Goal: Task Accomplishment & Management: Manage account settings

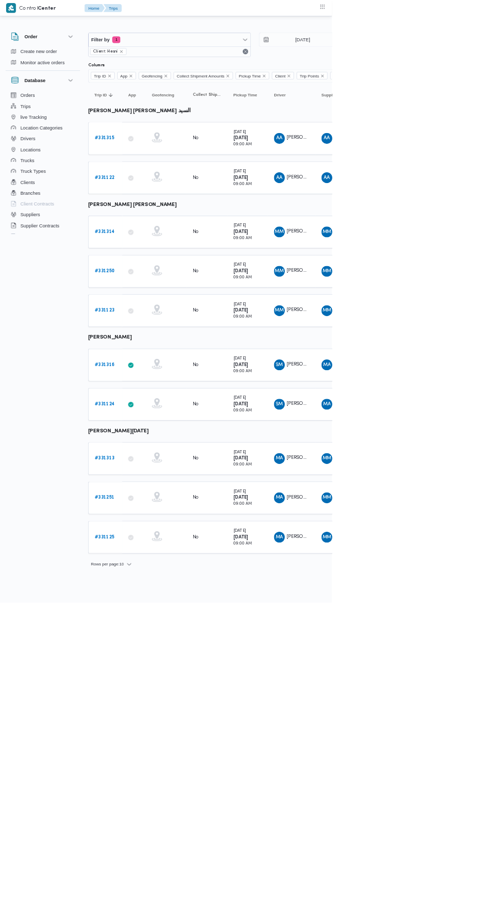
click at [157, 346] on b "# 331314" at bounding box center [157, 348] width 30 height 7
click at [164, 686] on b "# 331313" at bounding box center [157, 689] width 30 height 7
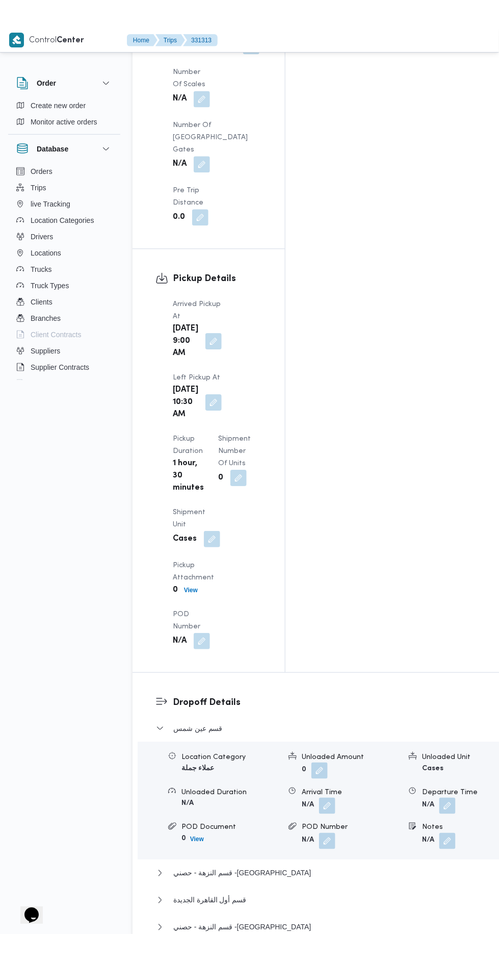
scroll to position [1138, 0]
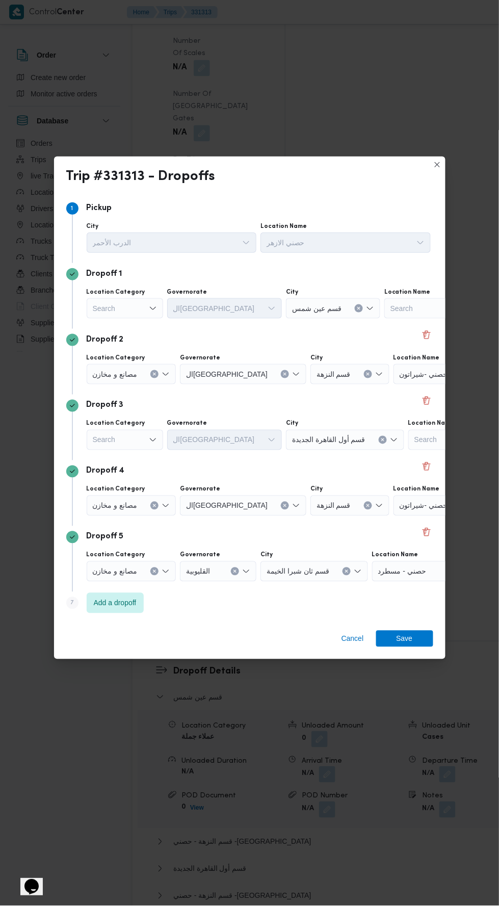
click at [153, 304] on icon "Open list of options" at bounding box center [153, 308] width 8 height 8
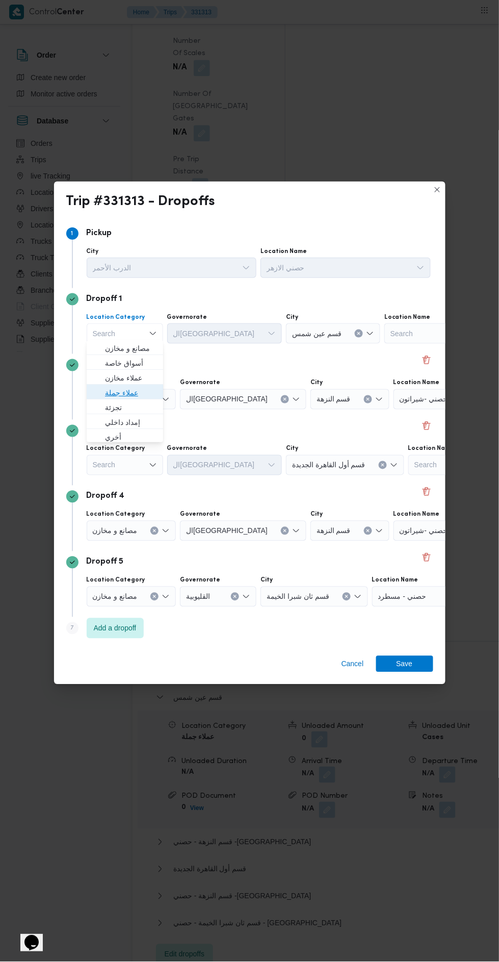
click at [149, 393] on span "عملاء جملة" at bounding box center [131, 393] width 52 height 12
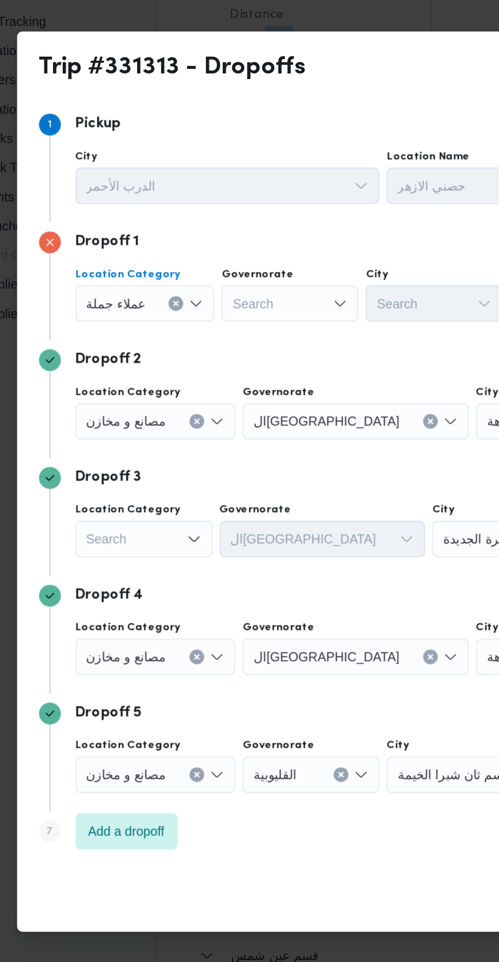
click at [217, 324] on div "Search" at bounding box center [206, 333] width 77 height 20
type input "قاه"
click at [217, 348] on span "ال قاه رة" at bounding box center [212, 349] width 52 height 12
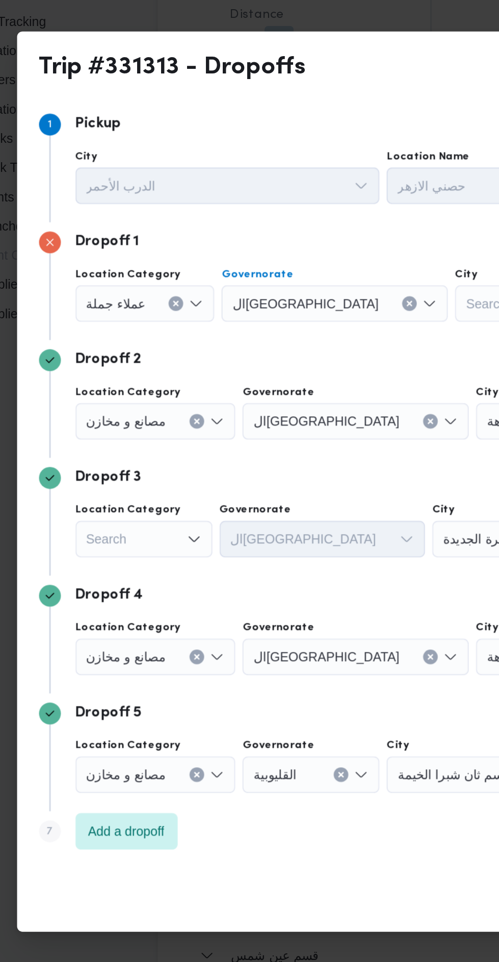
click at [299, 327] on div "Search" at bounding box center [337, 333] width 77 height 20
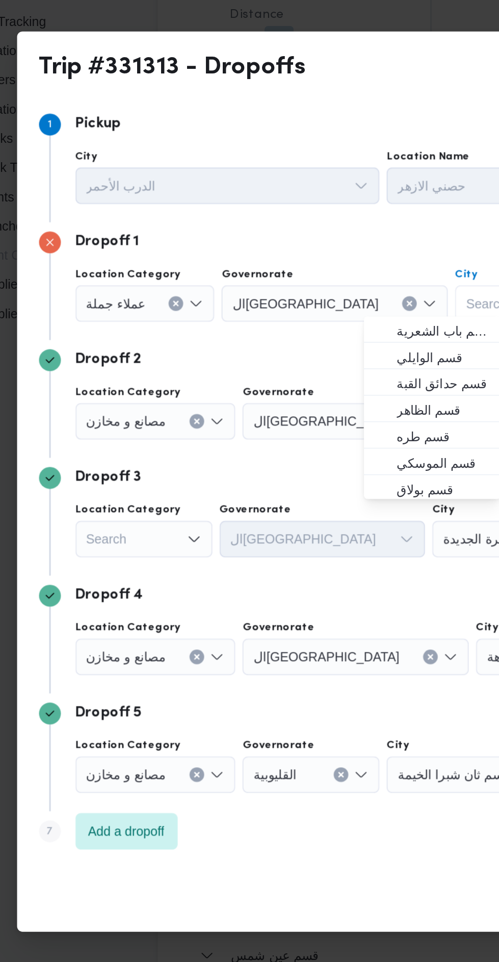
type input "ر"
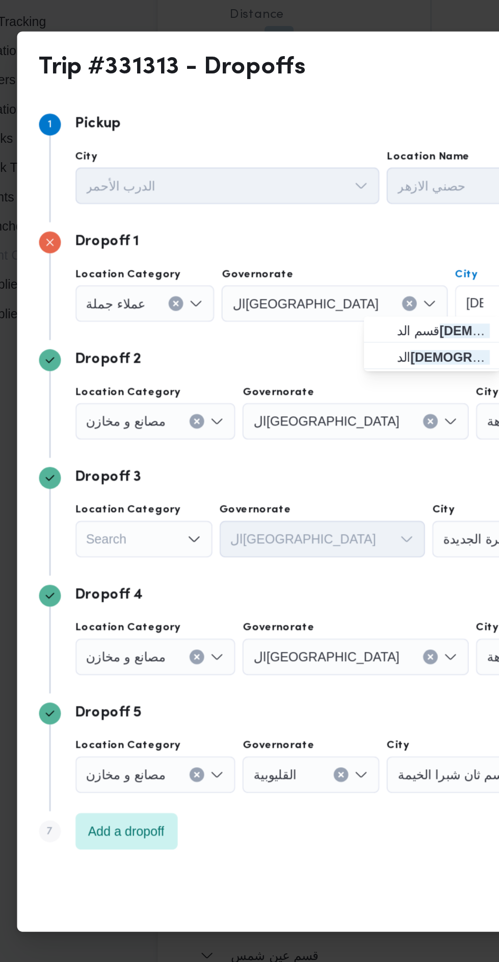
type input "[DEMOGRAPHIC_DATA]"
click at [290, 347] on mark "[DEMOGRAPHIC_DATA]" at bounding box center [331, 349] width 82 height 8
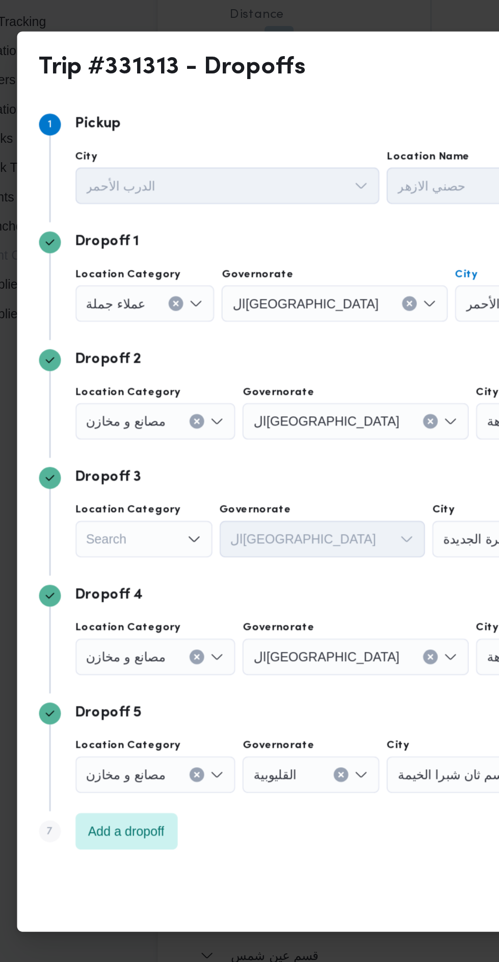
click at [299, 366] on div "Dropoff 2" at bounding box center [249, 365] width 367 height 12
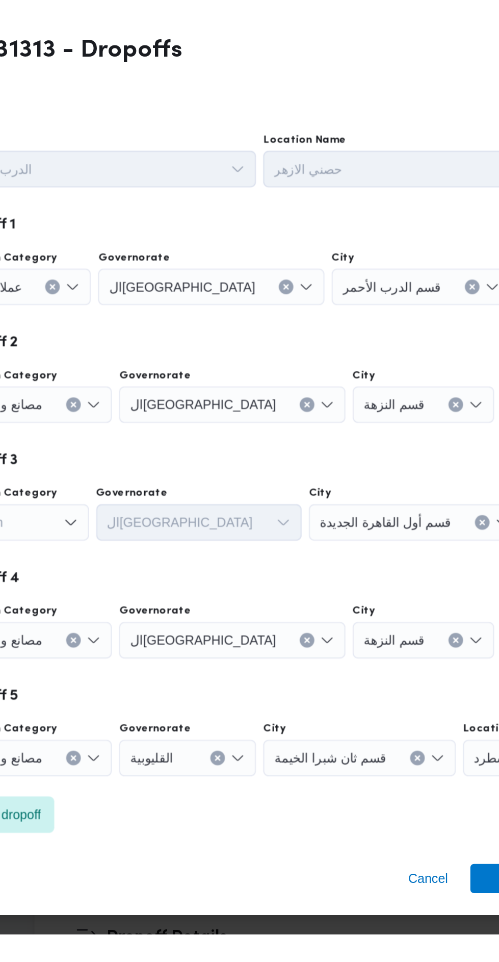
scroll to position [1138, 0]
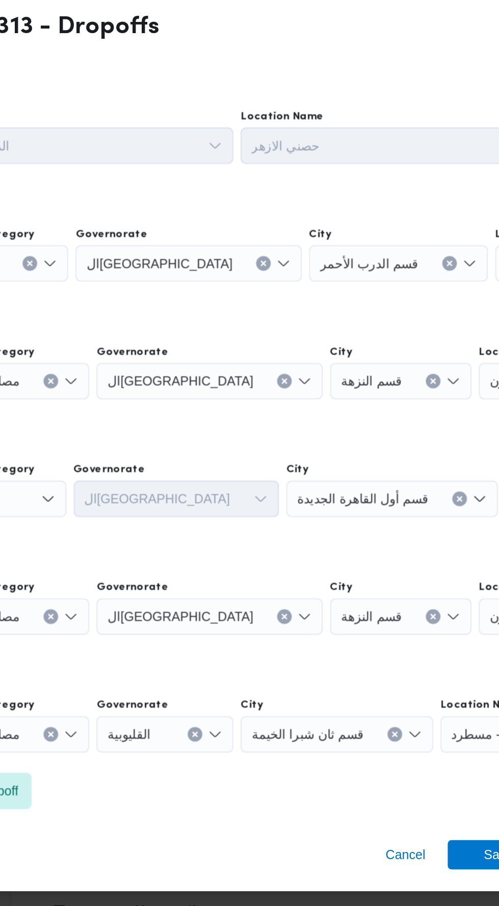
click at [373, 304] on button "Clear input" at bounding box center [377, 308] width 8 height 8
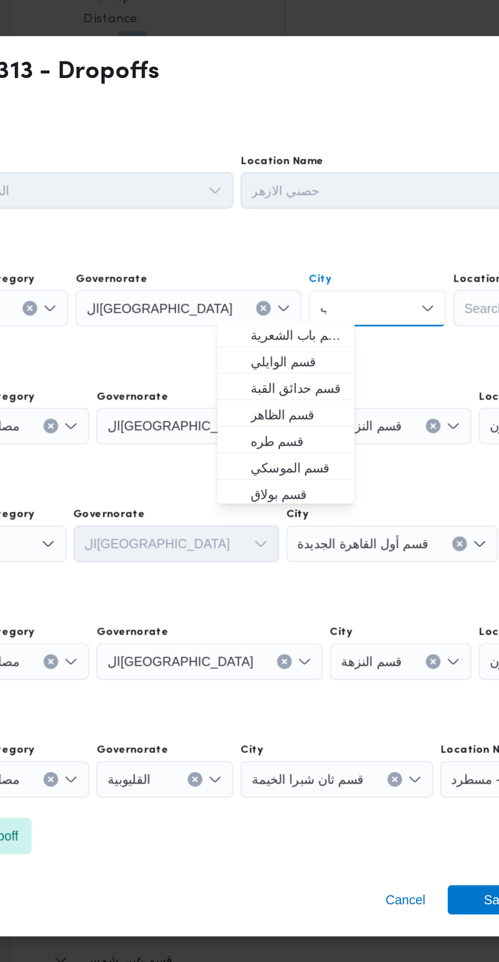
scroll to position [0, 0]
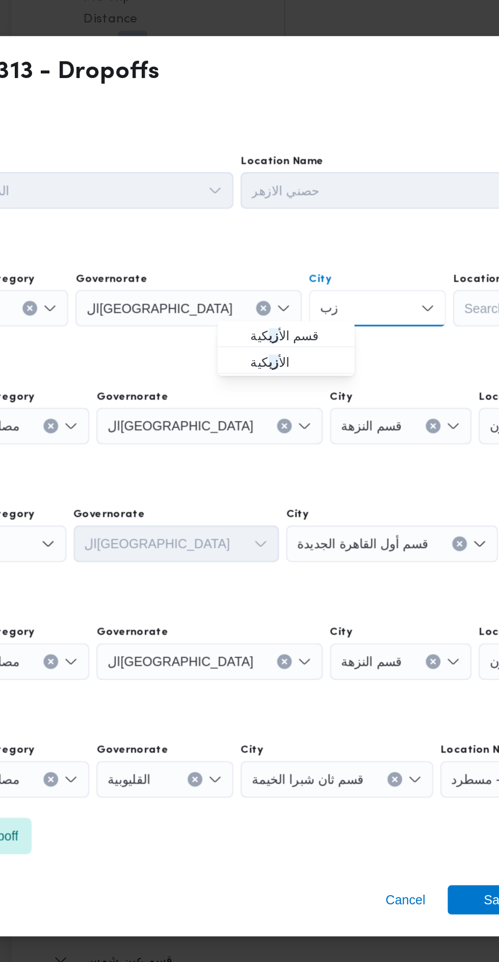
type input "زب"
click at [294, 352] on span "قسم الأ زب كية" at bounding box center [292, 349] width 52 height 12
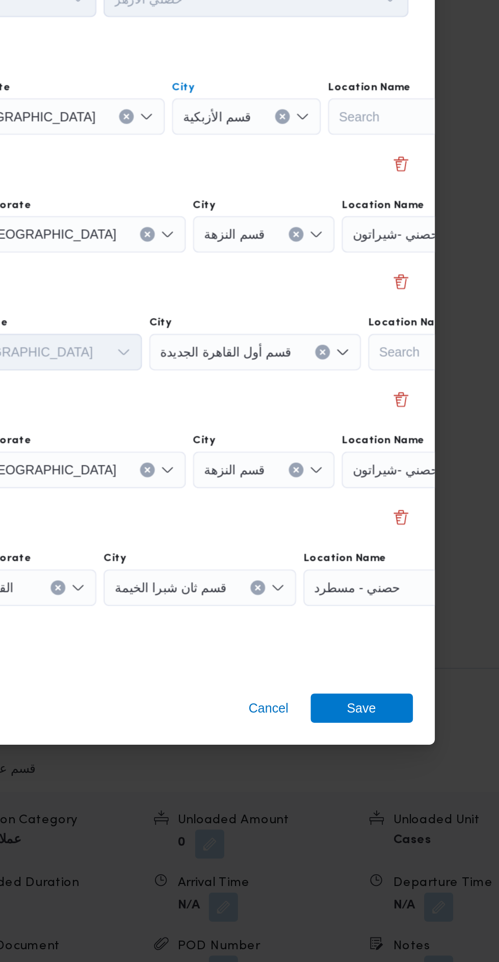
scroll to position [1138, 0]
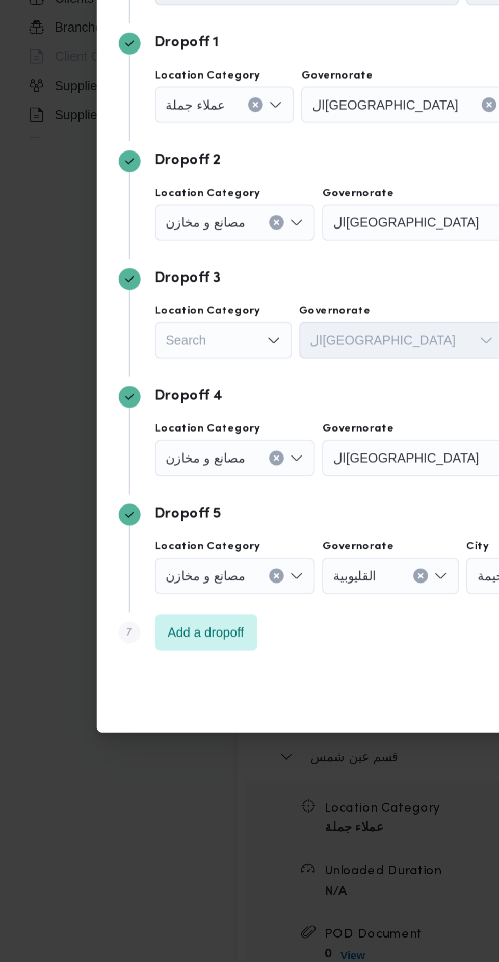
click at [147, 344] on div "Search" at bounding box center [126, 333] width 78 height 20
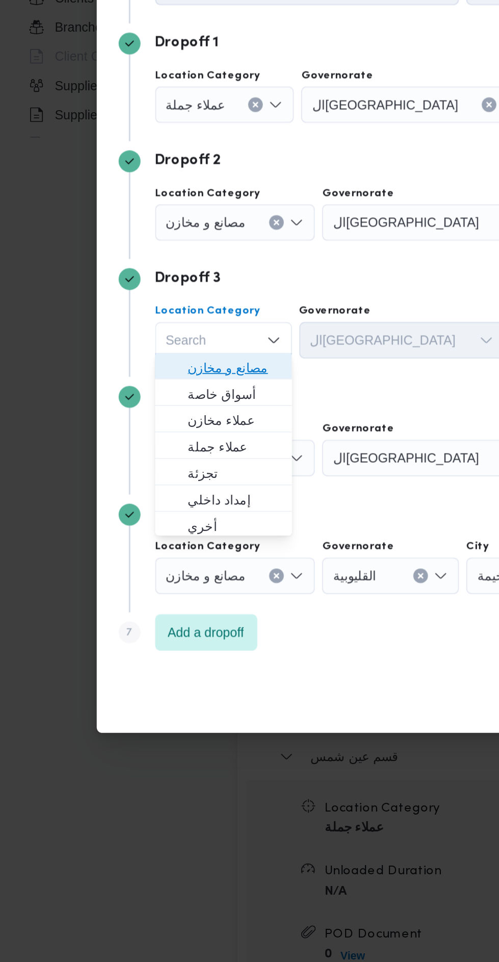
click at [145, 482] on span "مصانع و مخازن" at bounding box center [131, 480] width 52 height 12
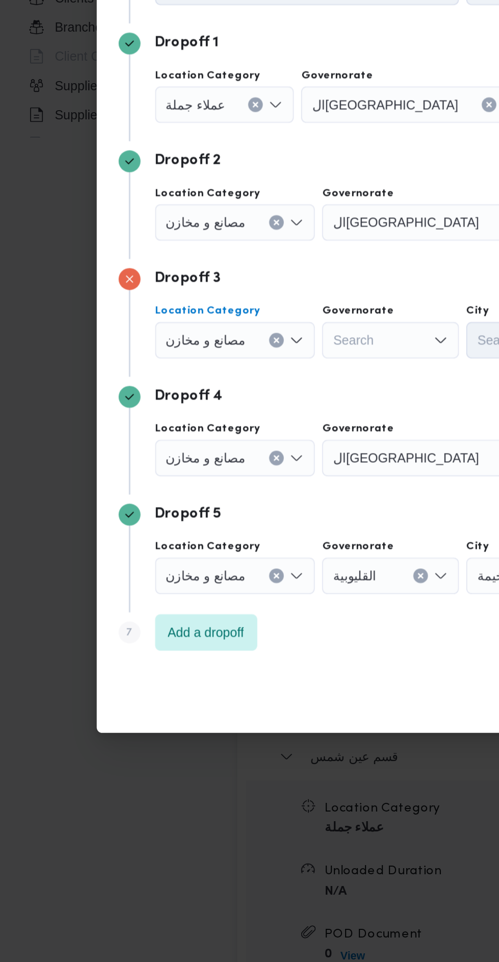
click at [144, 335] on icon "Clear input" at bounding box center [143, 333] width 3 height 3
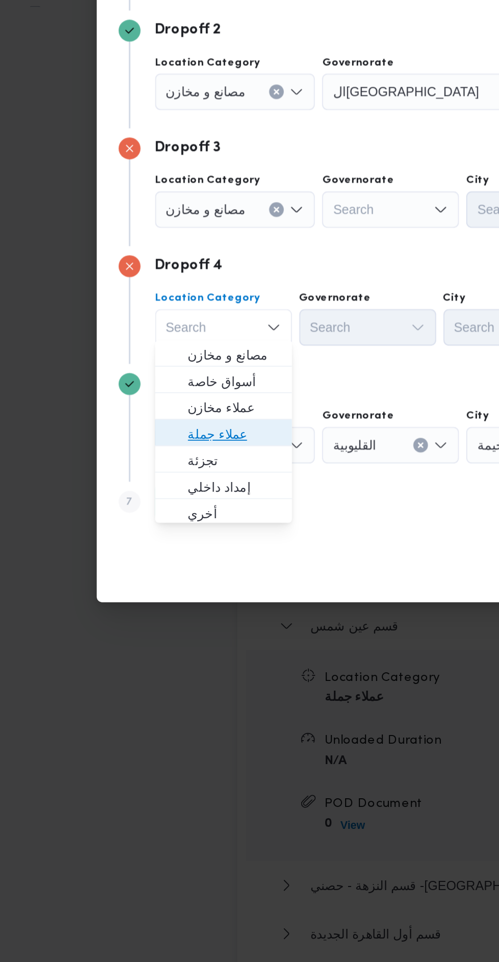
click at [136, 585] on span "عملاء جملة" at bounding box center [131, 591] width 52 height 12
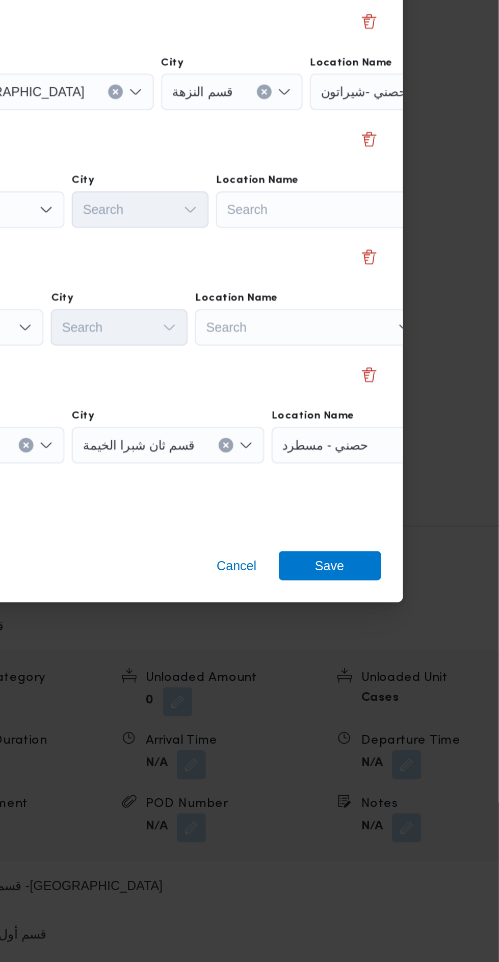
click at [419, 344] on div "Search" at bounding box center [450, 333] width 128 height 20
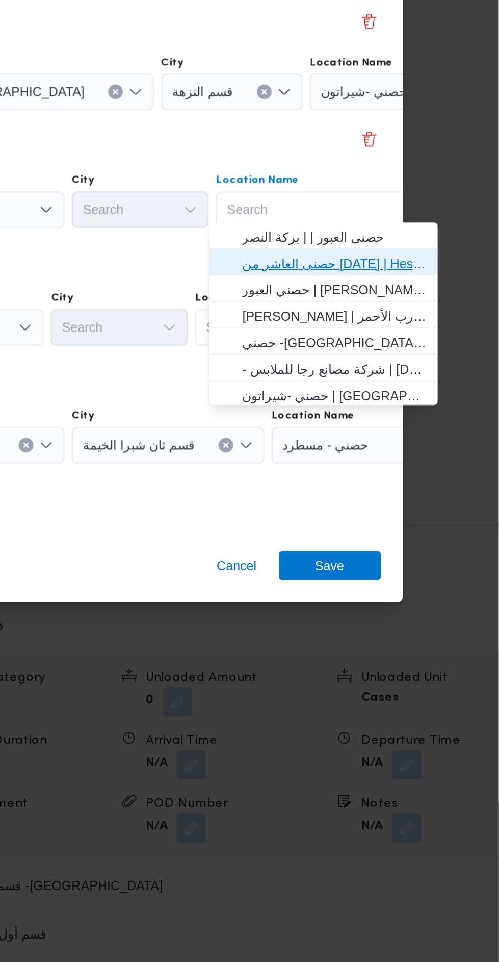
click at [418, 490] on span "حصنى العاشر من [DATE] | Hesni Textiles Factory | جزء من مدينة العاشر-مجاورات" at bounding box center [407, 495] width 103 height 12
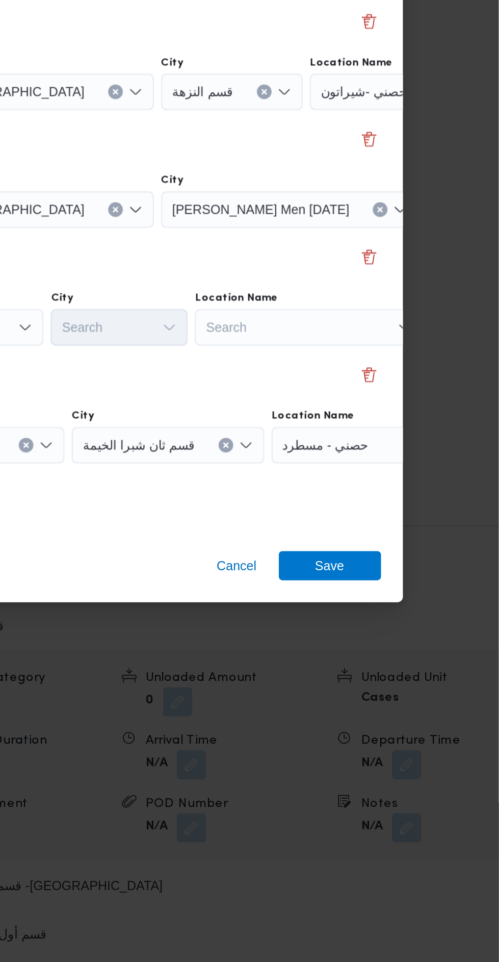
scroll to position [0, 75]
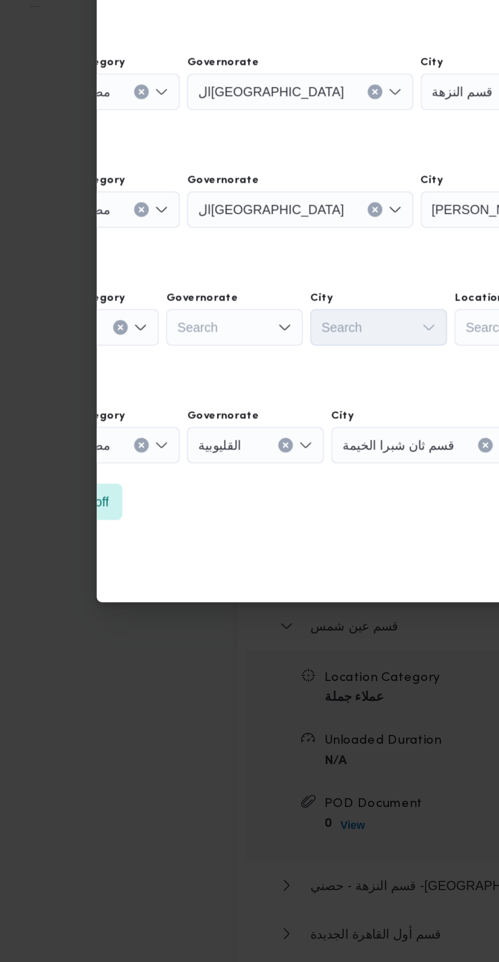
click at [152, 344] on div "Search" at bounding box center [156, 333] width 126 height 20
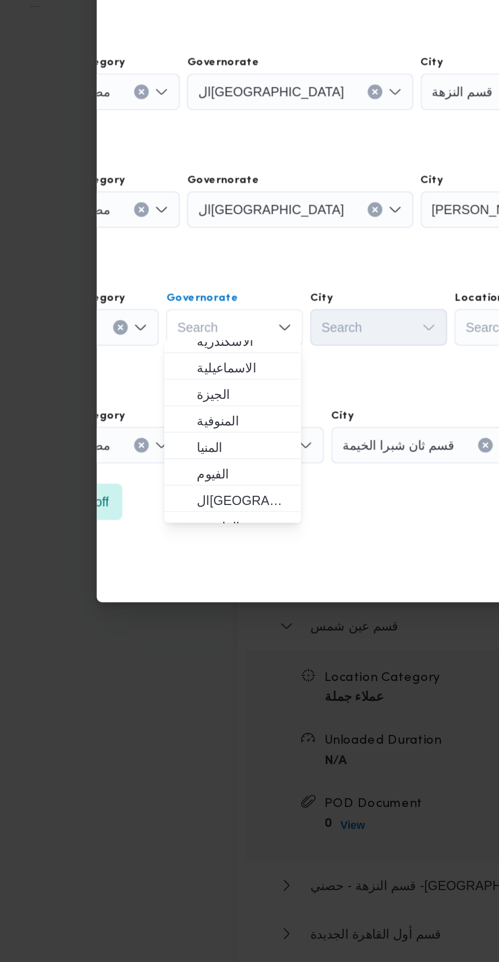
scroll to position [96, 0]
click at [150, 594] on span "ال[GEOGRAPHIC_DATA]" at bounding box center [136, 598] width 52 height 12
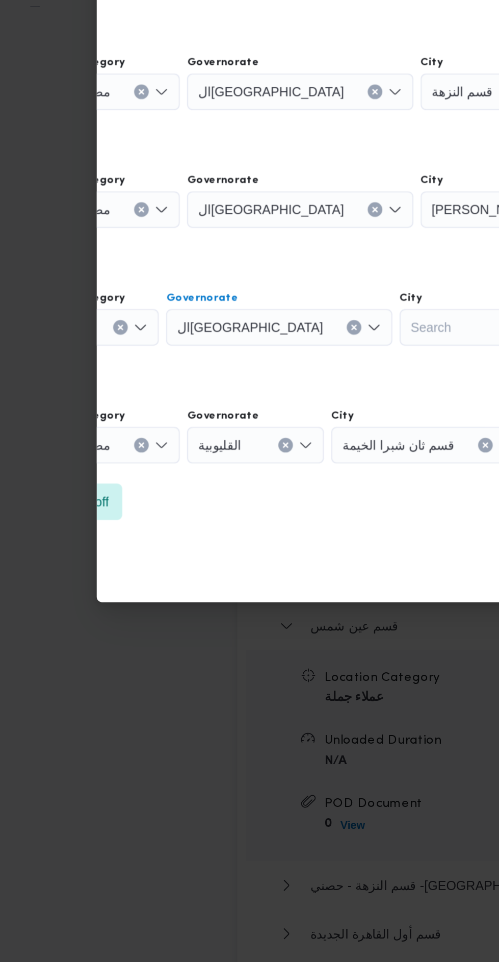
click at [223, 344] on div "Search" at bounding box center [264, 333] width 83 height 20
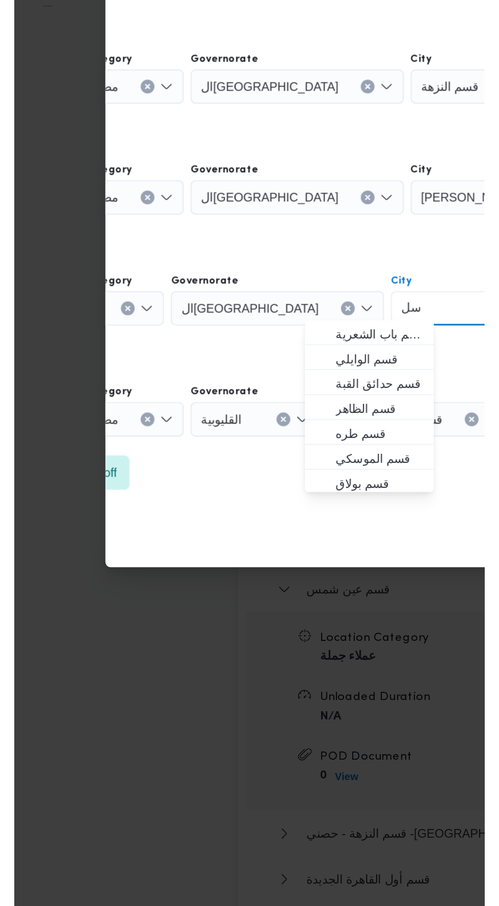
scroll to position [0, 0]
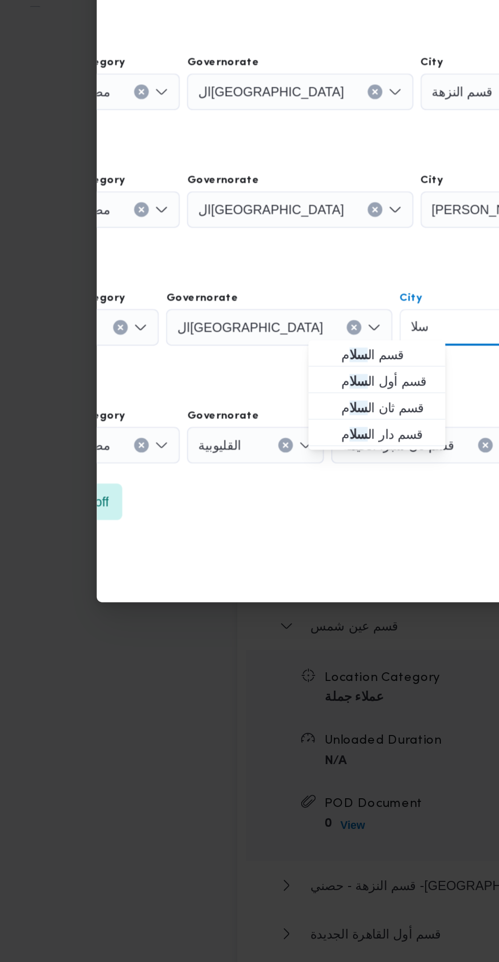
type input "سلا"
click at [209, 553] on span "قسم أول ال سلا م" at bounding box center [210, 561] width 68 height 16
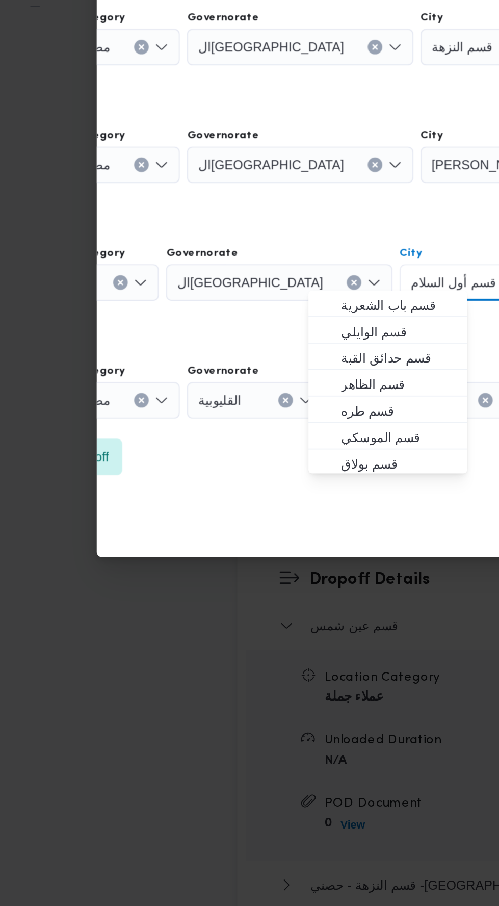
click at [120, 623] on div "Cancel Save" at bounding box center [250, 641] width 392 height 37
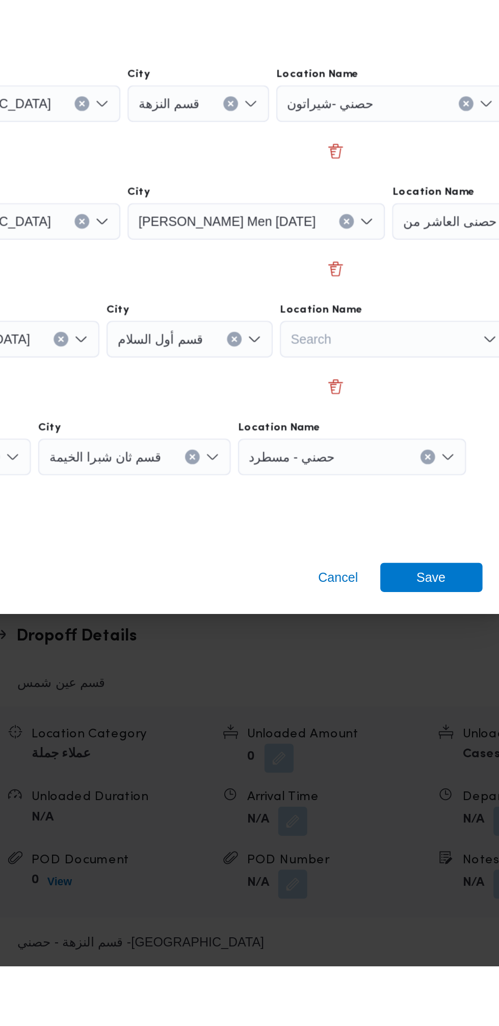
scroll to position [1138, 0]
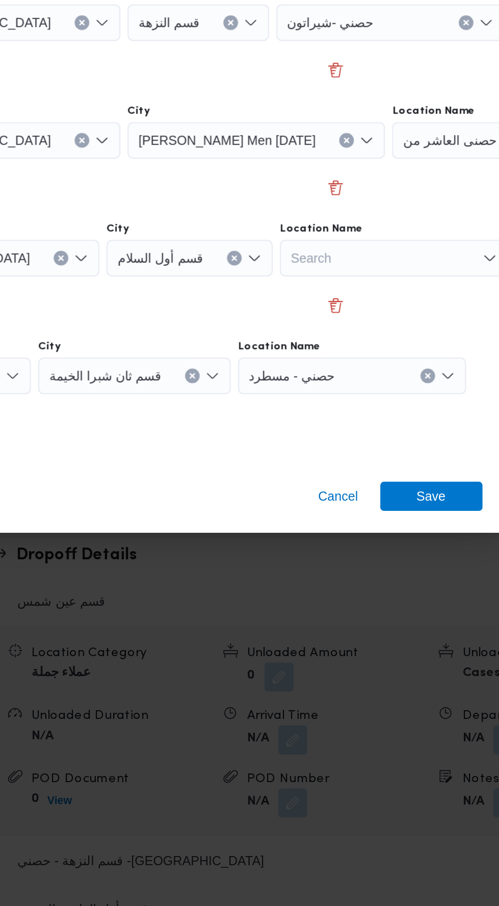
click at [397, 319] on div "حصني - مسطرد" at bounding box center [375, 308] width 128 height 20
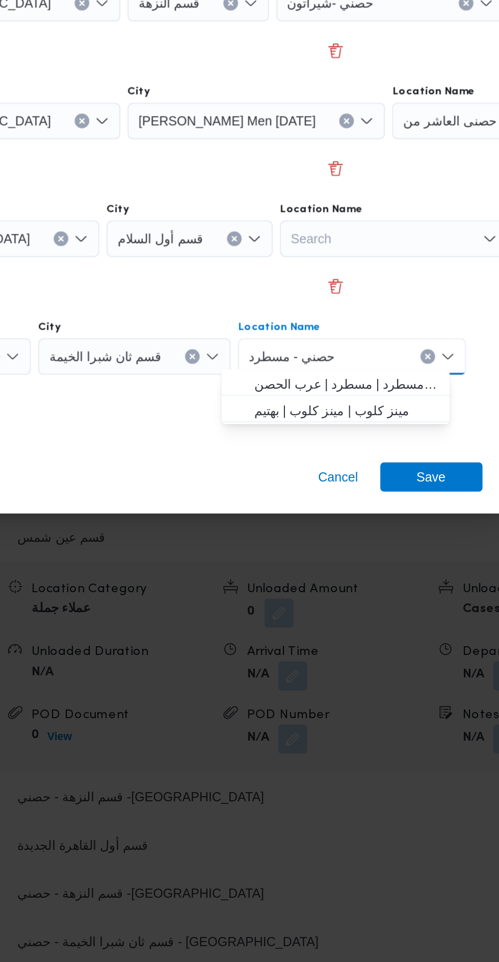
click at [392, 597] on div "حصني - مسطرد Combo box. Selected. [GEOGRAPHIC_DATA] . Press Backspace to delete…" at bounding box center [361, 597] width 128 height 20
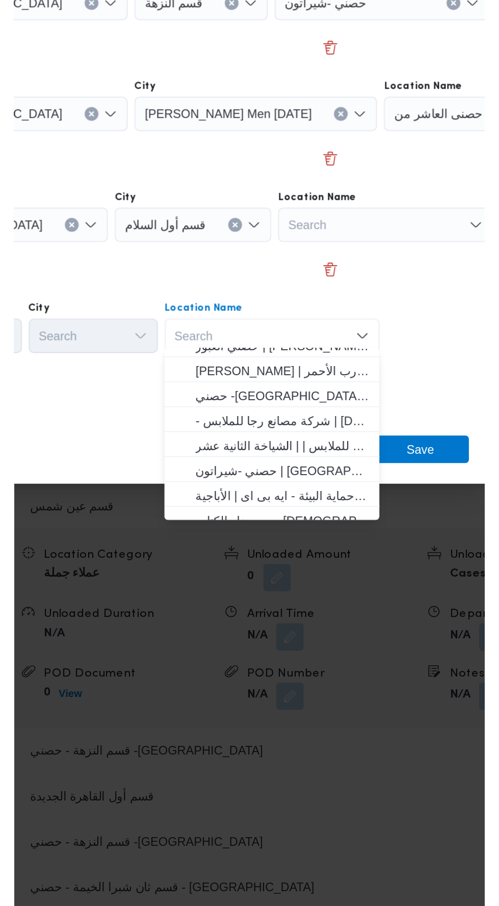
scroll to position [40, 0]
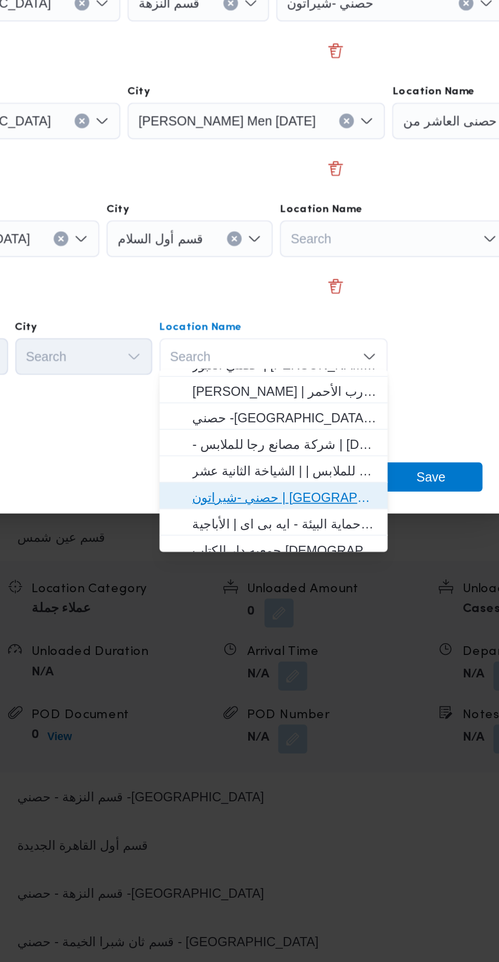
click at [351, 675] on span "حصني -شيراتون | [GEOGRAPHIC_DATA][PERSON_NAME] | شيراتون المطار" at bounding box center [322, 675] width 103 height 12
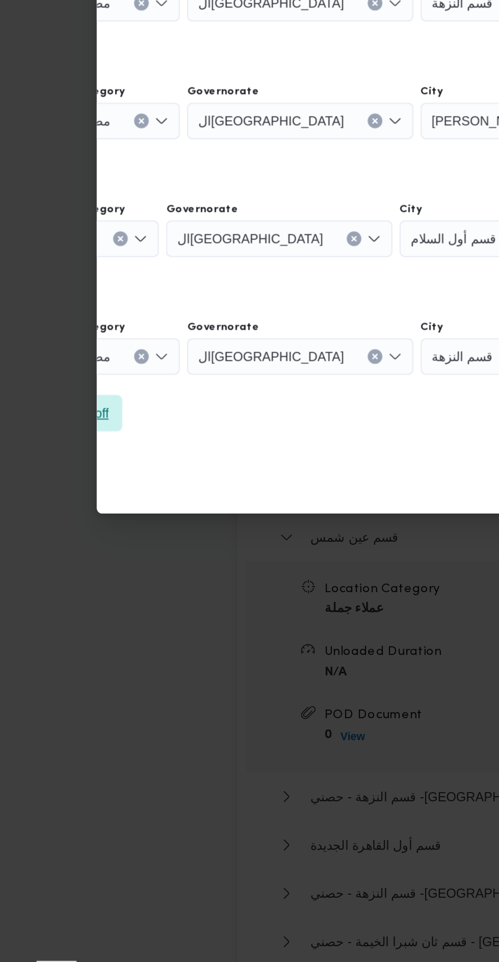
click at [65, 620] on span "Add a dropoff" at bounding box center [39, 628] width 57 height 20
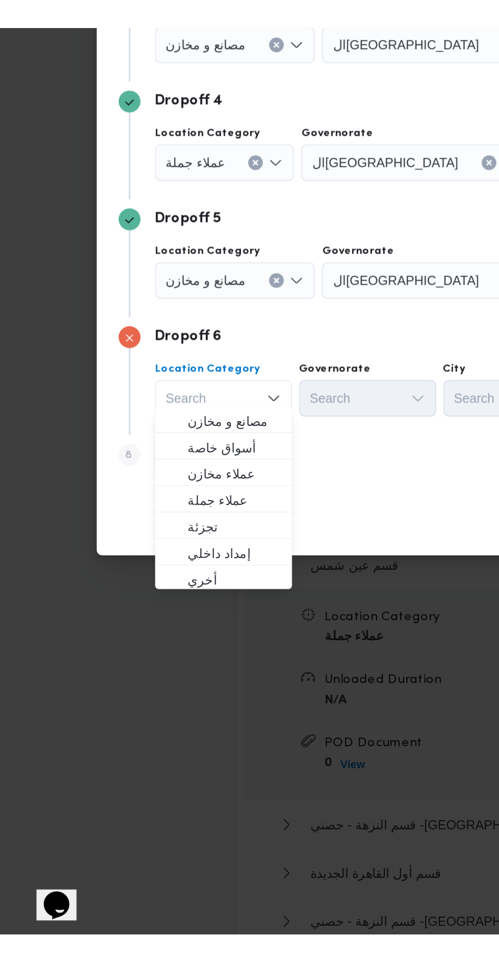
scroll to position [1139, 0]
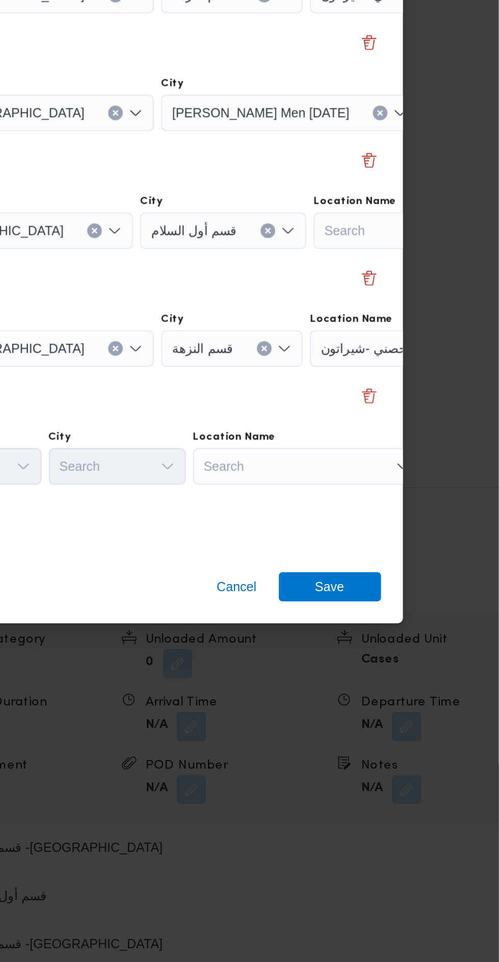
click at [414, 311] on div "Search" at bounding box center [450, 300] width 128 height 20
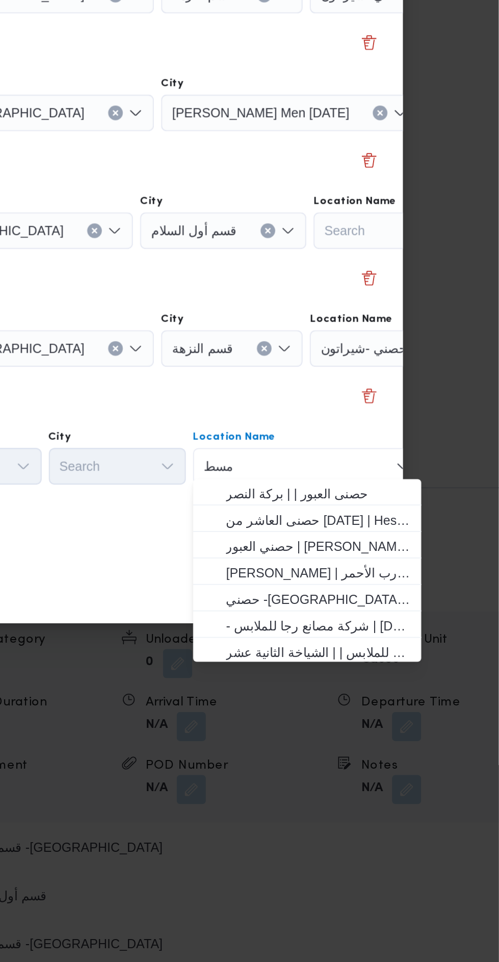
scroll to position [0, 0]
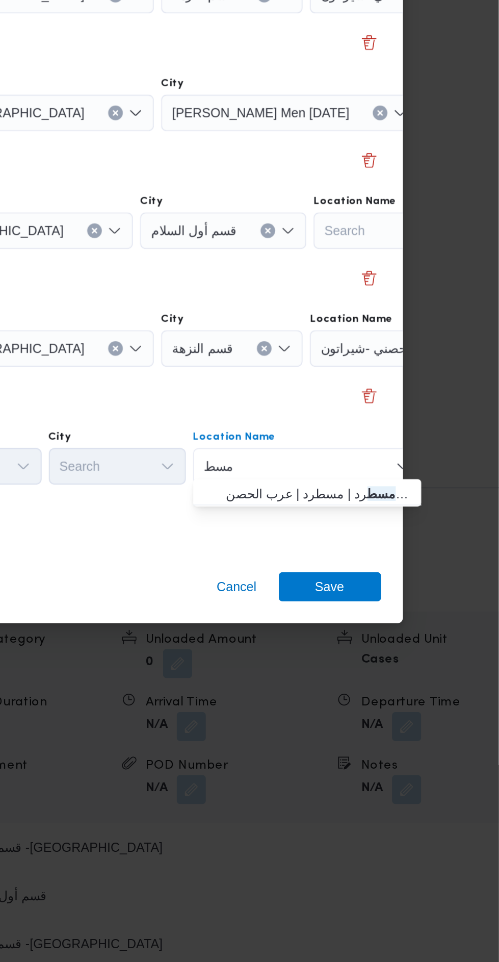
type input "مسط"
click at [401, 649] on span "حصني - مسط رد | مسطرد | عرب الحصن" at bounding box center [398, 645] width 103 height 12
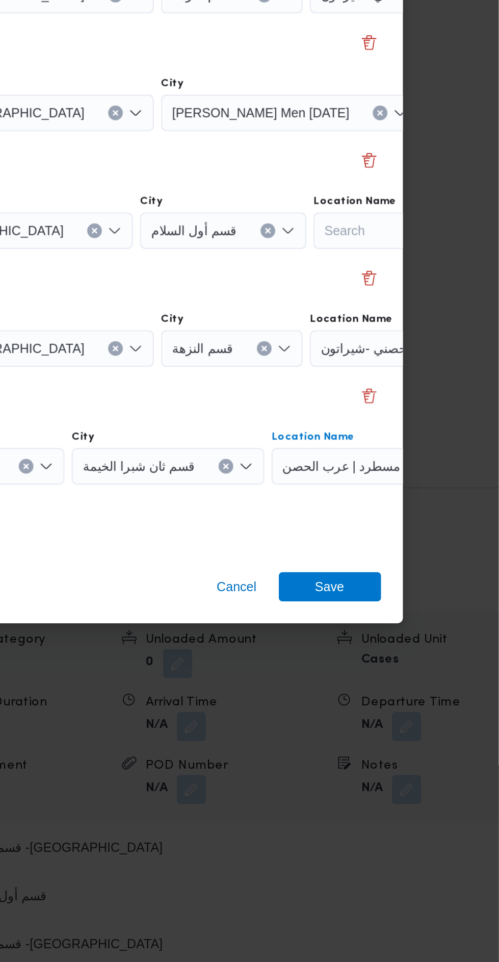
scroll to position [0, 75]
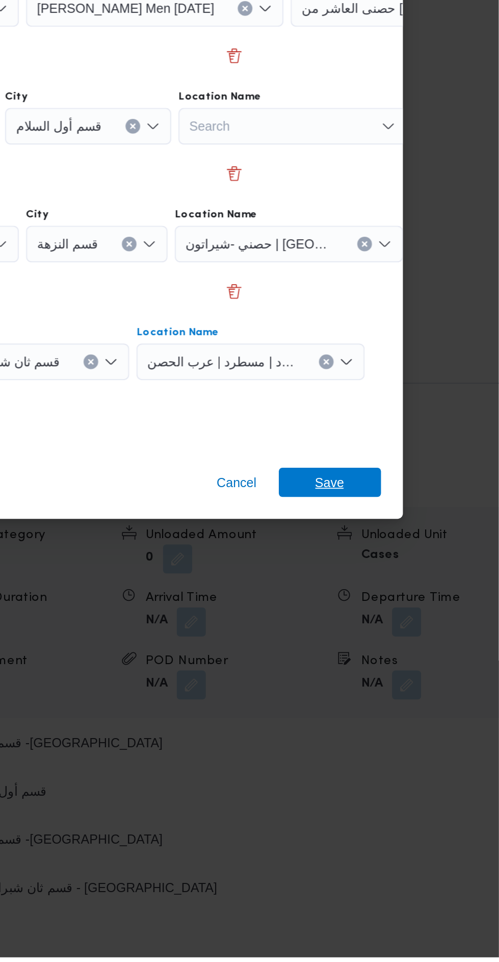
click at [416, 691] on span "Save" at bounding box center [404, 697] width 57 height 16
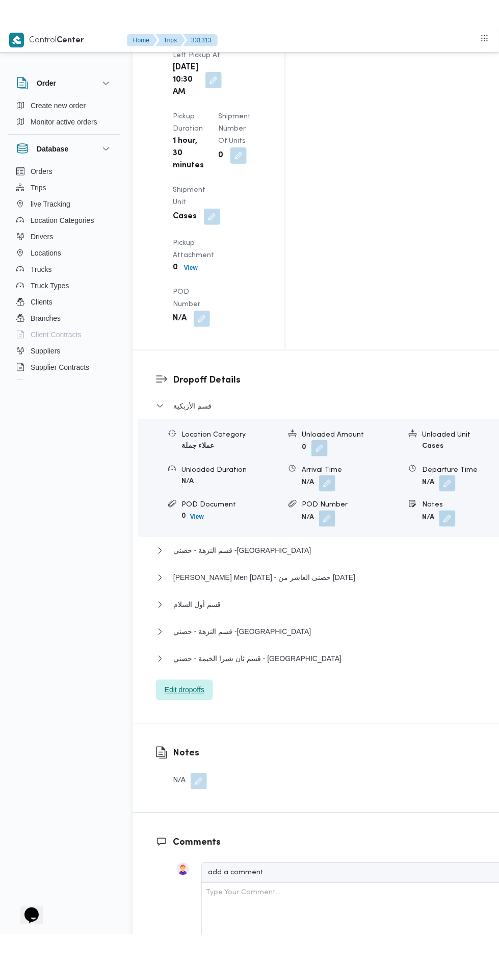
scroll to position [1434, 0]
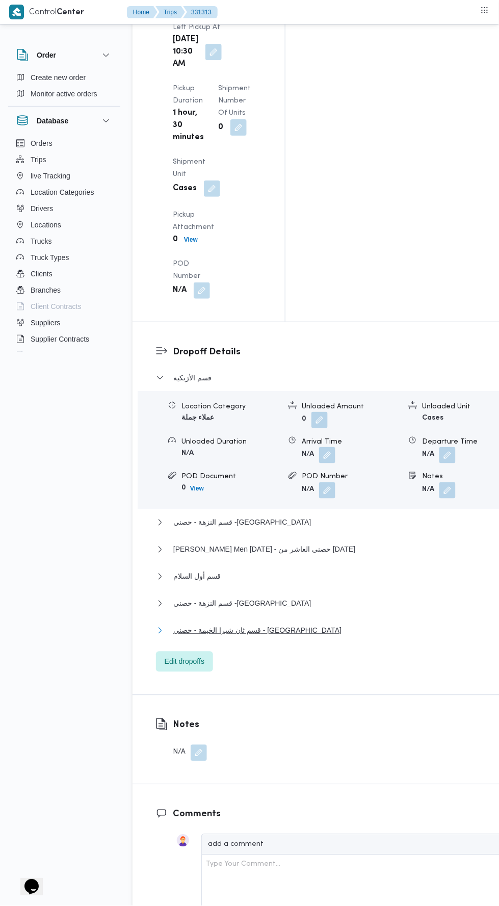
click at [367, 625] on button "قسم ثان شبرا الخيمة - حصني - [GEOGRAPHIC_DATA]" at bounding box center [330, 631] width 348 height 12
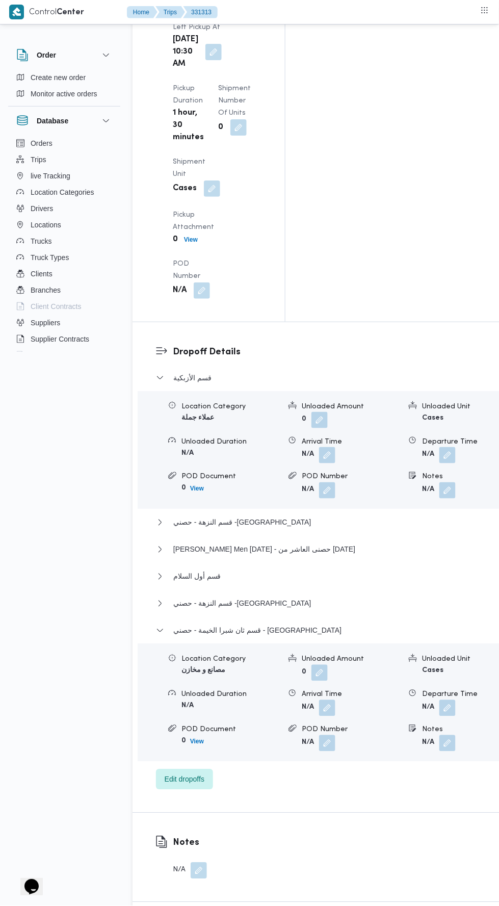
click at [440, 700] on button "button" at bounding box center [448, 708] width 16 height 16
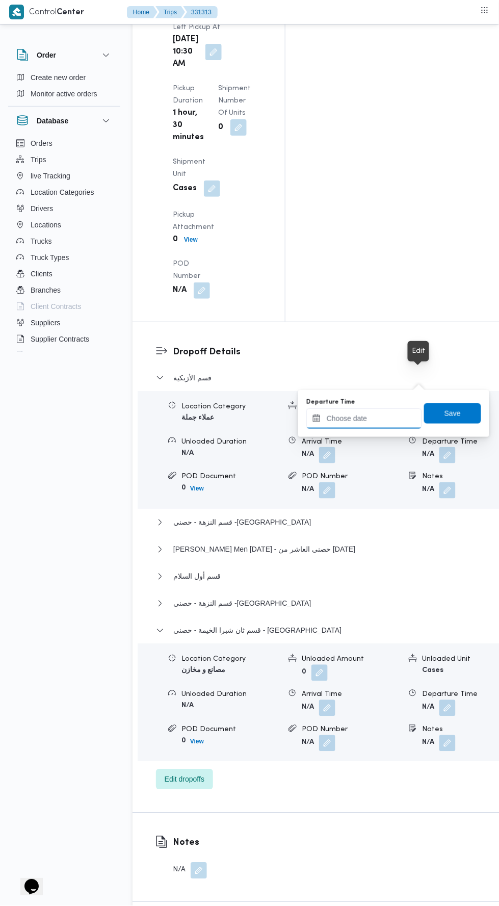
click at [386, 417] on input "Departure Time" at bounding box center [365, 419] width 116 height 20
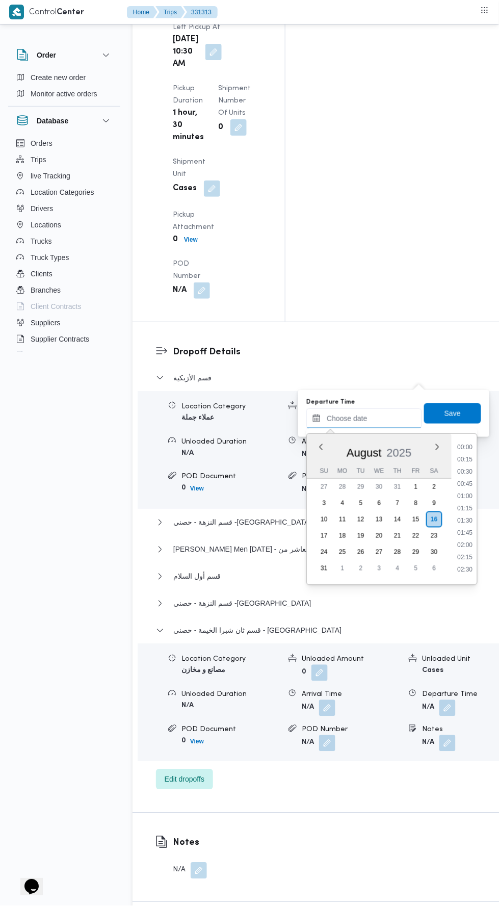
scroll to position [799, 0]
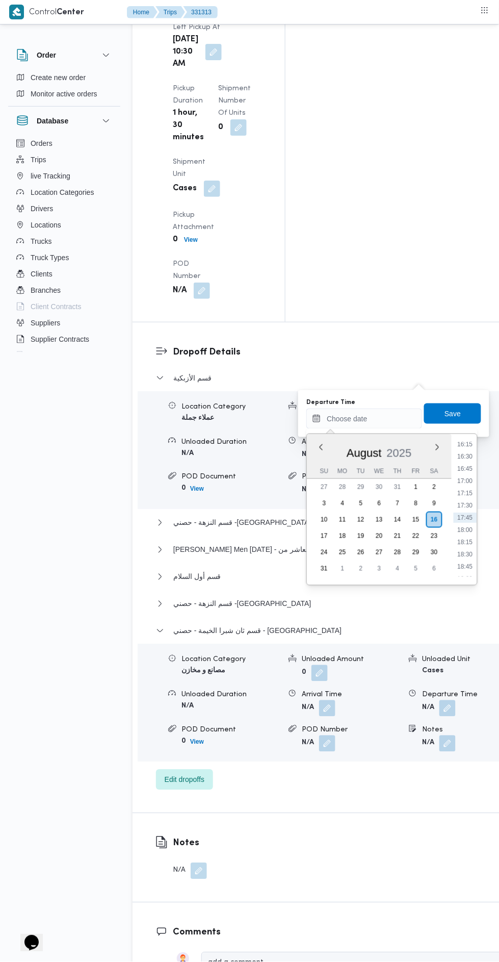
click at [464, 520] on li "17:45" at bounding box center [465, 518] width 23 height 10
type input "[DATE] 17:45"
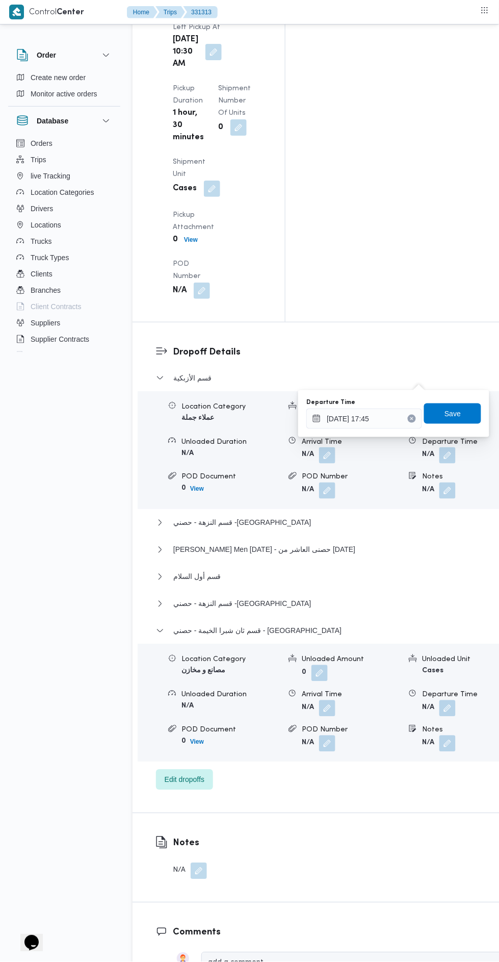
click at [472, 426] on div "Departure Time [DATE] 17:45 Save" at bounding box center [394, 413] width 177 height 33
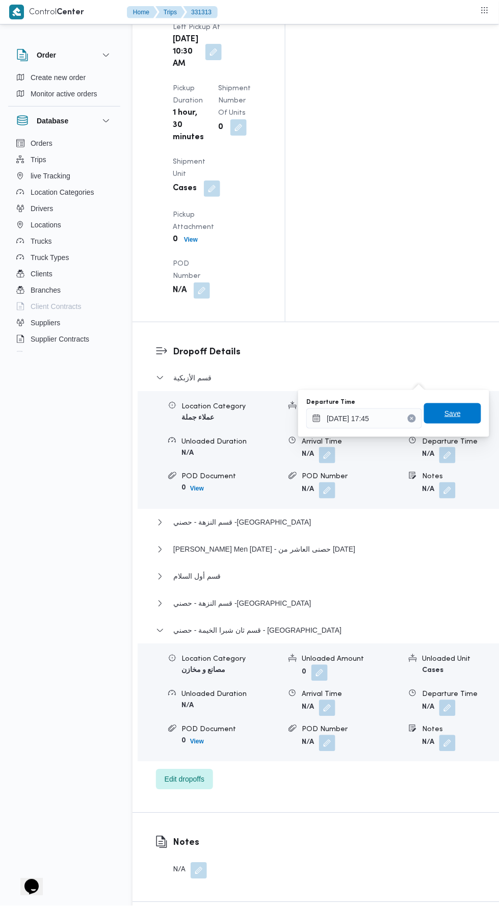
click at [455, 413] on span "Save" at bounding box center [453, 414] width 16 height 12
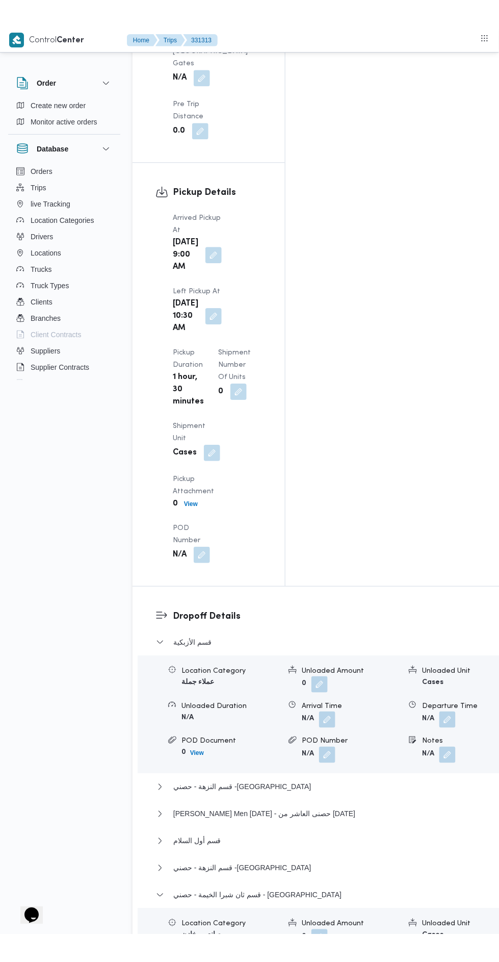
scroll to position [570, 0]
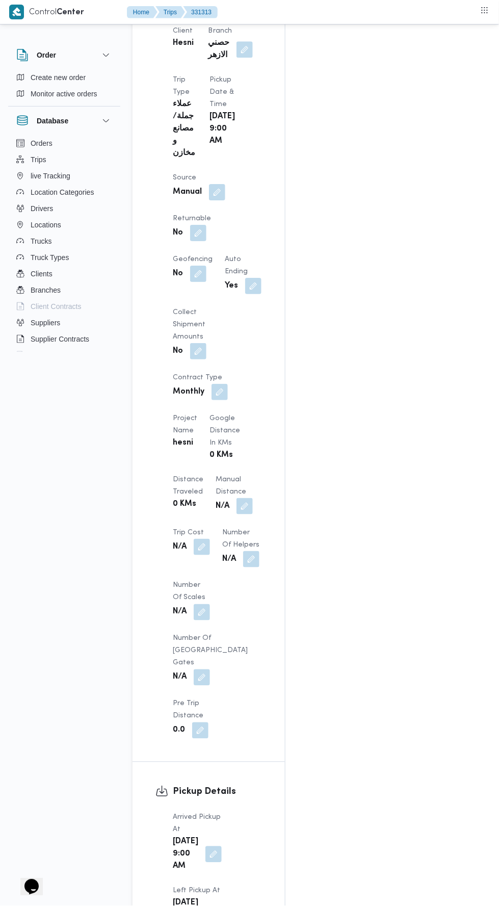
click at [237, 498] on button "button" at bounding box center [245, 506] width 16 height 16
click at [197, 396] on input "Manual Distance" at bounding box center [169, 400] width 101 height 20
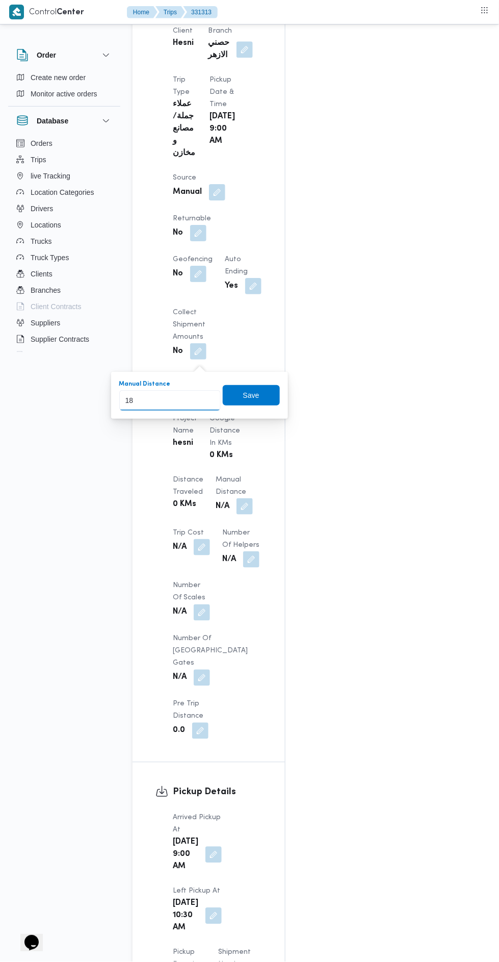
type input "185"
click at [242, 400] on span "Save" at bounding box center [251, 395] width 57 height 20
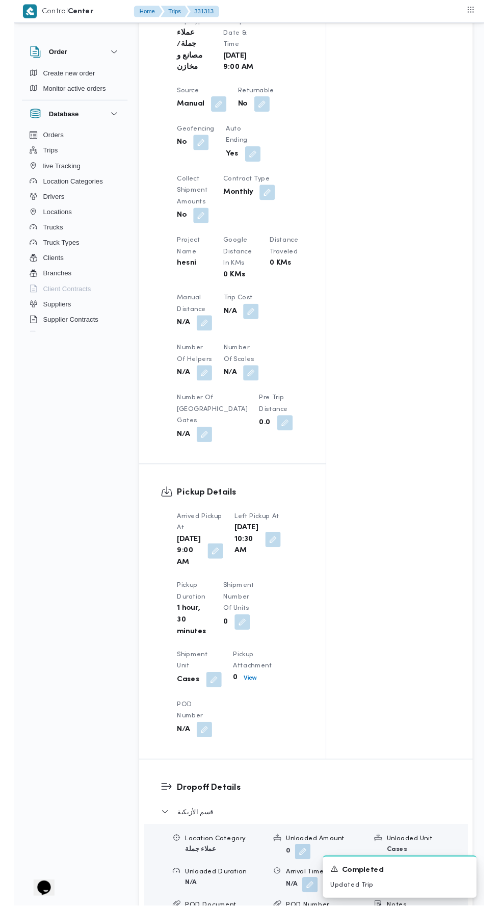
scroll to position [0, 0]
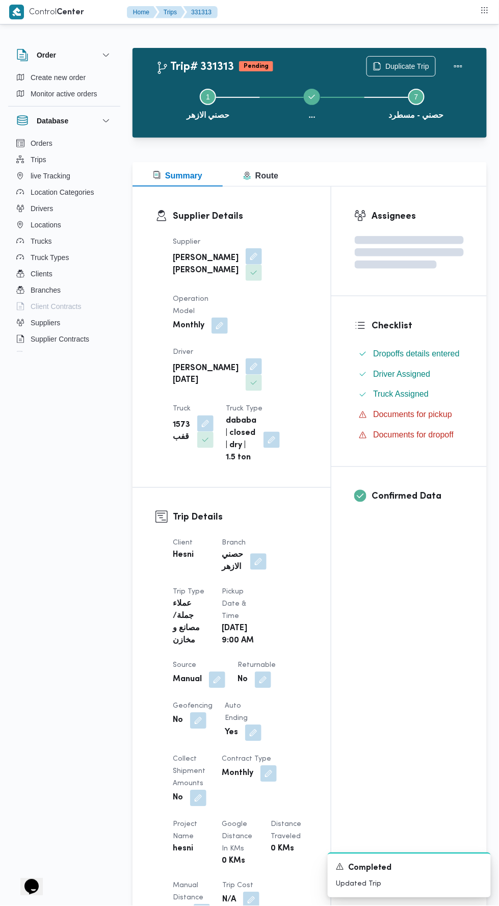
click at [452, 57] on button "Actions" at bounding box center [458, 66] width 20 height 20
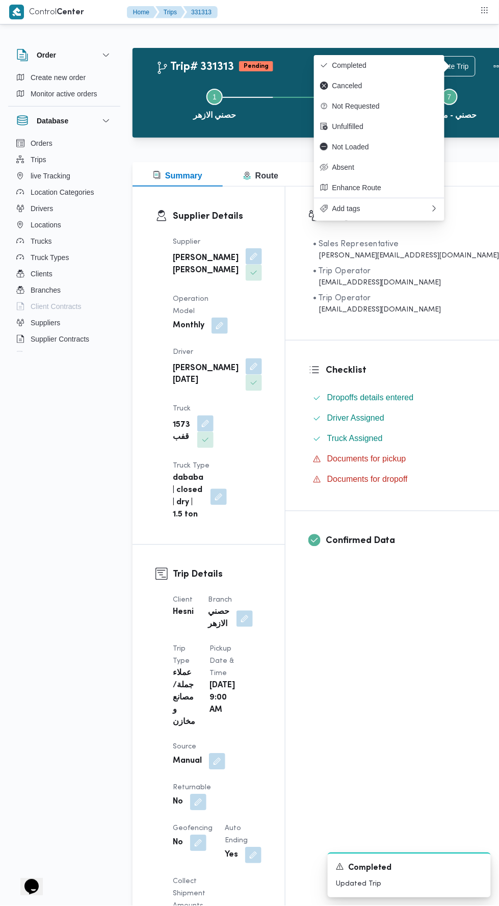
click at [389, 65] on span "Completed" at bounding box center [386, 65] width 106 height 8
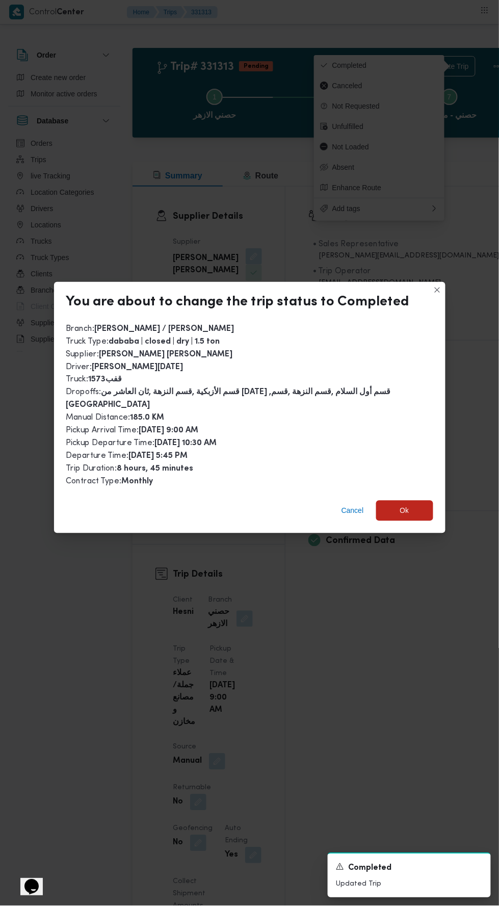
click at [430, 509] on span "Ok" at bounding box center [404, 511] width 57 height 20
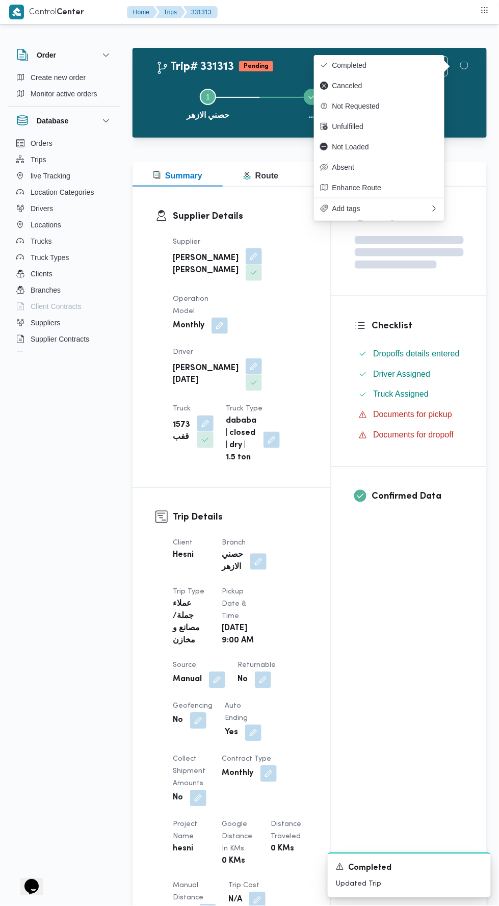
click at [404, 723] on div "Assignees Checklist Dropoffs details entered Driver Assigned Truck Assigned Doc…" at bounding box center [410, 781] width 156 height 1189
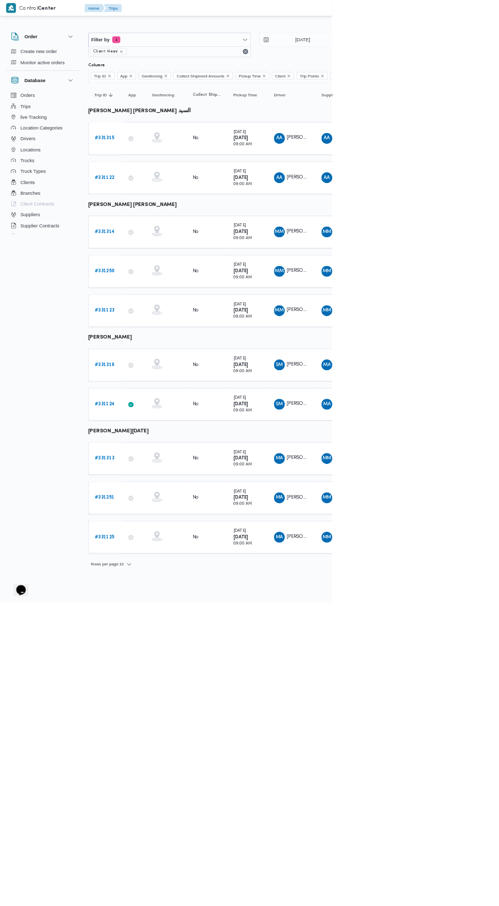
click at [147, 223] on td "Trip ID # 331315" at bounding box center [158, 208] width 51 height 49
click at [144, 207] on b "# 331315" at bounding box center [157, 208] width 30 height 7
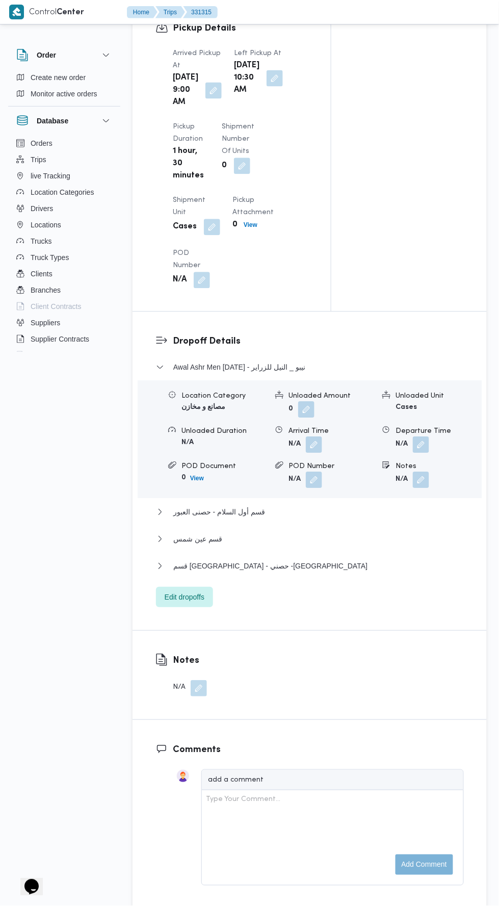
scroll to position [1131, 0]
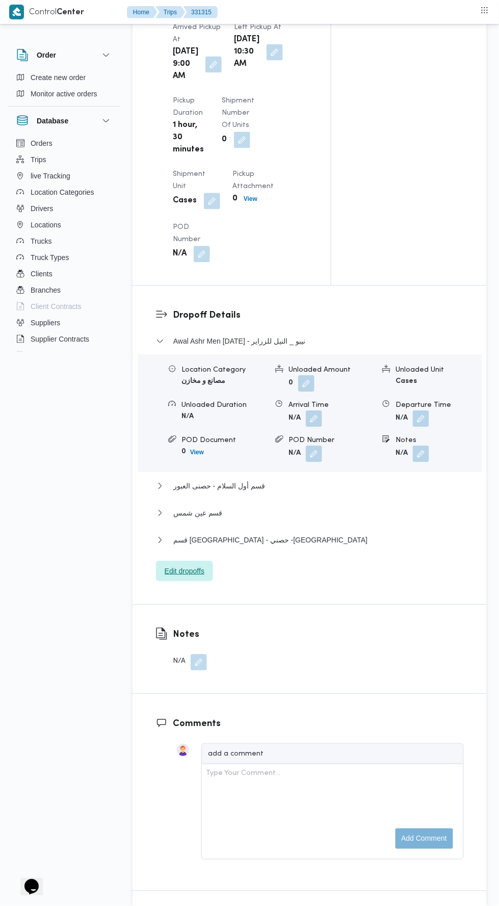
click at [173, 582] on span "Edit dropoffs" at bounding box center [184, 572] width 57 height 20
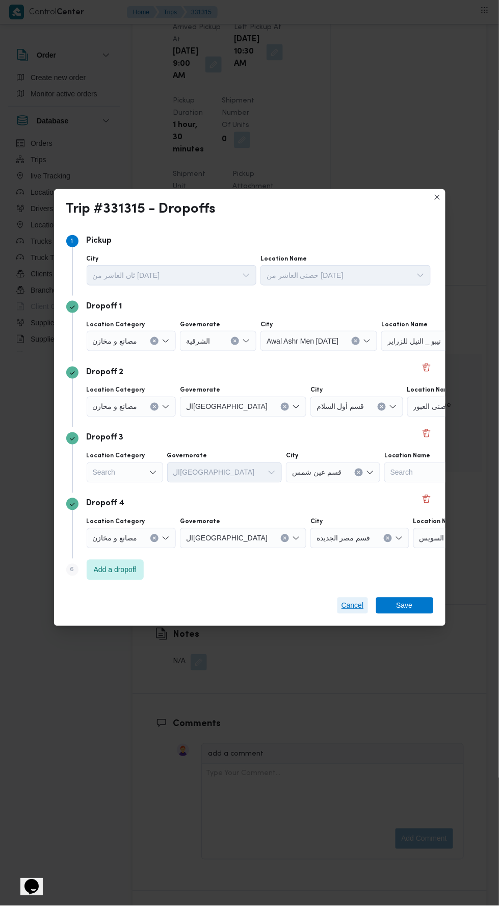
click at [352, 612] on span "Cancel" at bounding box center [353, 606] width 22 height 12
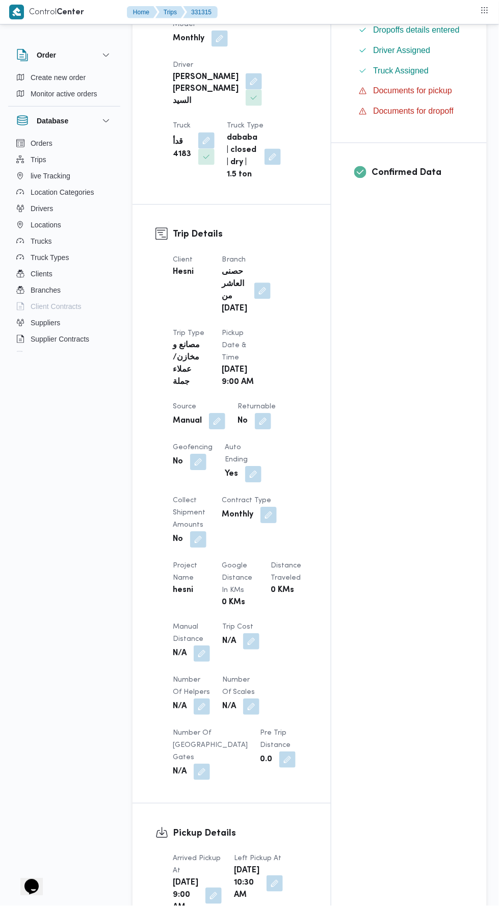
scroll to position [293, 0]
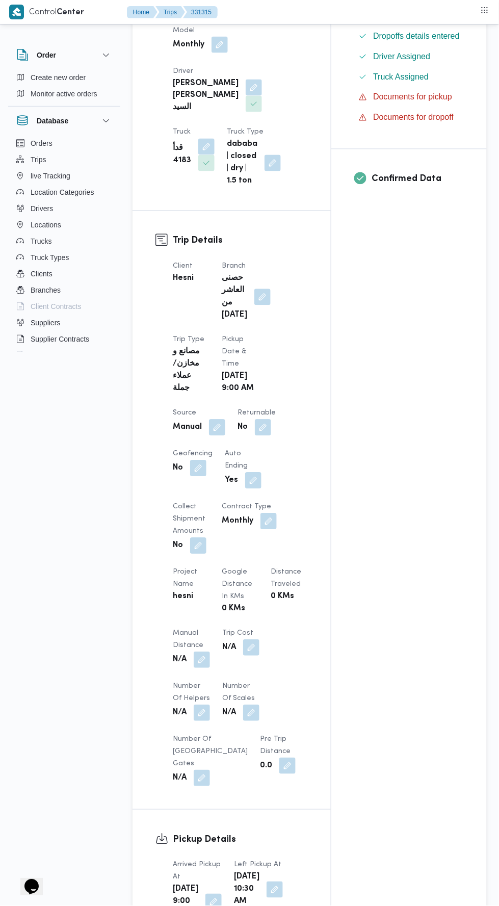
click at [262, 289] on button "button" at bounding box center [263, 297] width 16 height 16
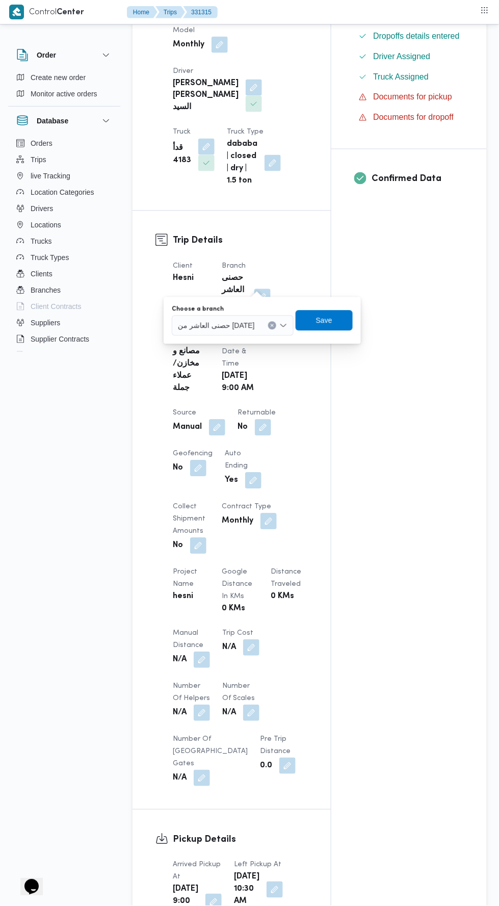
click at [259, 325] on input "Choose a branch" at bounding box center [259, 326] width 1 height 12
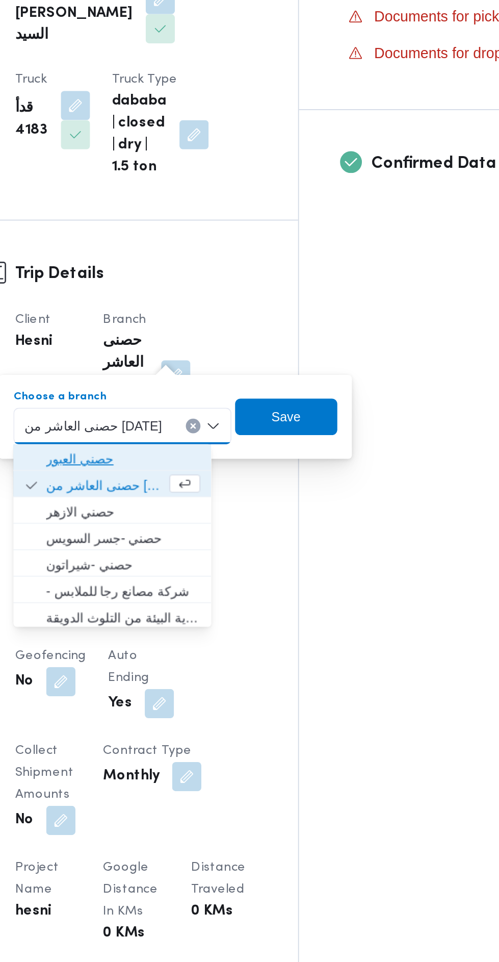
click at [238, 342] on span "حصني العبور" at bounding box center [233, 344] width 86 height 12
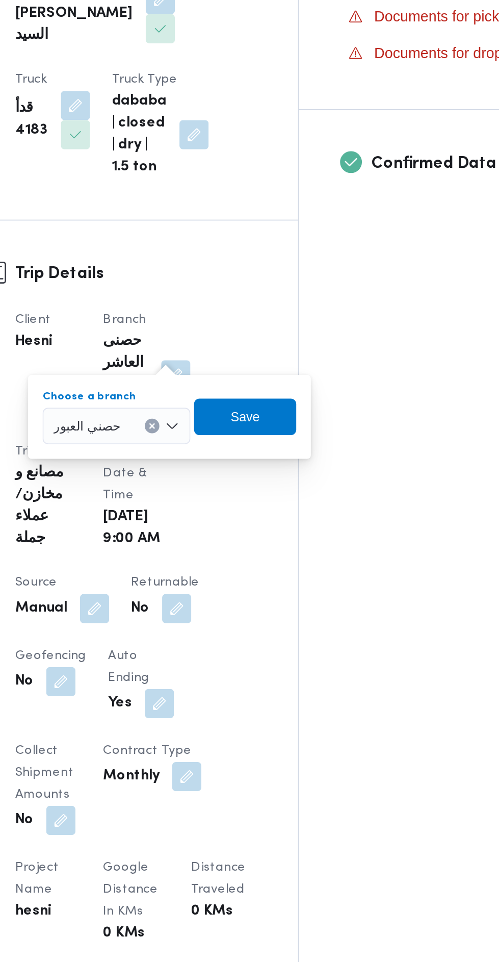
click at [332, 326] on div "You are in a dialog. To close this dialog, hit escape. Choose a branch حصني الع…" at bounding box center [259, 320] width 158 height 47
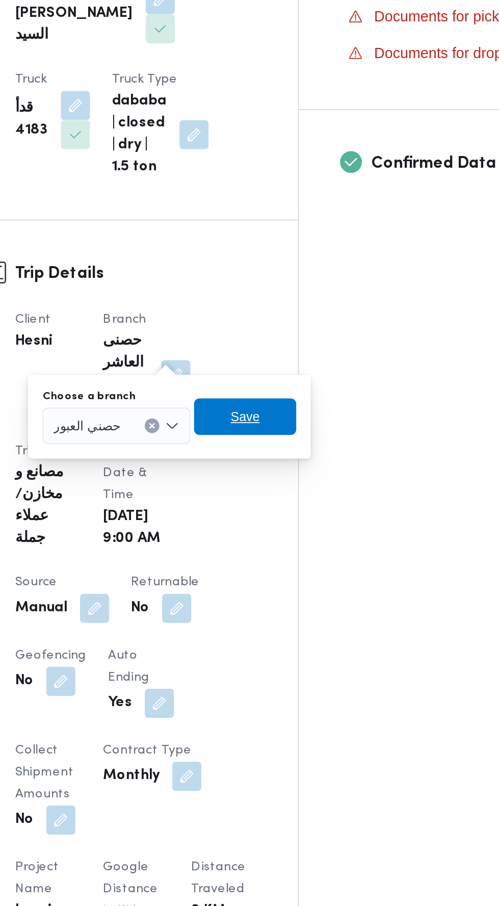
click at [298, 317] on span "Save" at bounding box center [301, 321] width 16 height 12
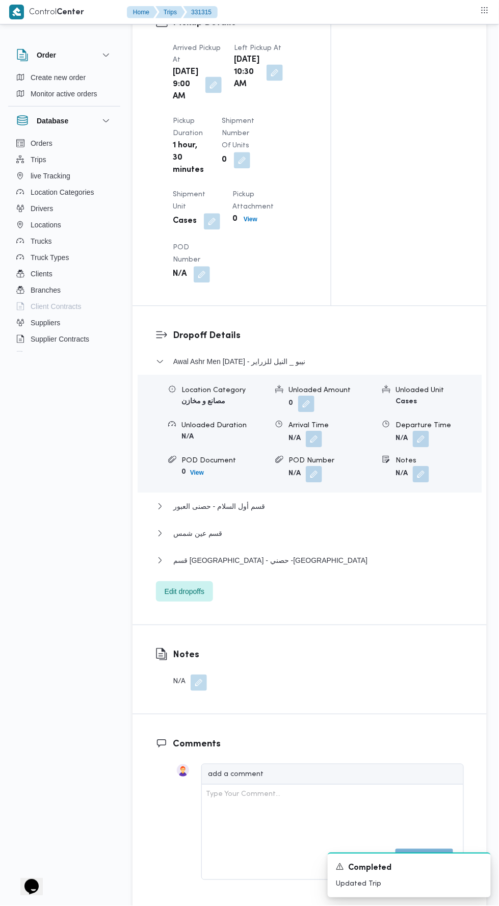
scroll to position [1104, 0]
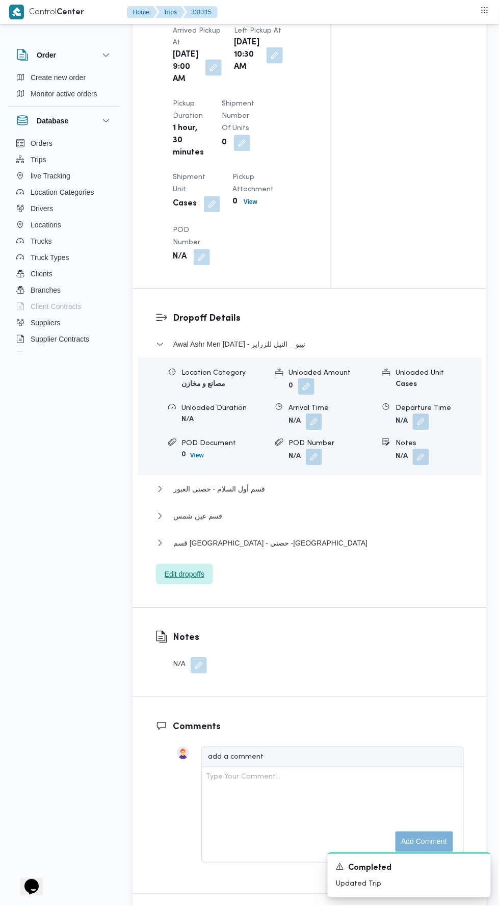
click at [178, 581] on span "Edit dropoffs" at bounding box center [185, 575] width 40 height 12
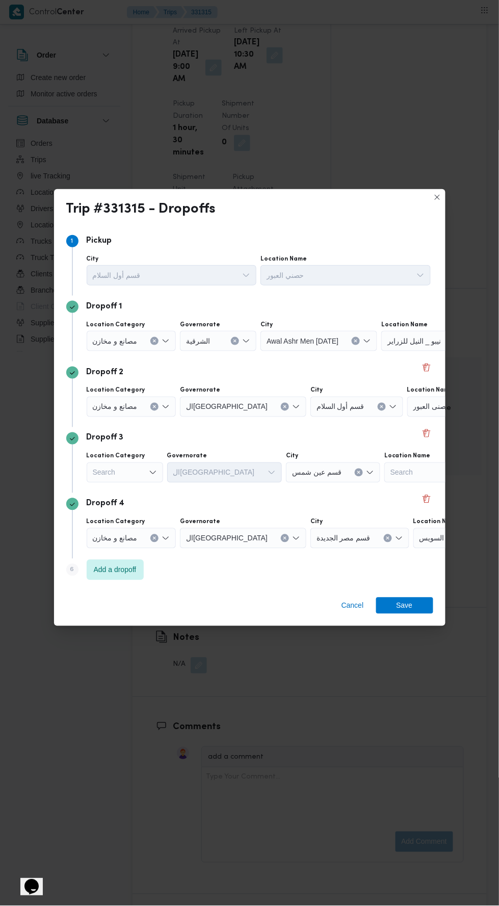
click at [427, 346] on span "نيبو _ النيل للزراير" at bounding box center [415, 340] width 54 height 11
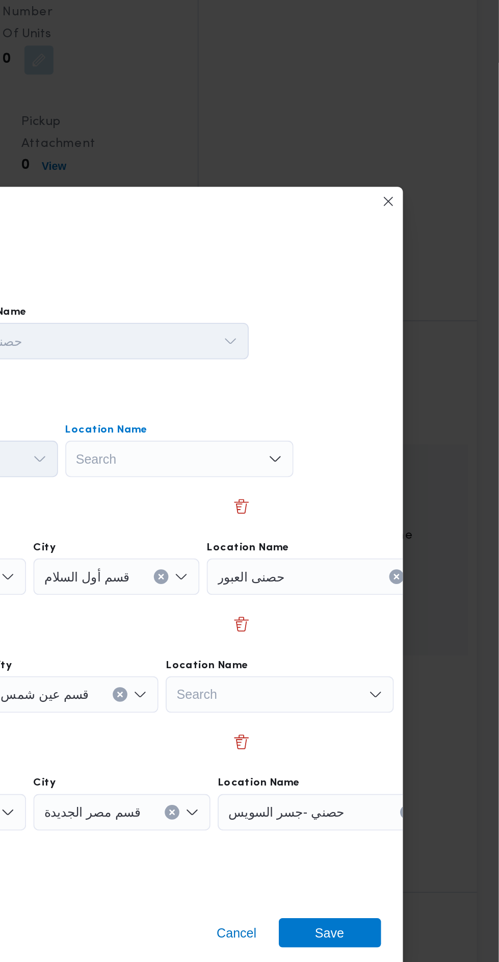
scroll to position [0, 38]
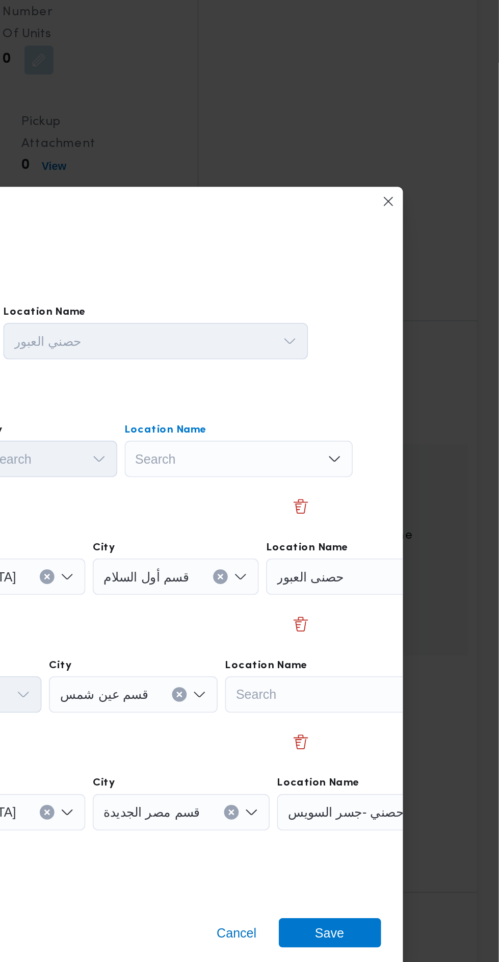
click at [369, 361] on div "Search Combo box. Selected. Combo box input. Search. Type some text or, to disp…" at bounding box center [354, 366] width 128 height 20
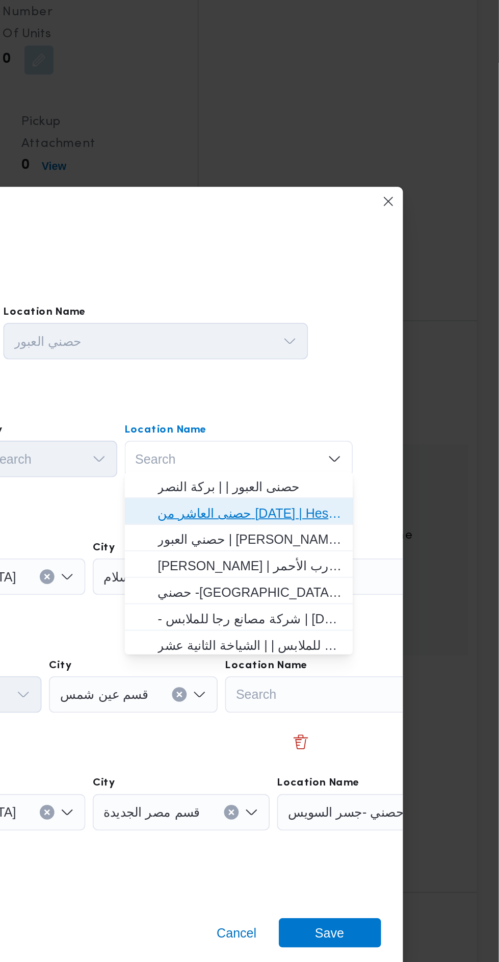
click at [375, 400] on span "حصنى العاشر من [DATE] | Hesni Textiles Factory | جزء من مدينة العاشر-مجاورات" at bounding box center [360, 396] width 103 height 12
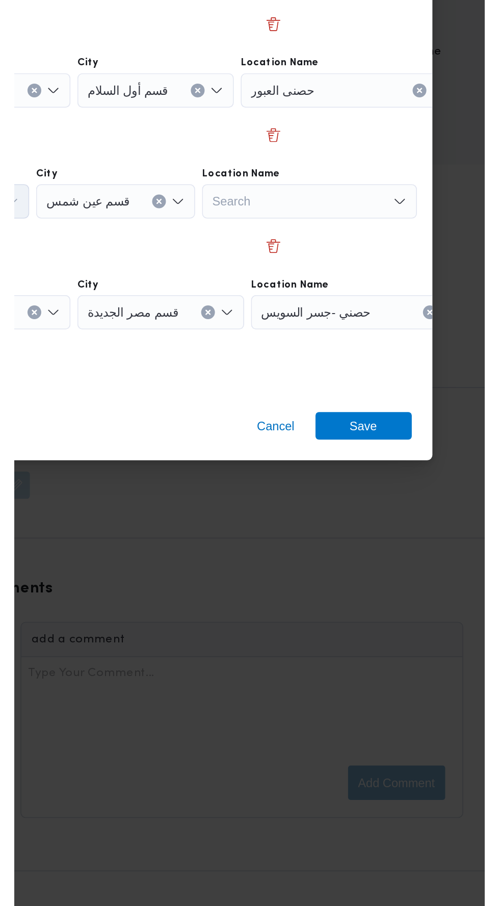
scroll to position [1104, 0]
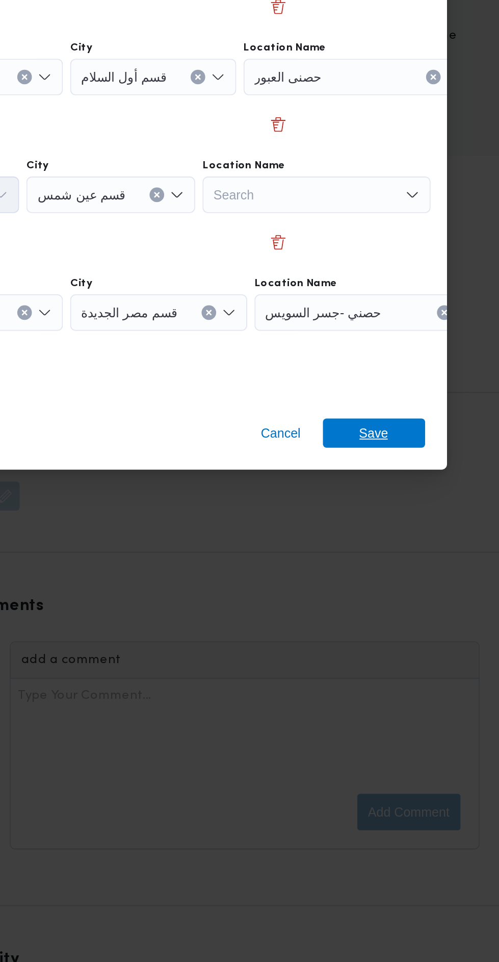
click at [414, 628] on span "Save" at bounding box center [404, 631] width 57 height 16
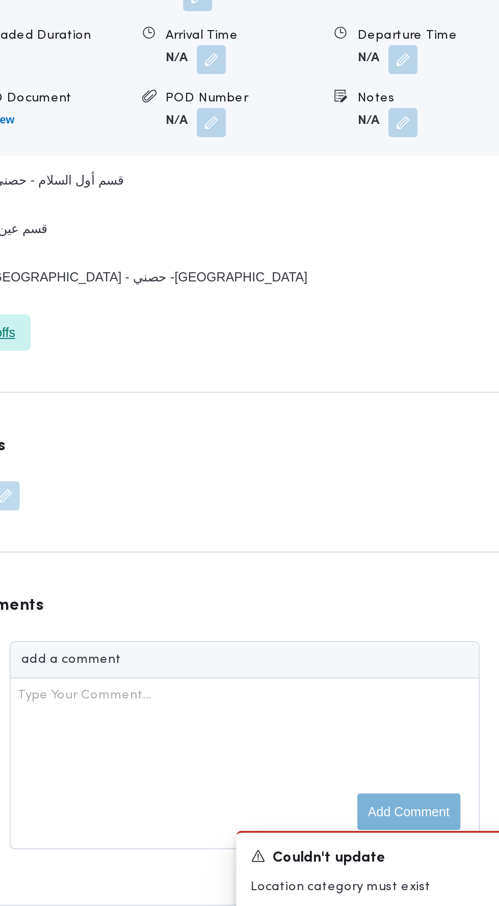
click at [208, 585] on span "Edit dropoffs" at bounding box center [184, 575] width 57 height 20
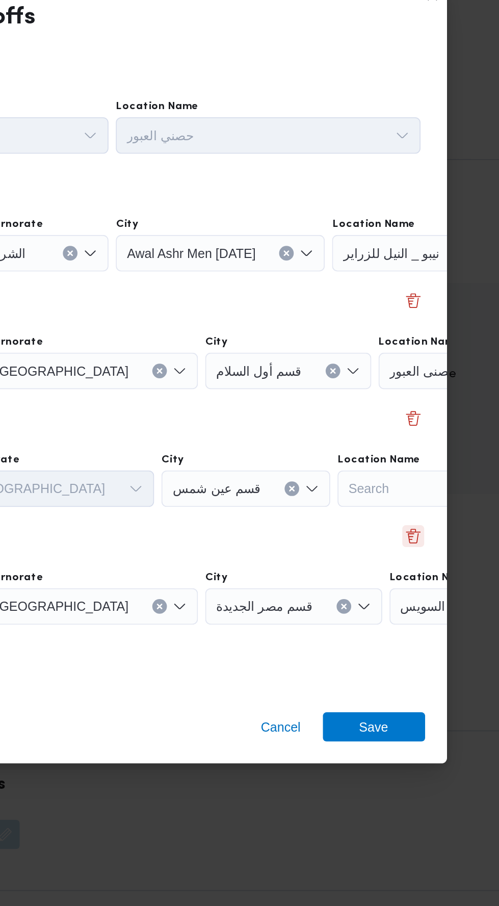
click at [426, 493] on button "Delete" at bounding box center [427, 499] width 12 height 12
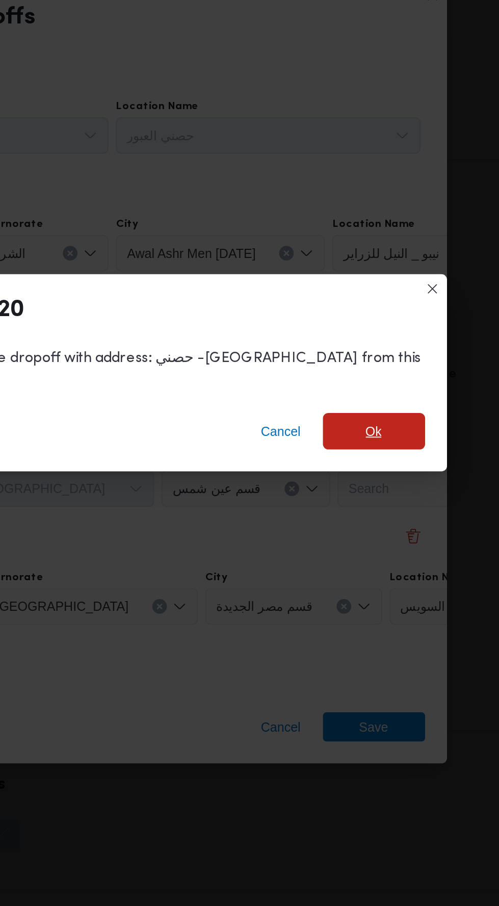
click at [393, 430] on span "Ok" at bounding box center [404, 440] width 57 height 20
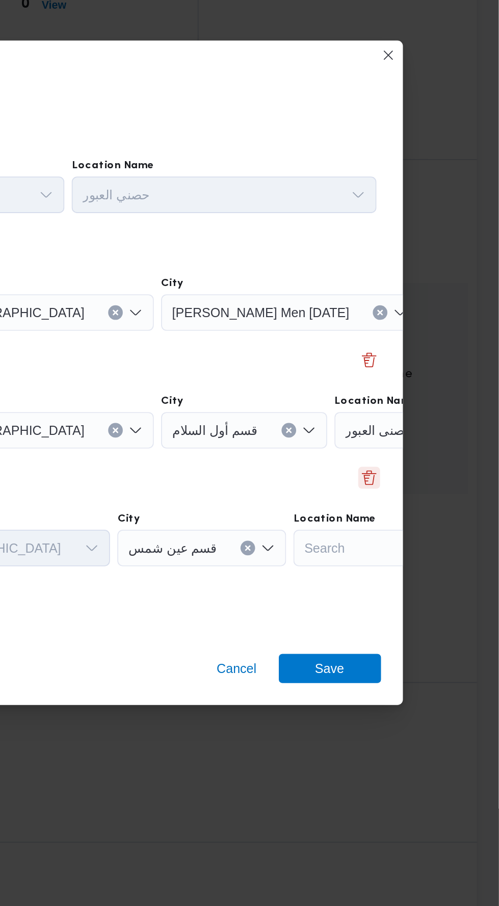
click at [430, 462] on button "Delete" at bounding box center [427, 467] width 12 height 12
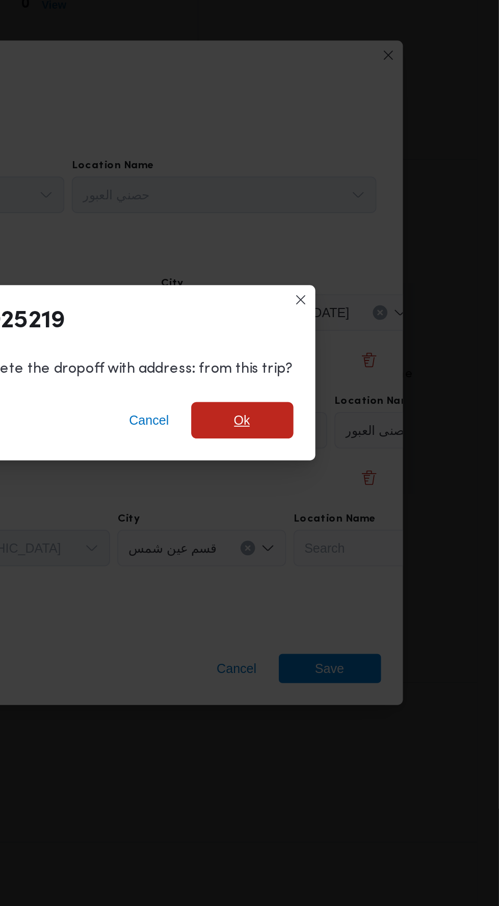
click at [364, 431] on span "Ok" at bounding box center [355, 434] width 57 height 20
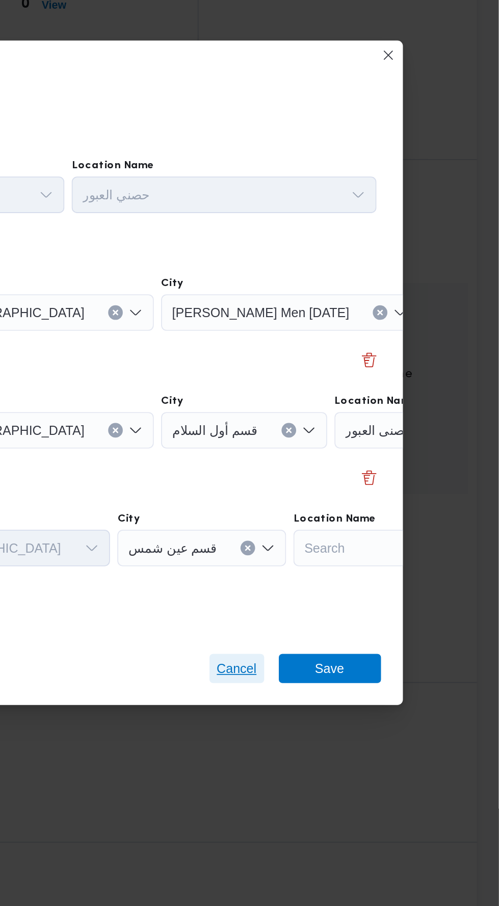
click at [348, 569] on span "Cancel" at bounding box center [353, 573] width 22 height 12
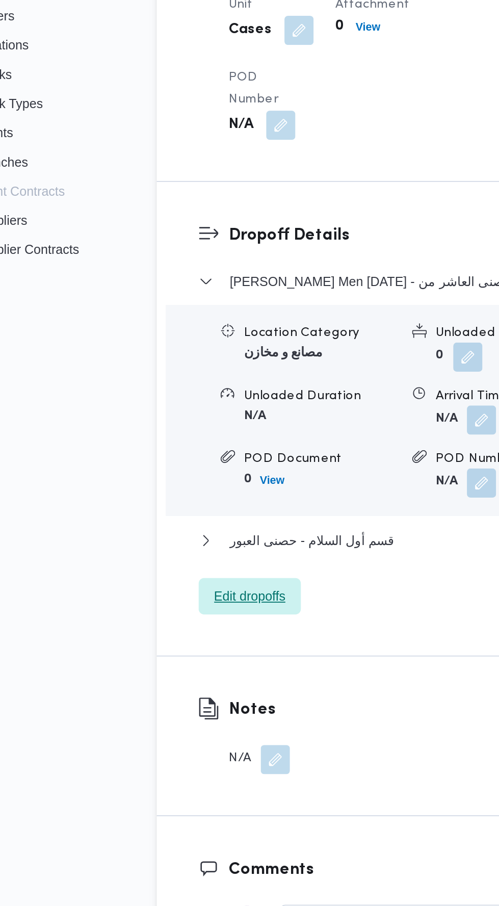
scroll to position [1092, 0]
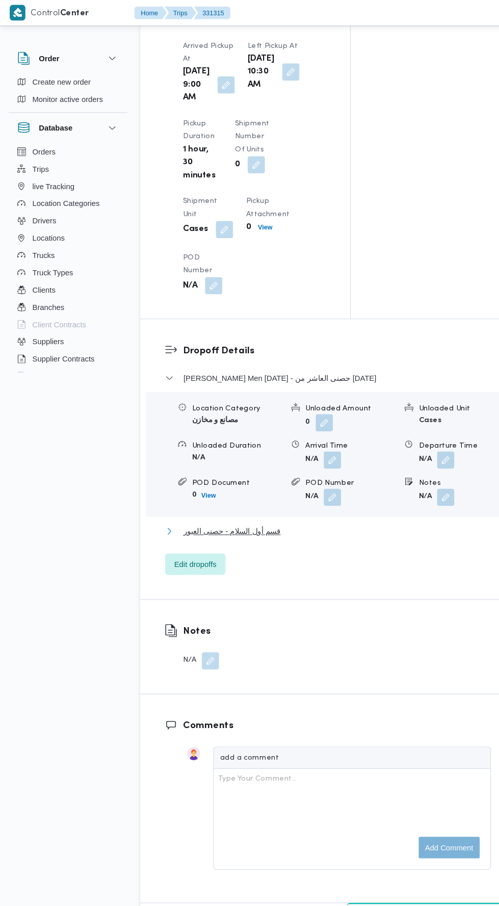
click at [287, 508] on button "قسم أول السلام - حصنى العبور" at bounding box center [310, 502] width 308 height 12
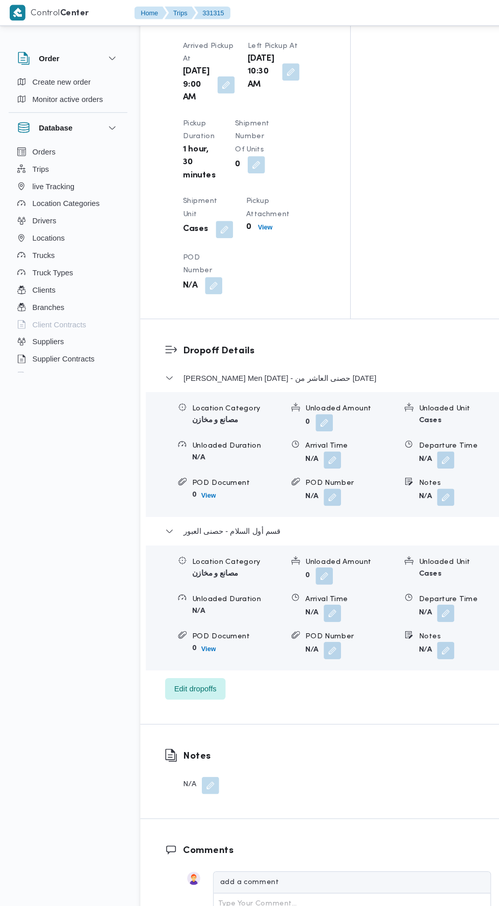
click at [421, 588] on button "button" at bounding box center [421, 579] width 16 height 16
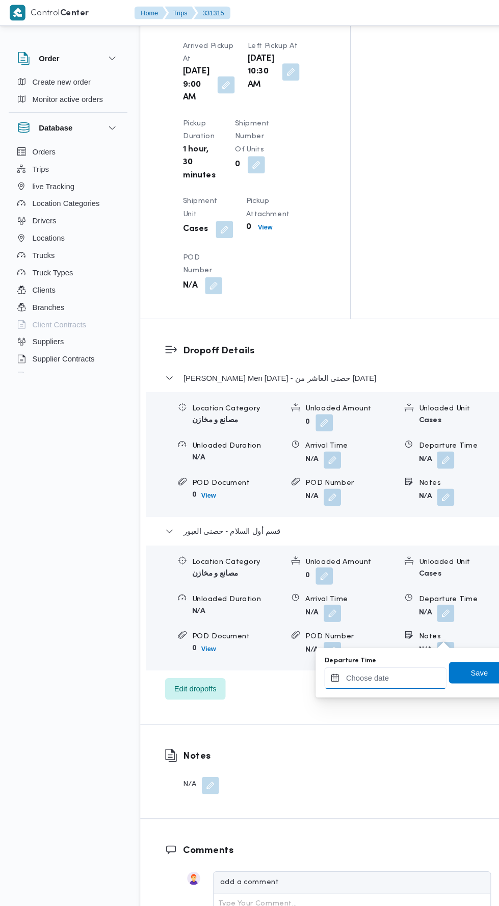
click at [382, 637] on input "Departure Time" at bounding box center [365, 640] width 116 height 20
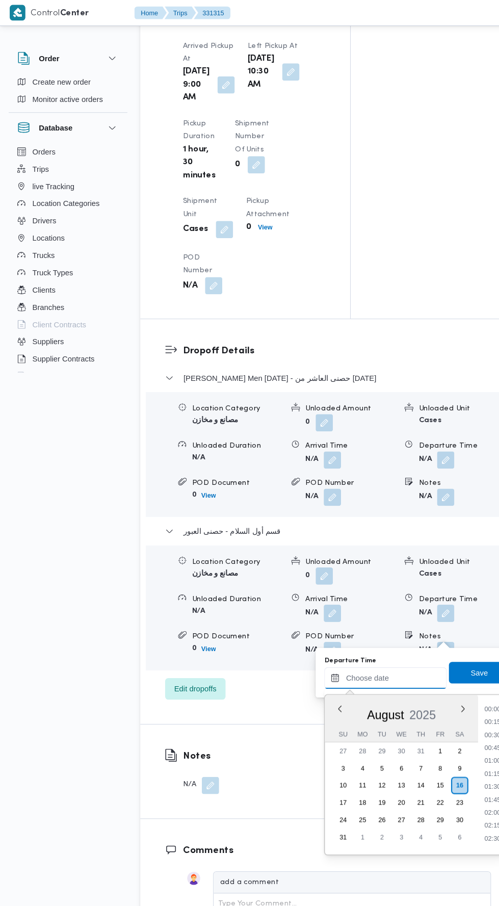
scroll to position [799, 0]
click at [465, 702] on li "17:00" at bounding box center [465, 703] width 23 height 10
type input "[DATE] 17:00"
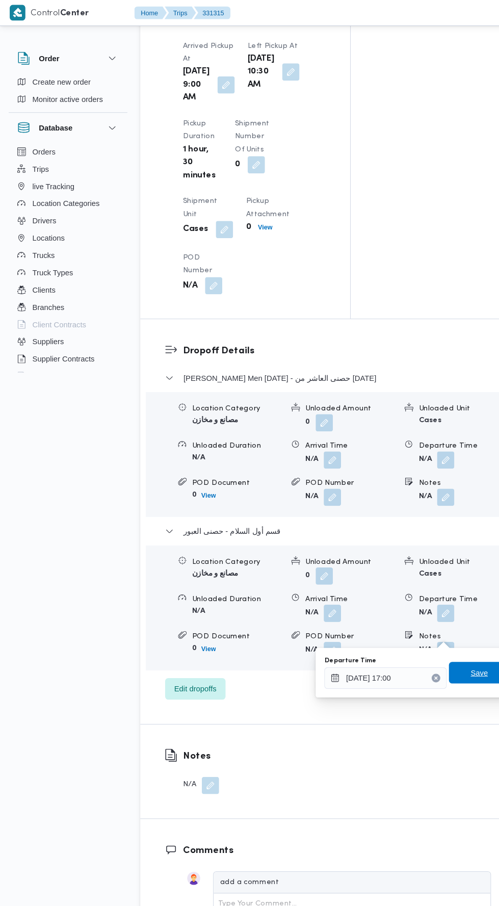
click at [440, 627] on span "Save" at bounding box center [452, 635] width 57 height 20
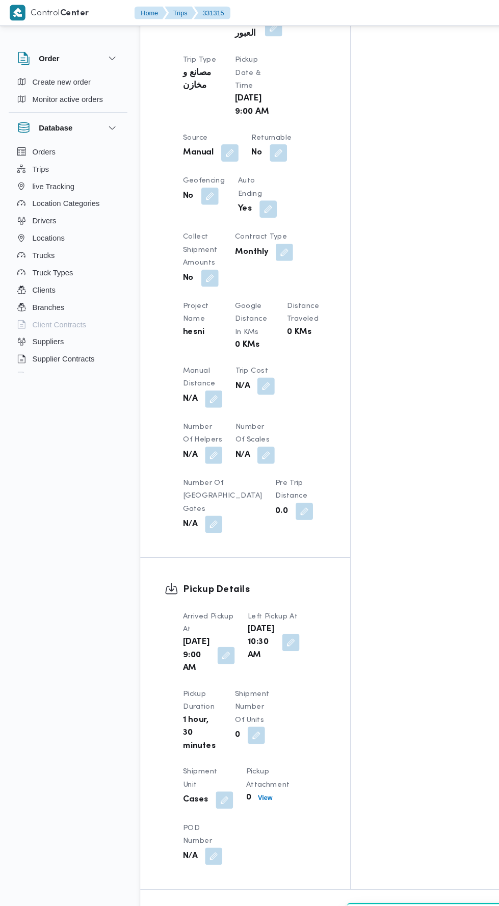
scroll to position [551, 0]
click at [201, 370] on button "button" at bounding box center [202, 378] width 16 height 16
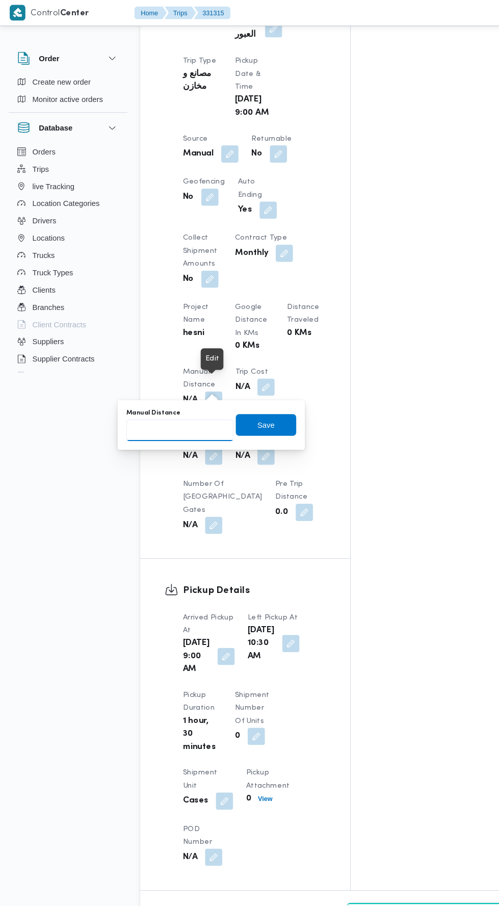
click at [195, 407] on input "Manual Distance" at bounding box center [169, 406] width 101 height 20
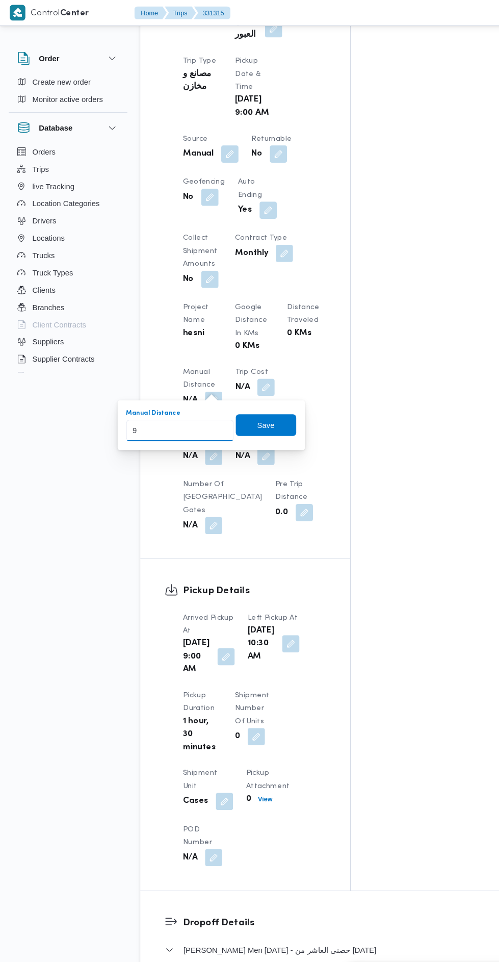
type input "95"
click at [263, 400] on span "Save" at bounding box center [251, 401] width 57 height 20
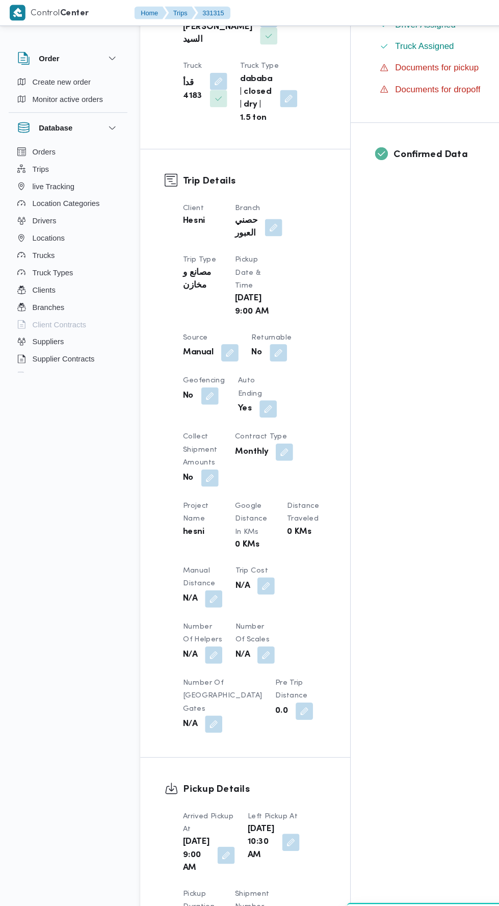
scroll to position [0, 0]
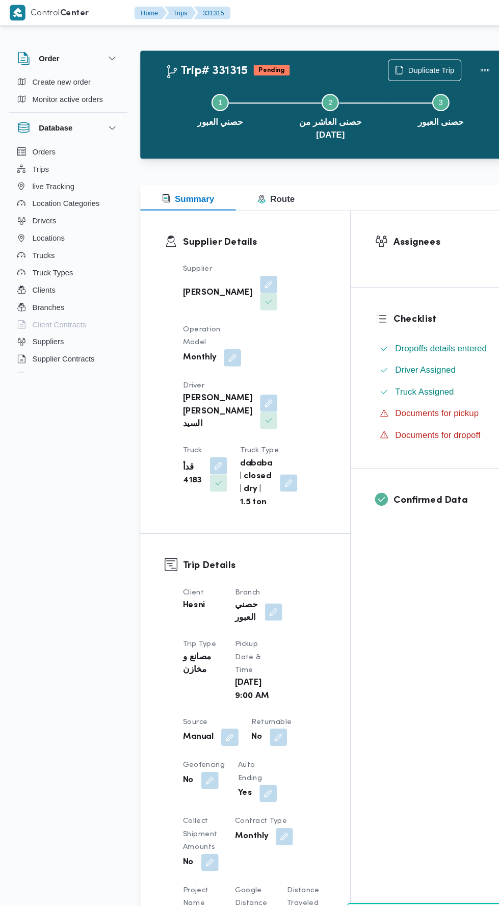
click at [448, 56] on div at bounding box center [458, 66] width 20 height 20
click at [454, 60] on button "Actions" at bounding box center [458, 66] width 20 height 20
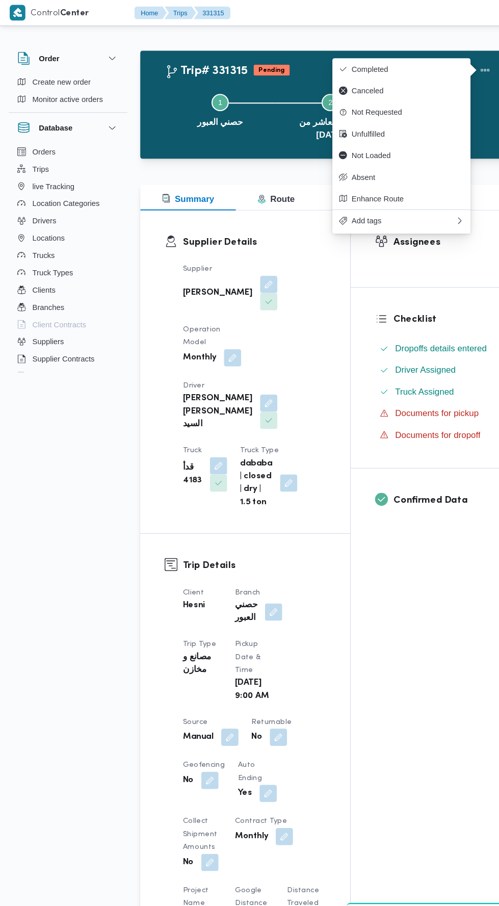
click at [409, 65] on span "Completed" at bounding box center [386, 65] width 106 height 8
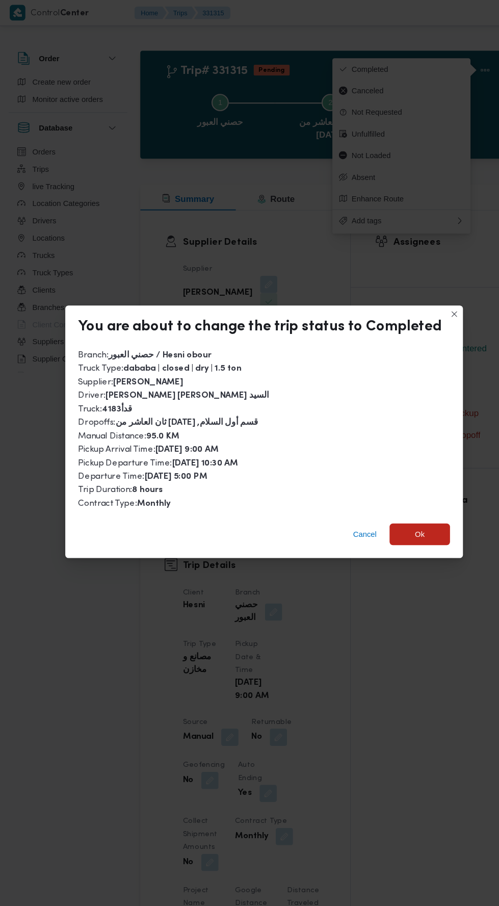
click at [392, 499] on span "Ok" at bounding box center [396, 505] width 9 height 12
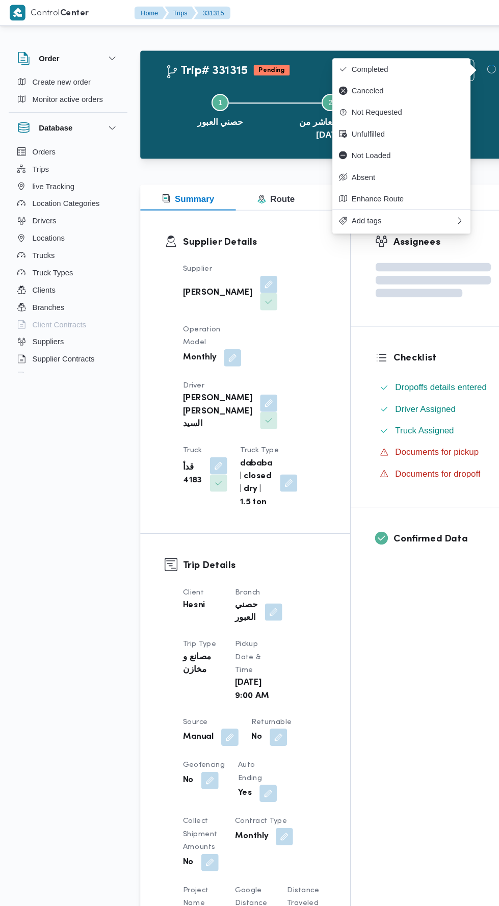
click at [403, 591] on div "Assignees Checklist Dropoffs details entered Driver Assigned Truck Assigned Doc…" at bounding box center [410, 796] width 156 height 1194
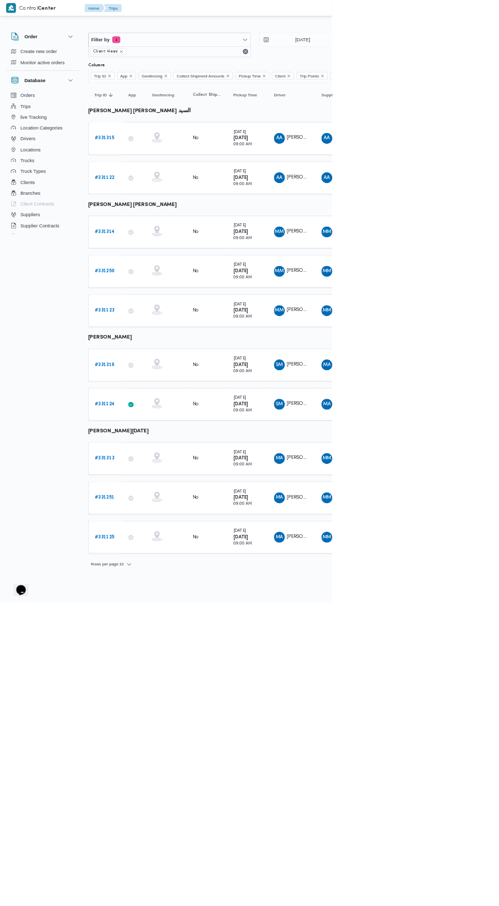
click at [160, 346] on b "# 331314" at bounding box center [157, 348] width 30 height 7
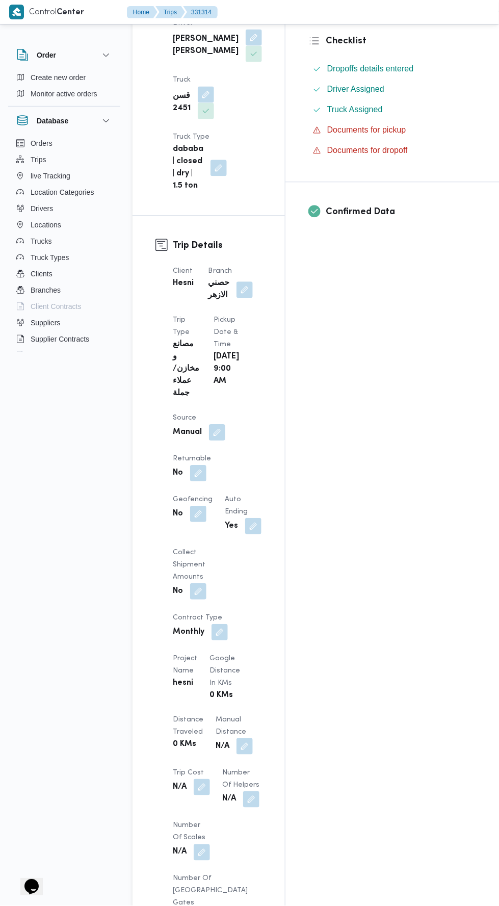
scroll to position [510, 0]
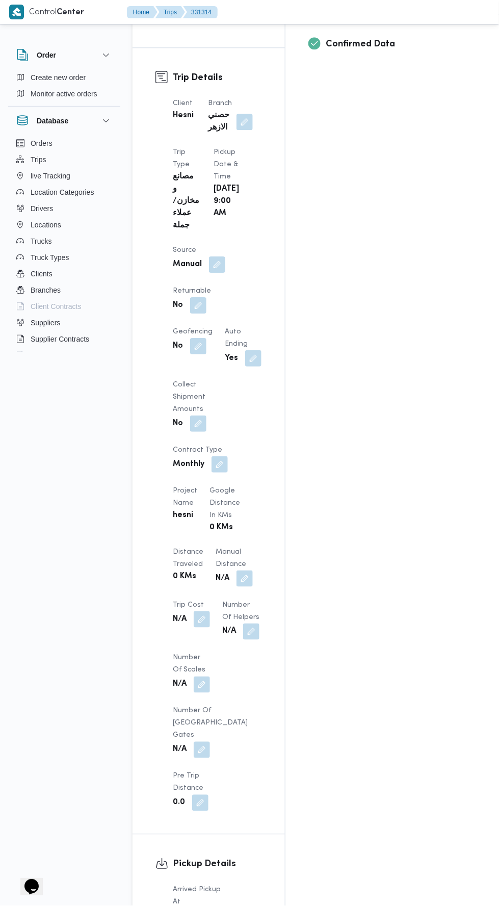
click at [237, 571] on button "button" at bounding box center [245, 579] width 16 height 16
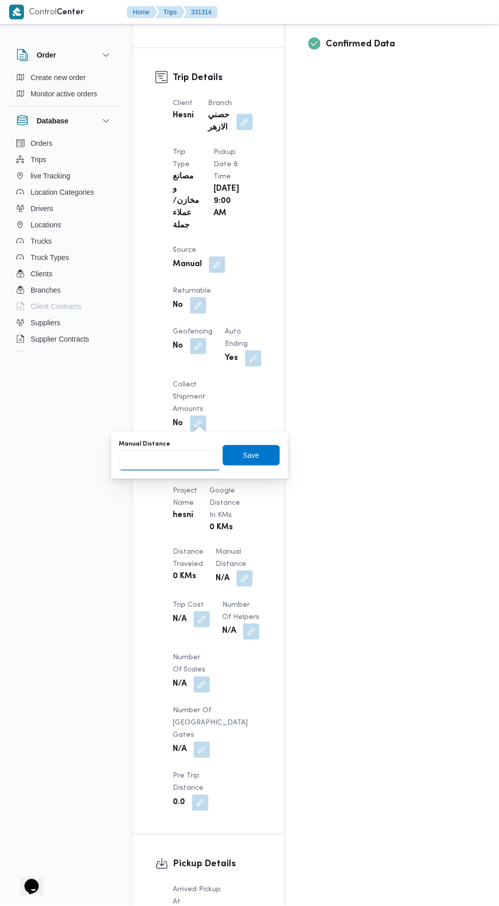
click at [185, 460] on input "Manual Distance" at bounding box center [169, 460] width 101 height 20
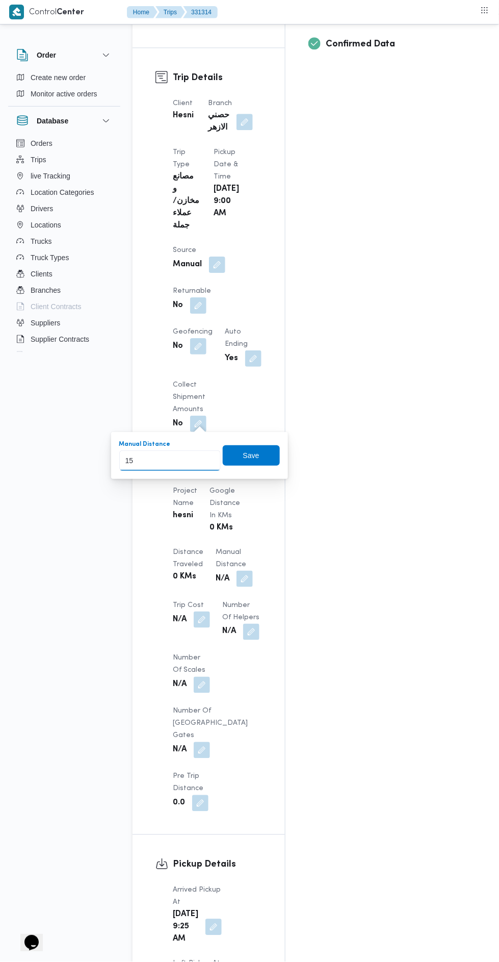
type input "159"
click at [259, 447] on span "Save" at bounding box center [251, 455] width 57 height 20
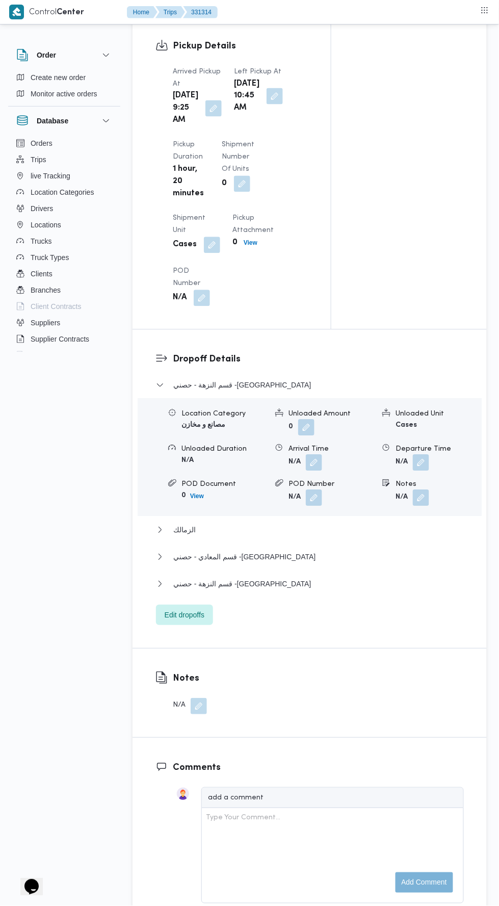
scroll to position [1053, 0]
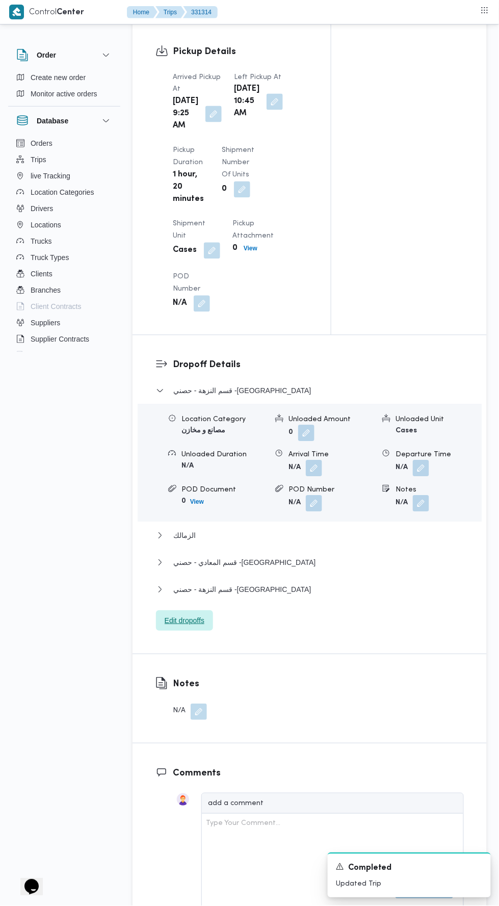
click at [188, 627] on span "Edit dropoffs" at bounding box center [185, 621] width 40 height 12
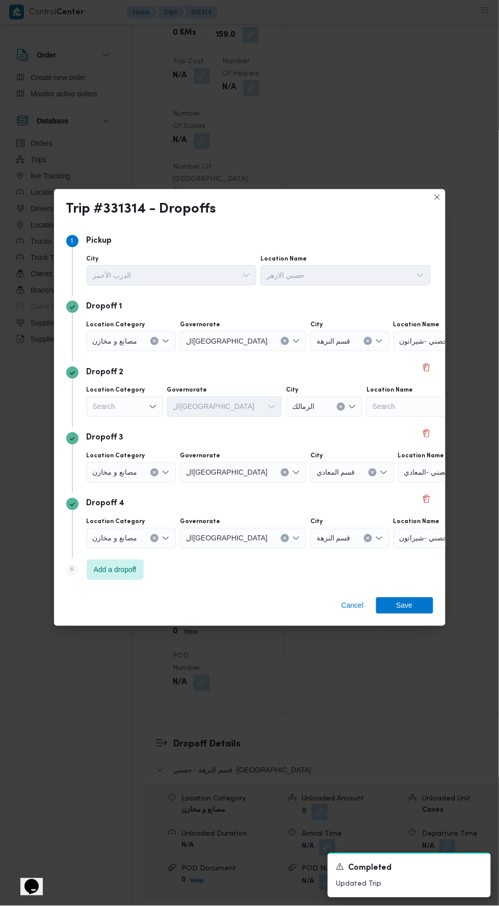
click at [452, 347] on input "Location Name" at bounding box center [452, 341] width 1 height 12
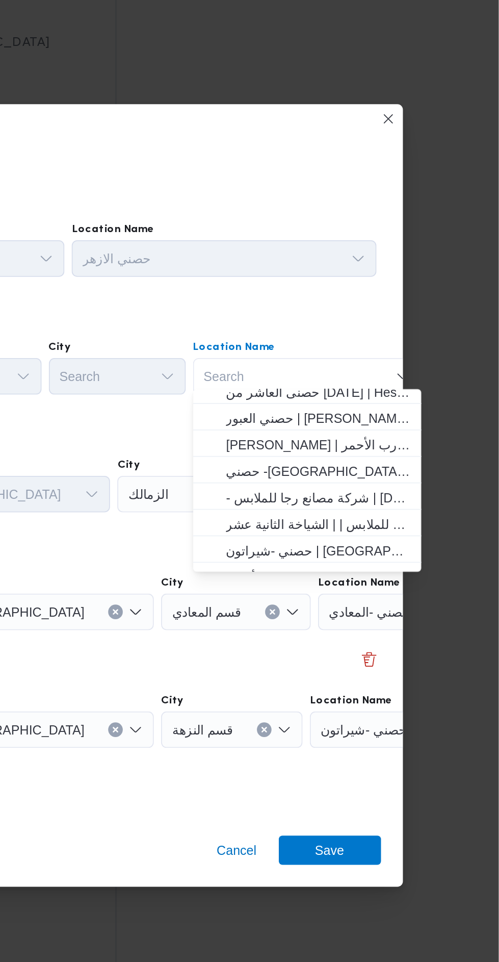
scroll to position [0, 0]
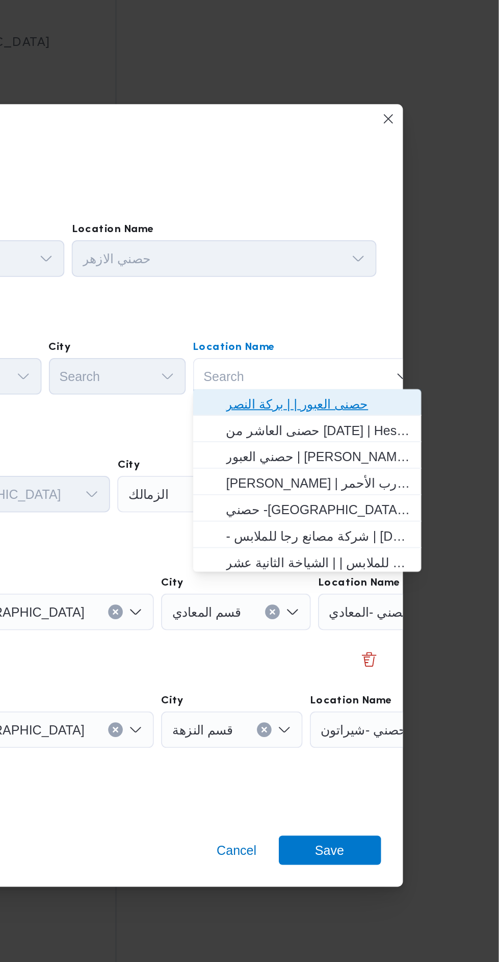
click at [399, 379] on span "حصنى العبور | | بركة النصر" at bounding box center [398, 381] width 103 height 12
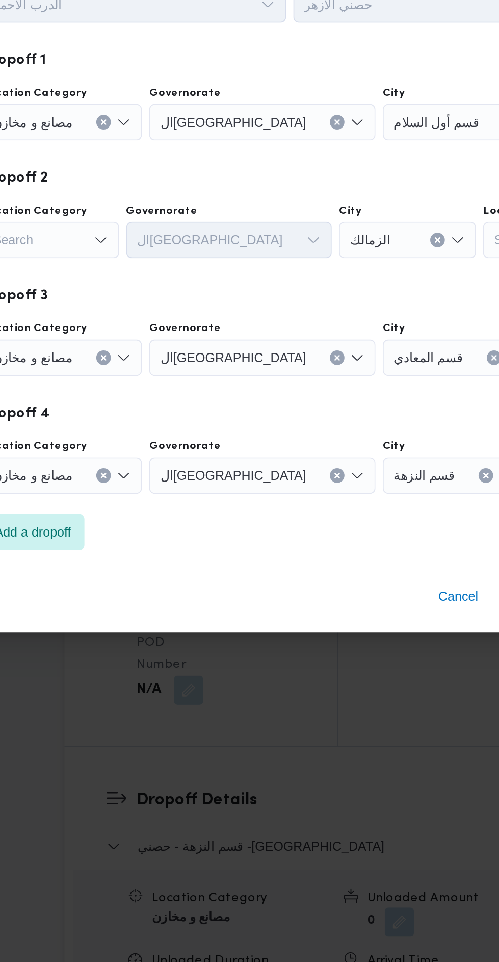
scroll to position [1053, 0]
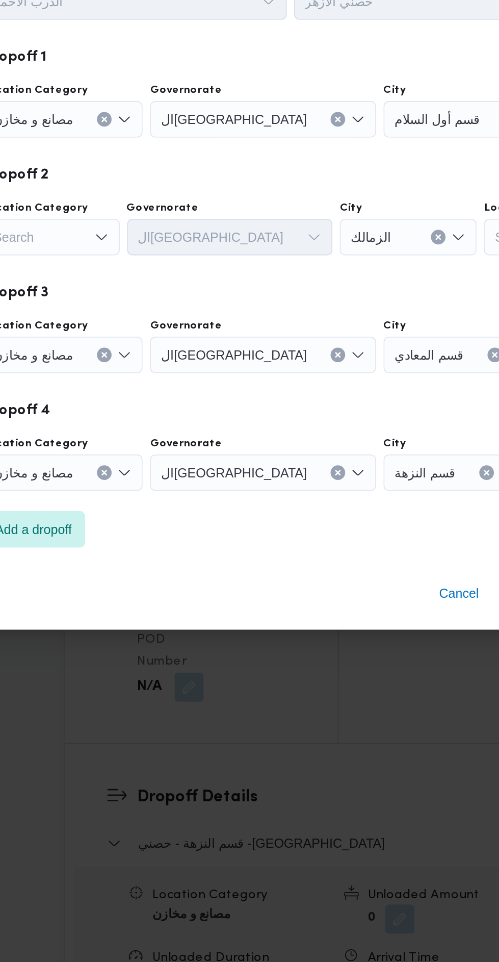
click at [157, 376] on div "Search" at bounding box center [132, 366] width 90 height 20
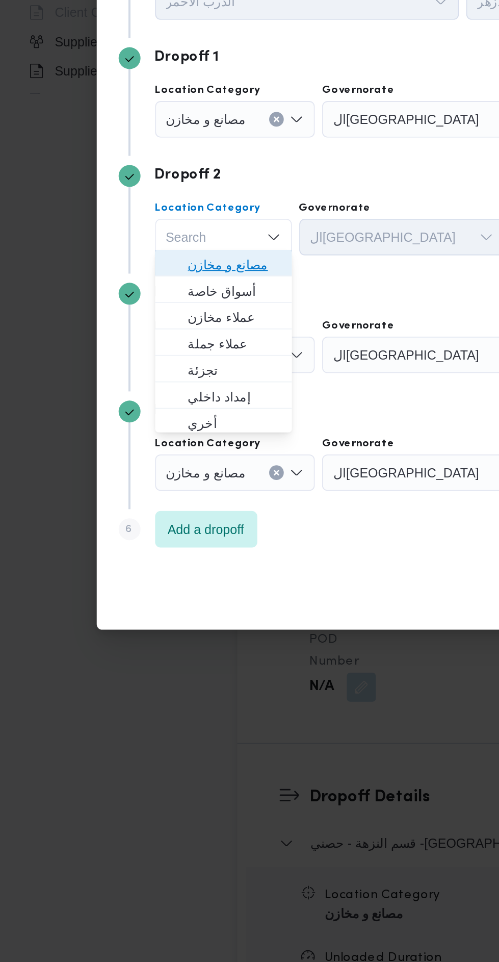
click at [131, 451] on span "مصانع و مخازن" at bounding box center [131, 447] width 52 height 12
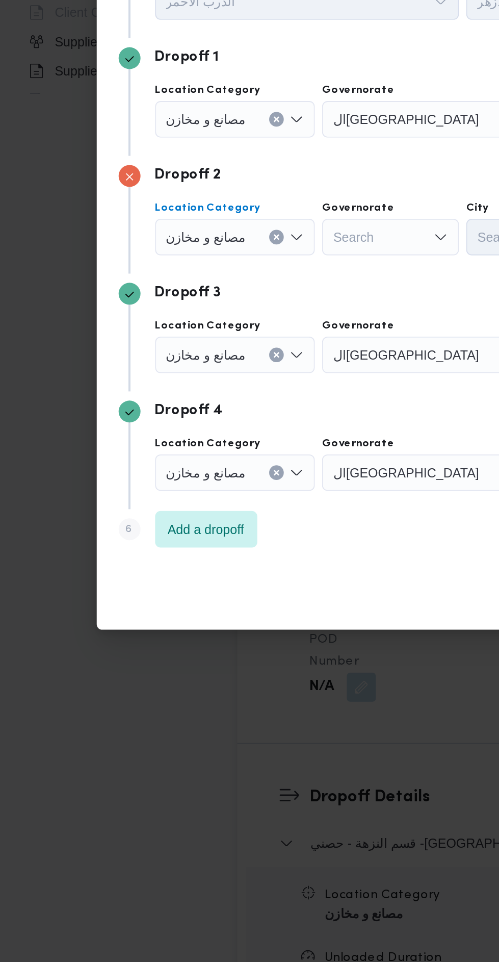
click at [147, 376] on div "مصانع و مخازن" at bounding box center [132, 366] width 90 height 20
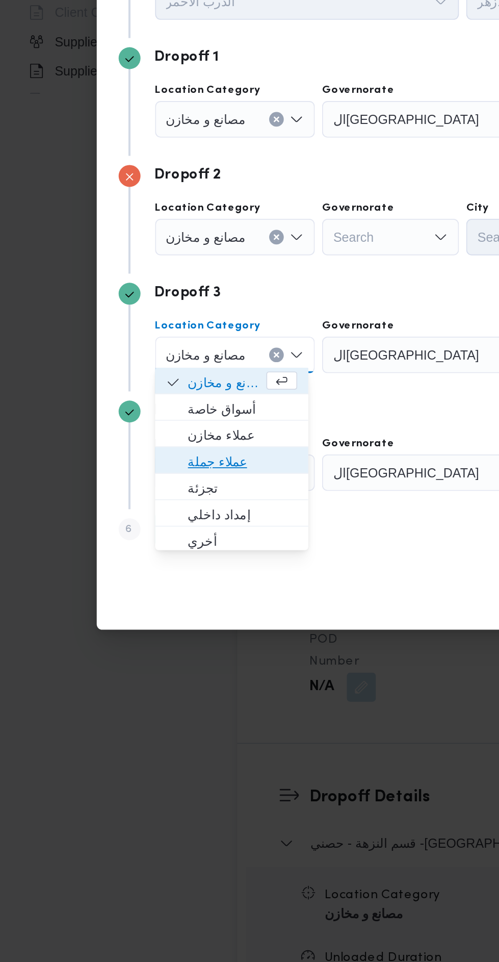
click at [147, 554] on span "عملاء جملة" at bounding box center [135, 557] width 61 height 12
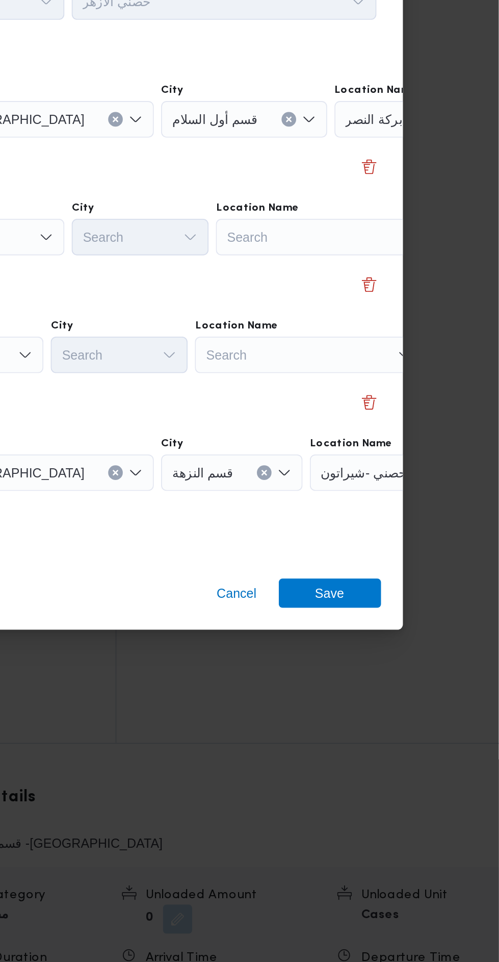
click at [408, 376] on div "Search" at bounding box center [472, 366] width 128 height 20
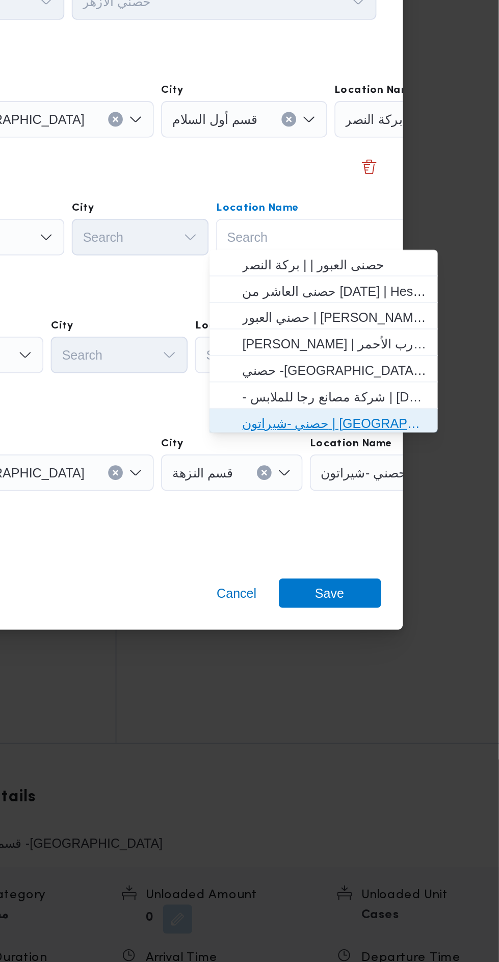
click at [398, 530] on span "حصني -شيراتون | [GEOGRAPHIC_DATA][PERSON_NAME] | شيراتون المطار" at bounding box center [407, 536] width 103 height 12
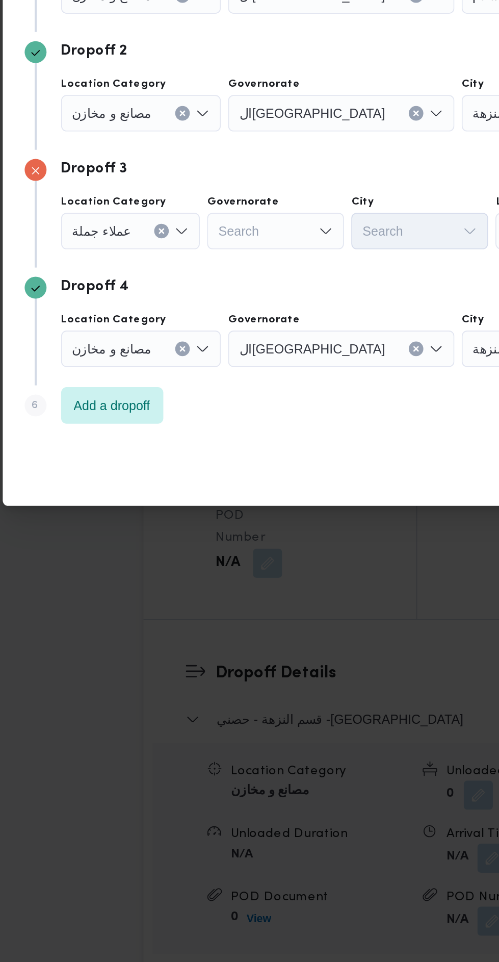
click at [211, 376] on div "Search" at bounding box center [243, 366] width 126 height 20
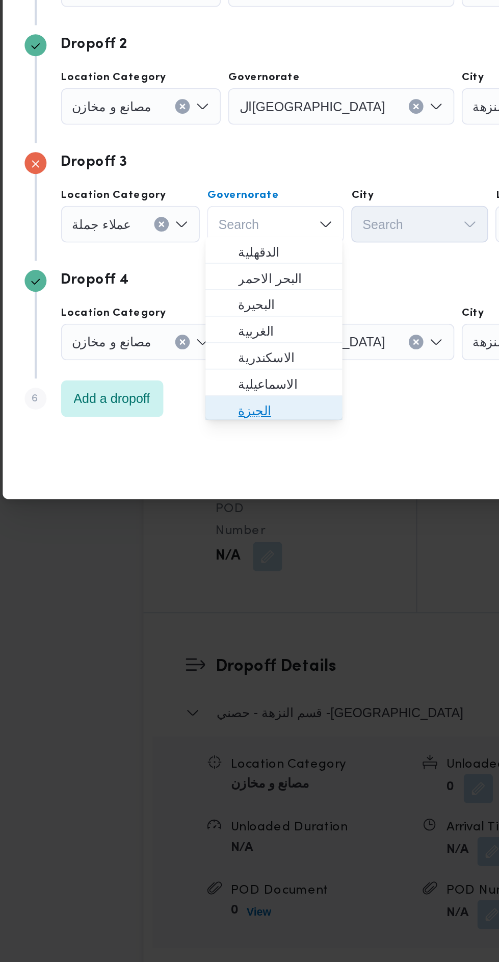
click at [217, 598] on span "الجيزة" at bounding box center [212, 602] width 52 height 12
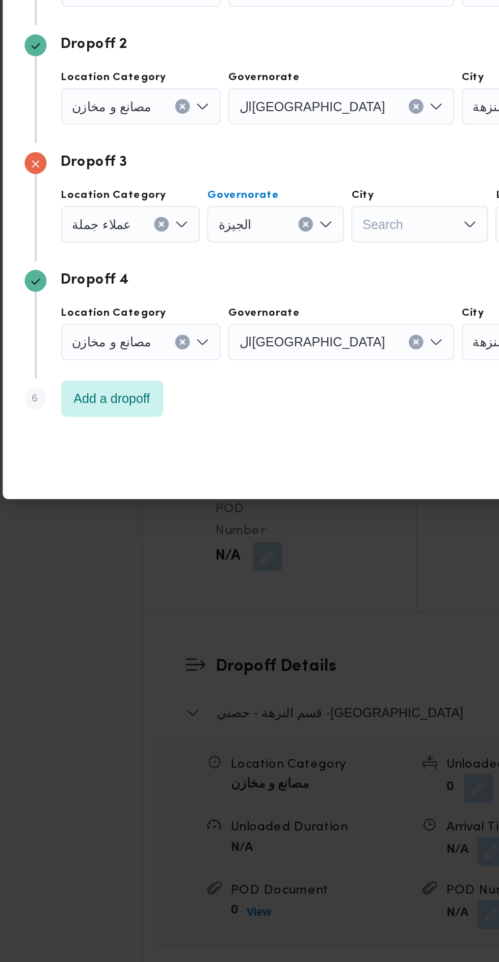
click at [311, 376] on div "Search" at bounding box center [357, 366] width 93 height 20
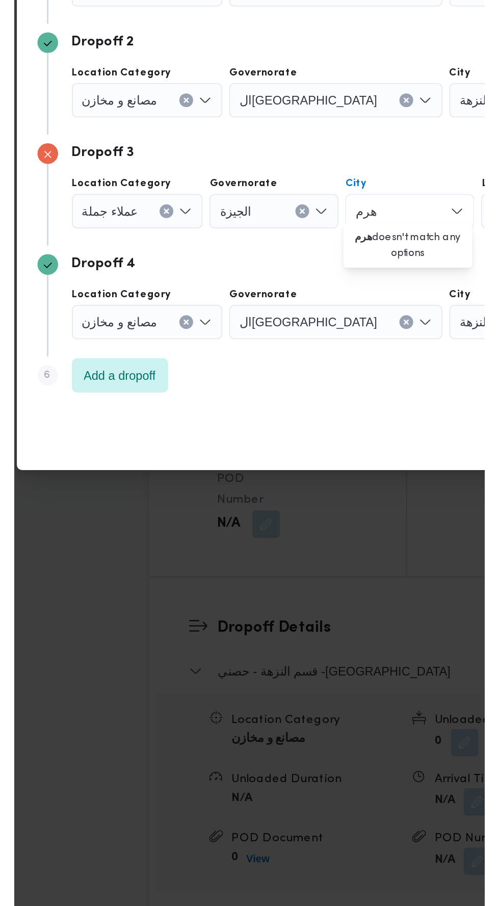
scroll to position [0, 0]
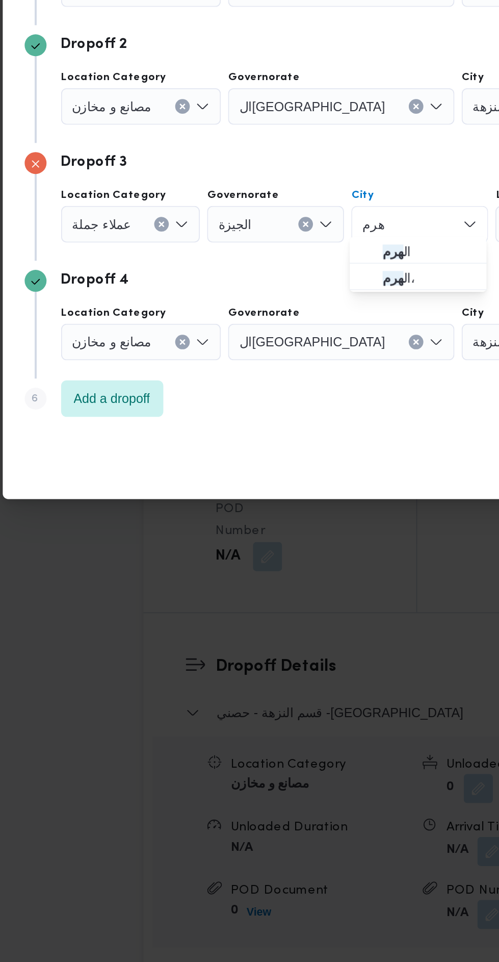
type input "هرم"
click at [285, 515] on span "ال هرم" at bounding box center [292, 513] width 52 height 12
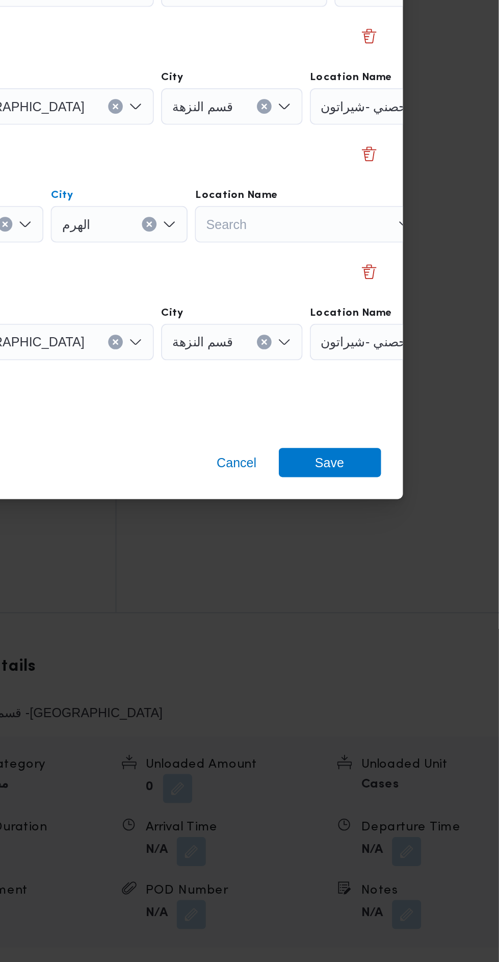
click at [445, 376] on div "حصني -شيراتون" at bounding box center [472, 366] width 128 height 20
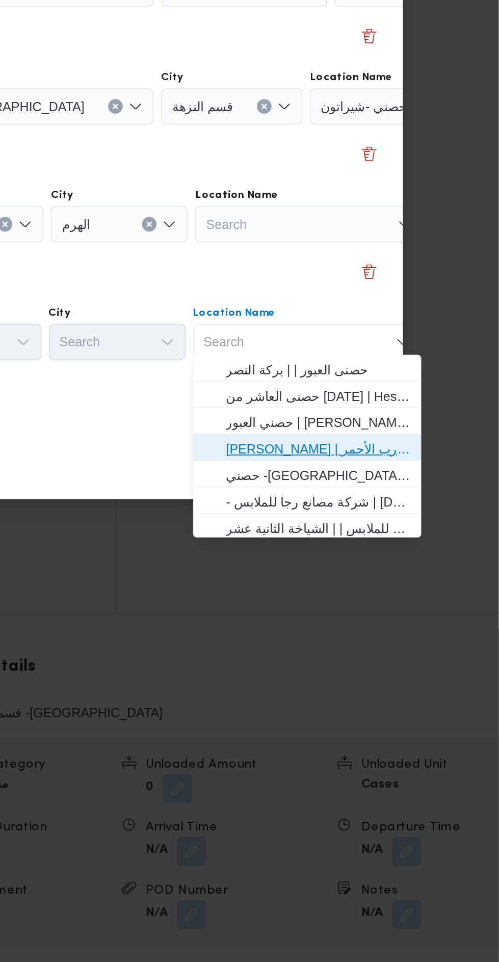
click at [411, 625] on span "[PERSON_NAME] | سوق الازهر كل انواع القماش السواريه | الدرب الأحمر" at bounding box center [398, 623] width 103 height 12
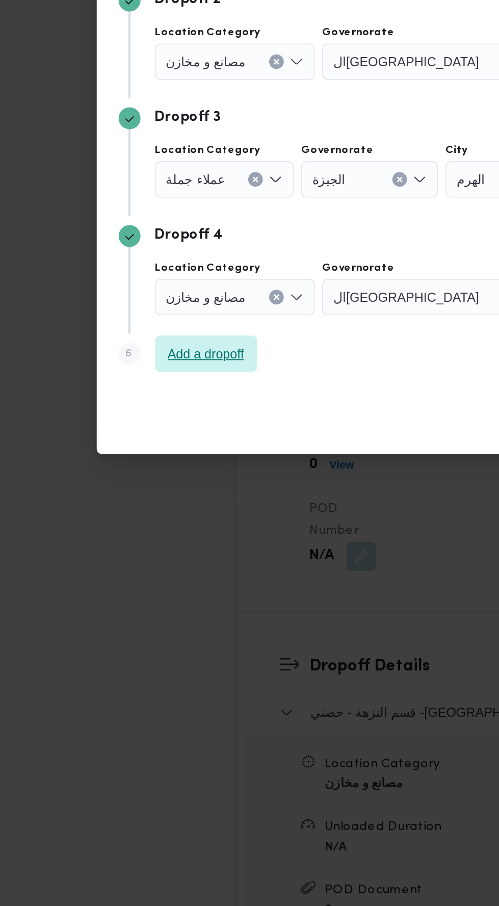
click at [131, 569] on span "Add a dropoff" at bounding box center [115, 570] width 43 height 12
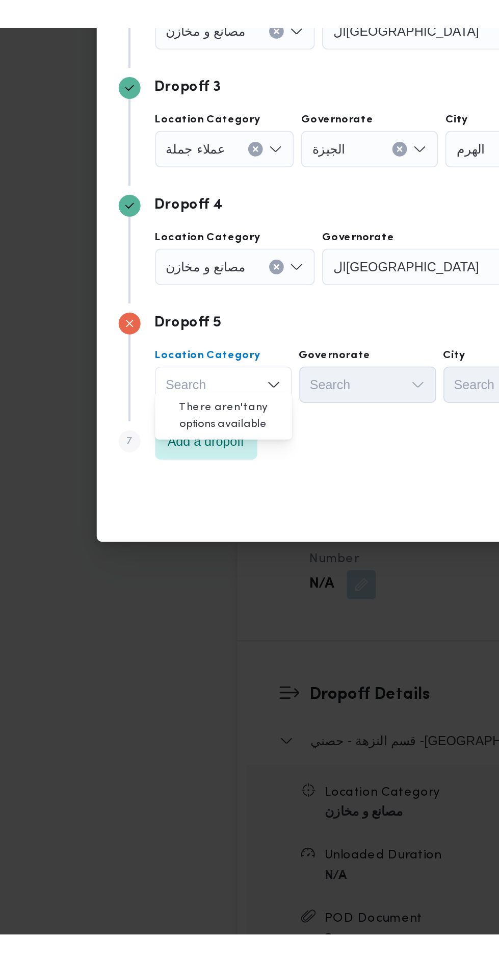
scroll to position [1053, 0]
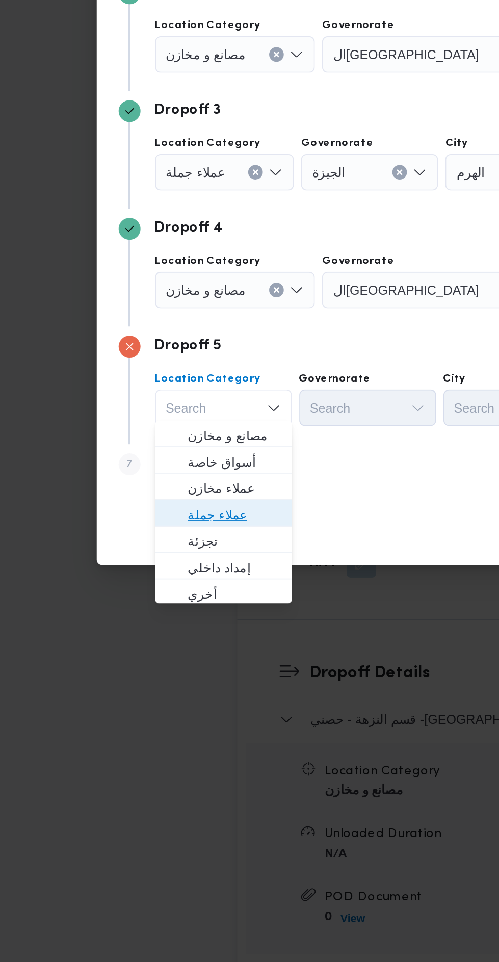
click at [135, 655] on span "عملاء جملة" at bounding box center [131, 656] width 52 height 12
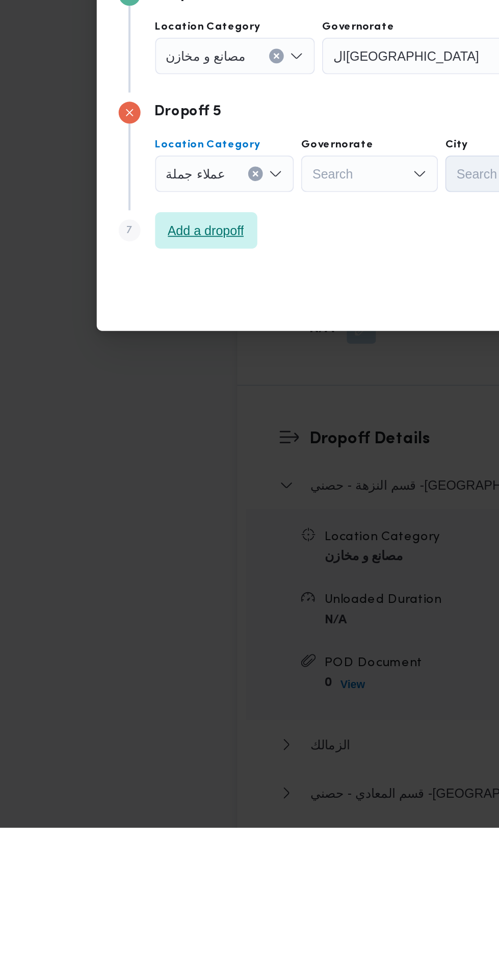
click at [127, 632] on span "Add a dropoff" at bounding box center [115, 628] width 57 height 20
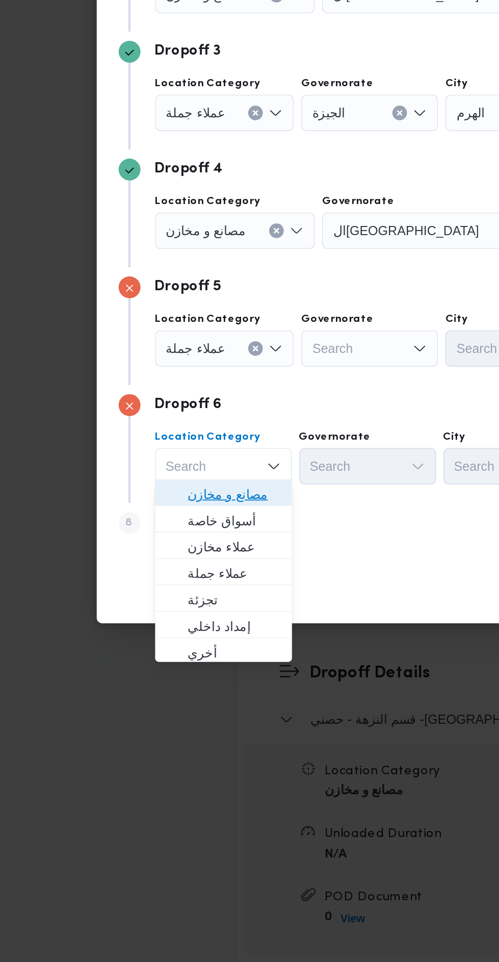
click at [134, 640] on span "مصانع و مخازن" at bounding box center [131, 645] width 52 height 12
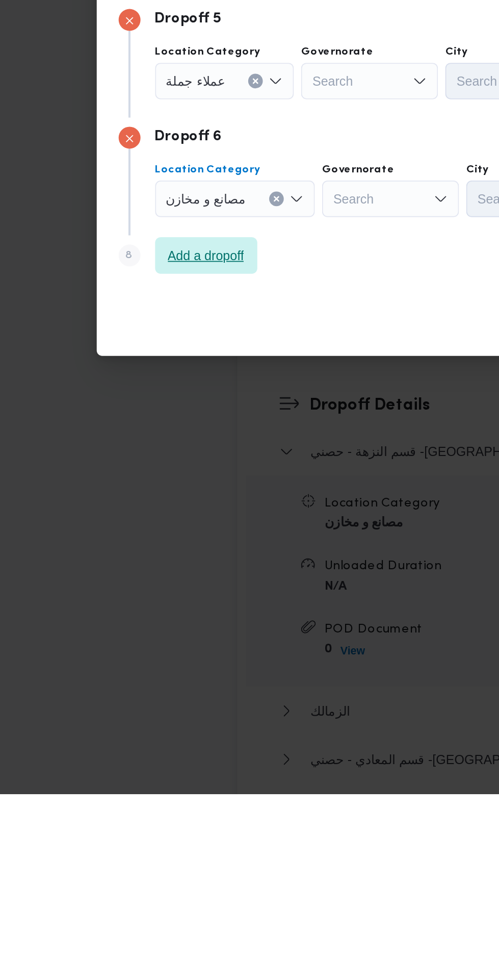
click at [134, 657] on span "Add a dropoff" at bounding box center [115, 661] width 43 height 12
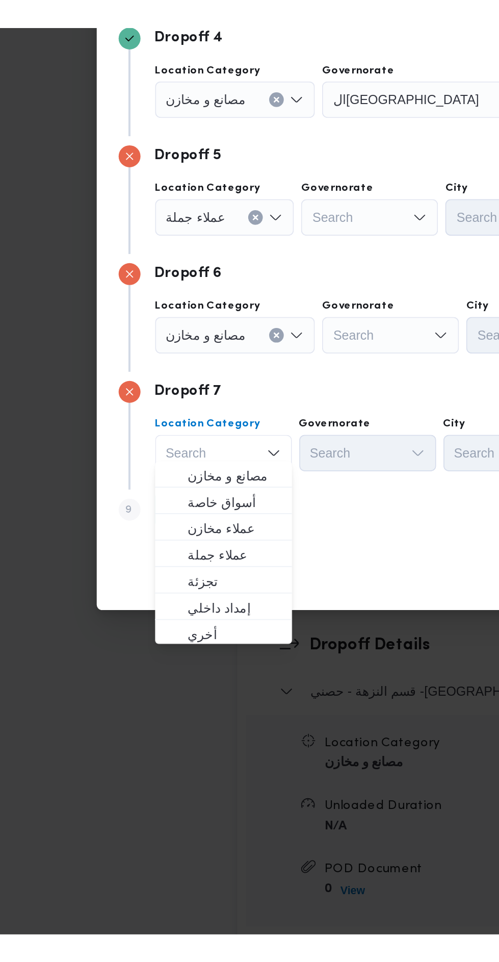
scroll to position [1054, 0]
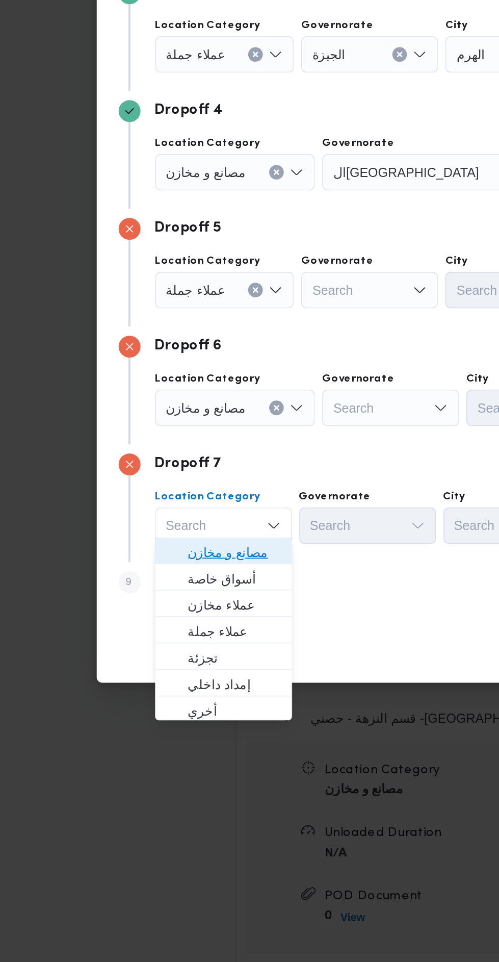
click at [140, 678] on span "مصانع و مخازن" at bounding box center [131, 677] width 52 height 12
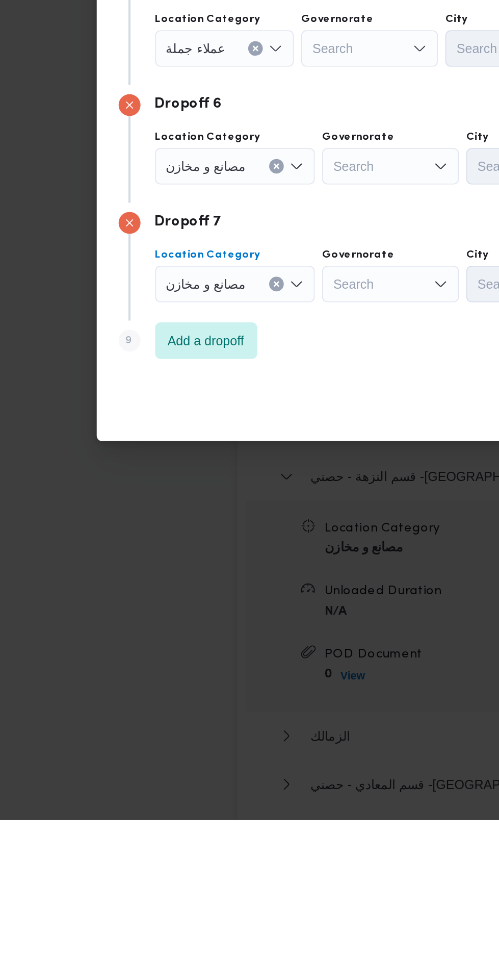
click at [125, 707] on div "Step 1 1 [GEOGRAPHIC_DATA] Location Name [PERSON_NAME] Dropoff 1 Location Categ…" at bounding box center [250, 433] width 392 height 561
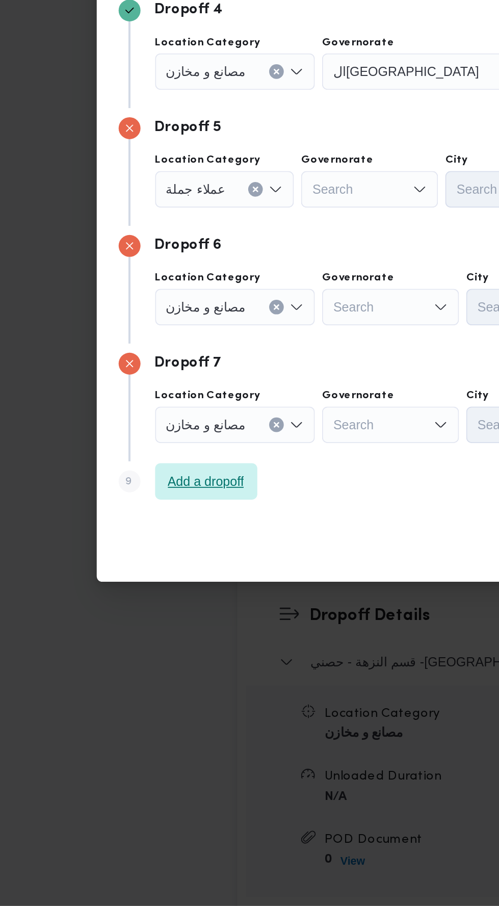
click at [120, 673] on span "Add a dropoff" at bounding box center [115, 669] width 57 height 20
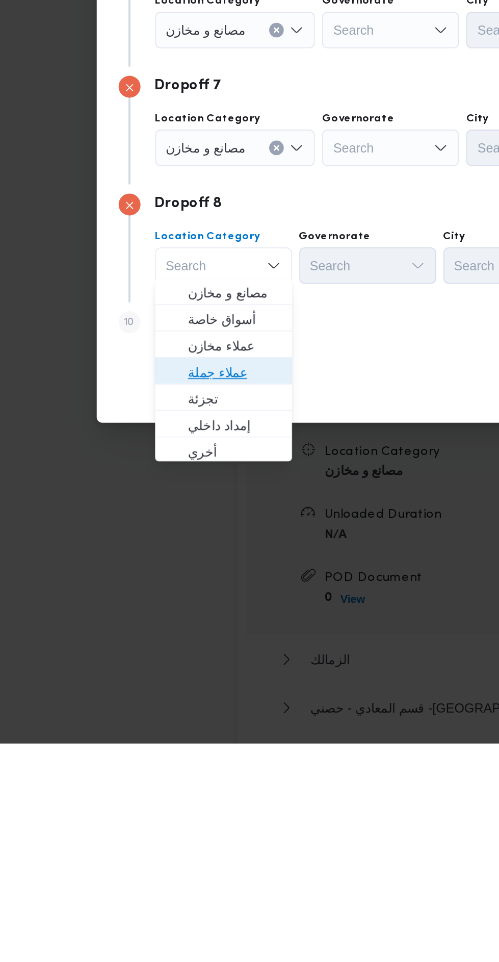
click at [139, 755] on span "عملاء جملة" at bounding box center [131, 755] width 52 height 12
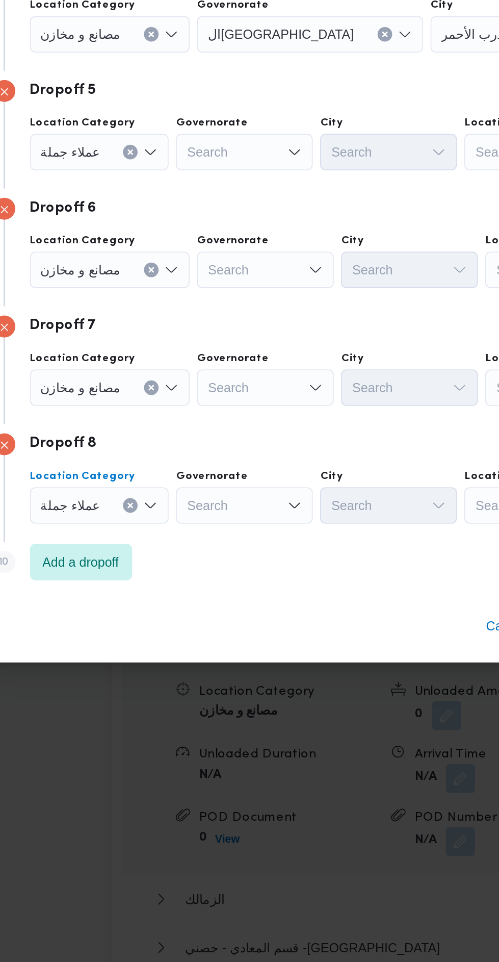
click at [209, 245] on div "Search" at bounding box center [243, 234] width 126 height 20
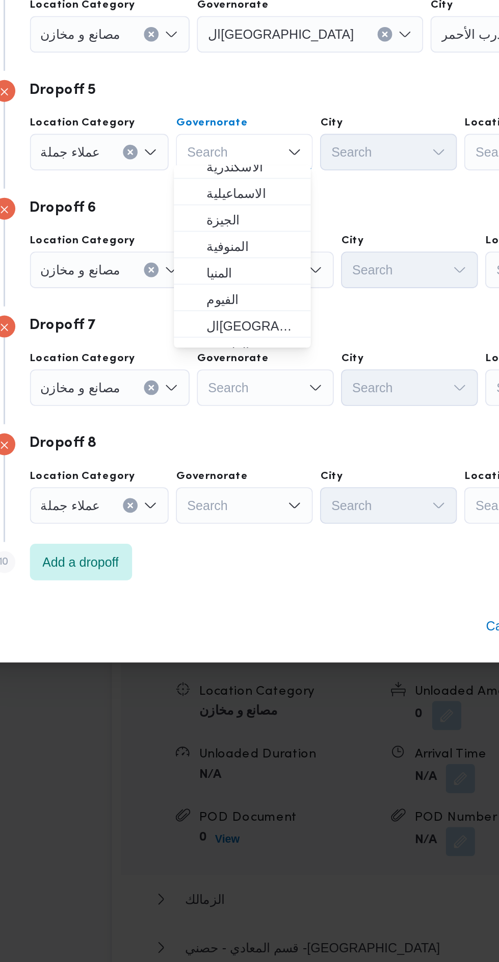
scroll to position [68, 0]
click at [216, 592] on span "ال[GEOGRAPHIC_DATA]" at bounding box center [212, 593] width 52 height 12
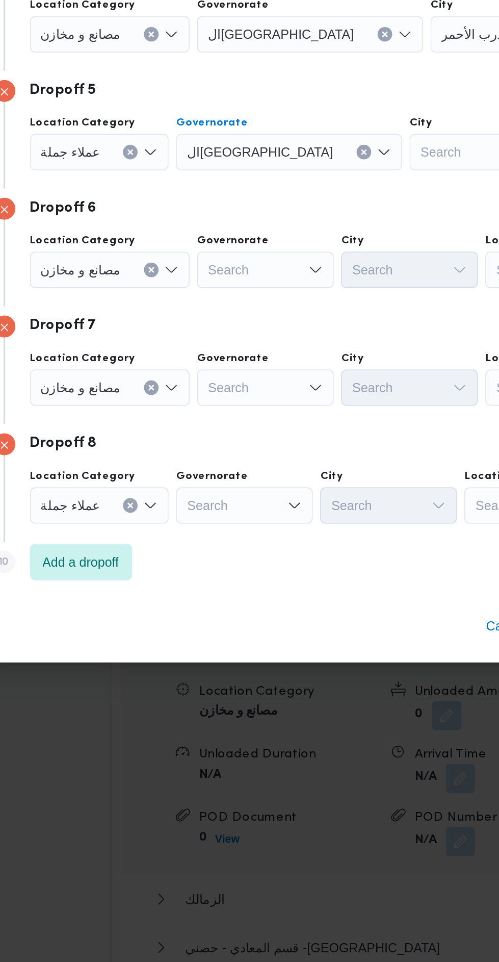
click at [311, 245] on div "Search" at bounding box center [357, 234] width 93 height 20
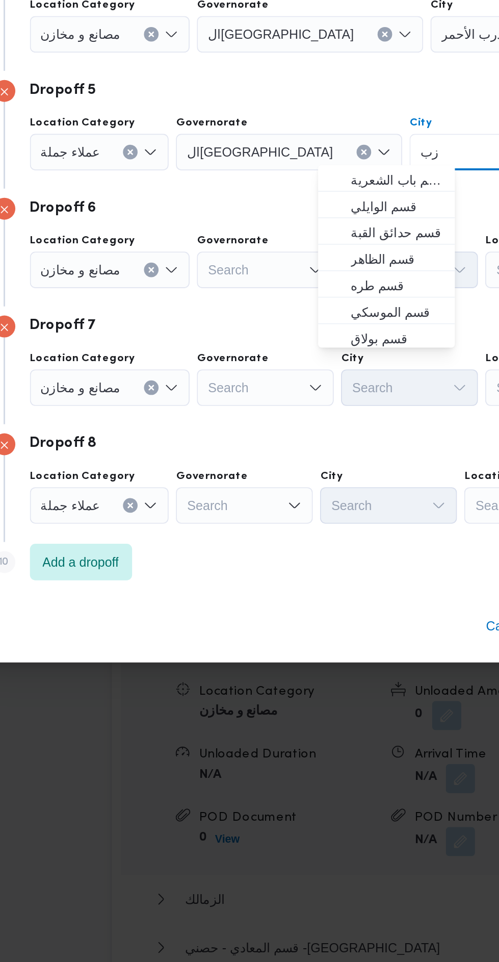
scroll to position [0, 0]
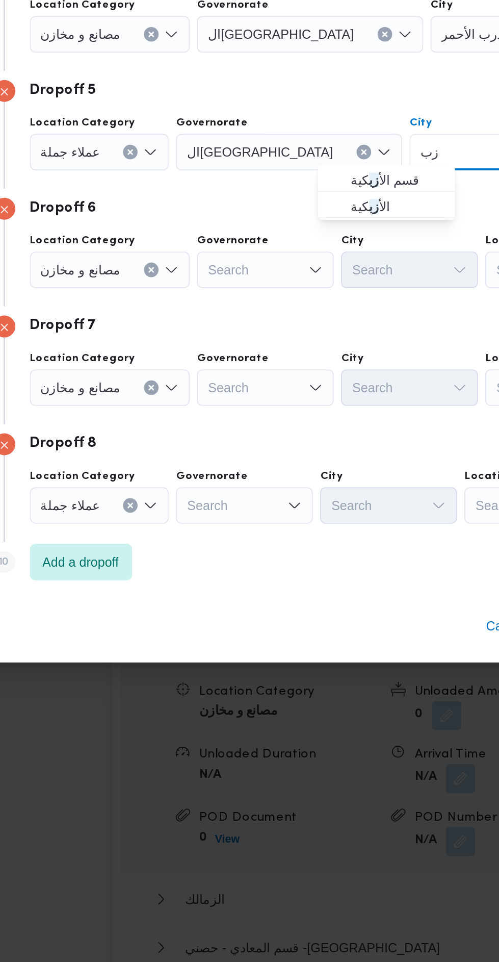
type input "زب"
click at [290, 514] on span "قسم الأ زب كية" at bounding box center [292, 513] width 52 height 12
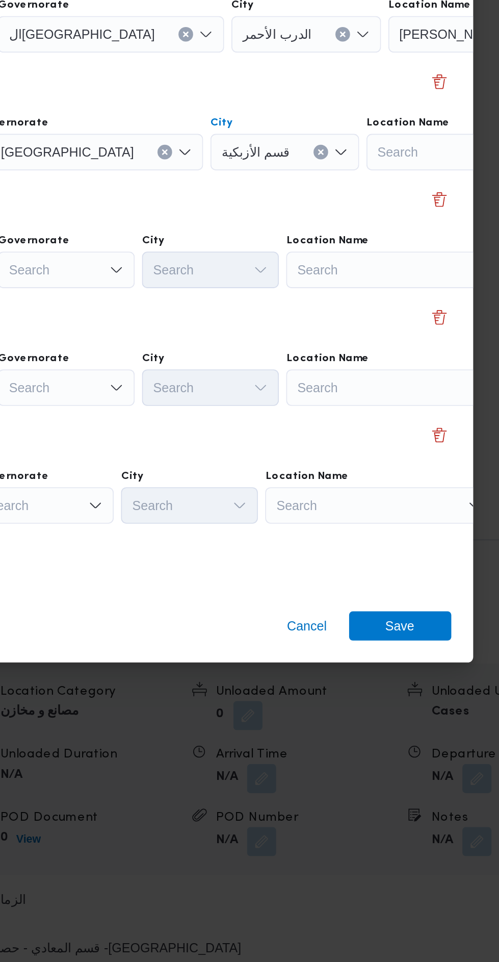
click at [408, 245] on div "Search" at bounding box center [472, 234] width 128 height 20
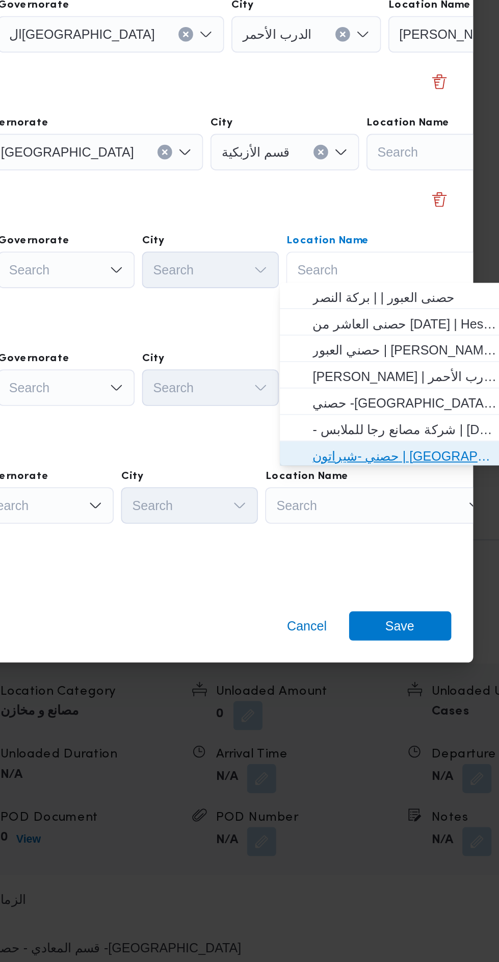
click at [392, 667] on span "حصني -شيراتون | [GEOGRAPHIC_DATA][PERSON_NAME] | شيراتون المطار" at bounding box center [407, 668] width 103 height 12
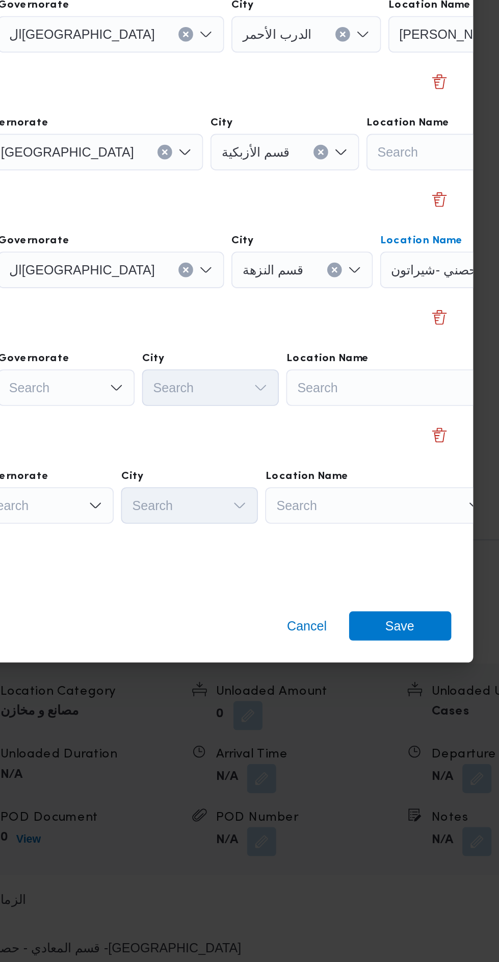
click at [408, 245] on div "Search" at bounding box center [472, 234] width 128 height 20
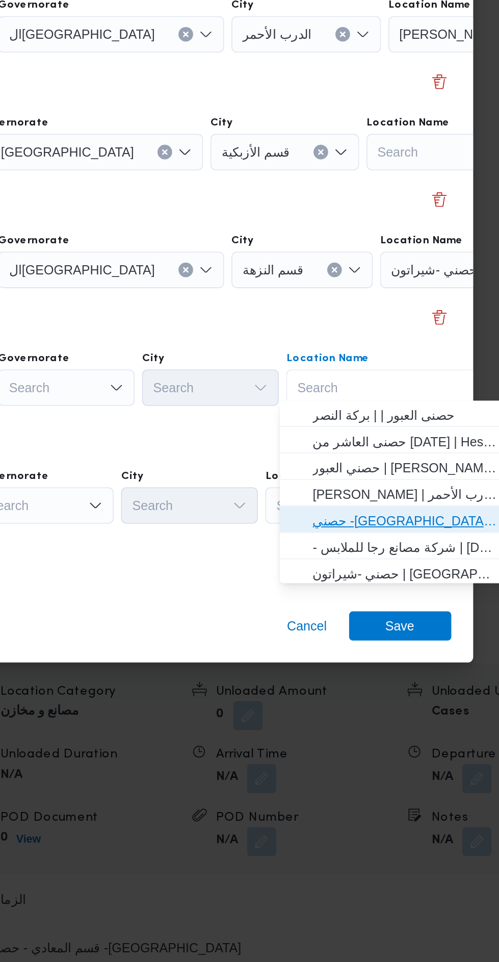
click at [404, 700] on span "حصني -[GEOGRAPHIC_DATA] | [GEOGRAPHIC_DATA] | المنتزه" at bounding box center [407, 704] width 103 height 12
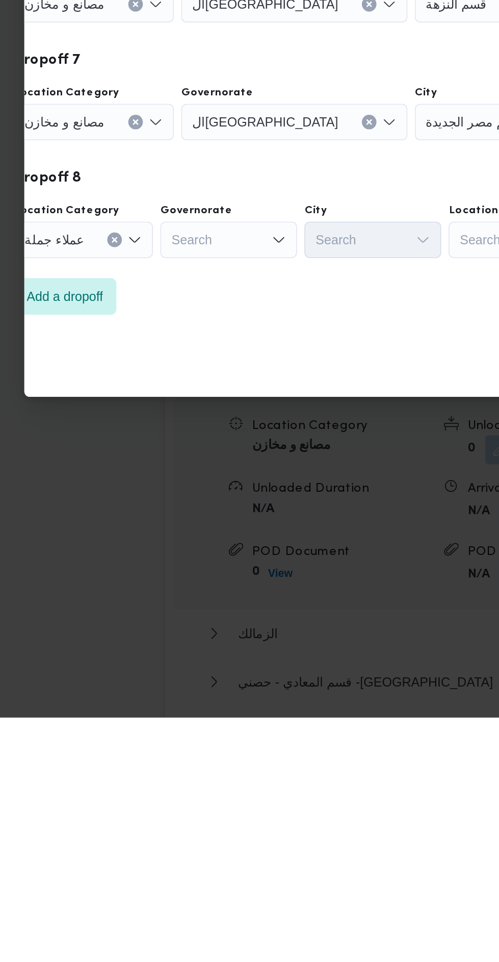
scroll to position [1054, 0]
click at [170, 245] on div "Search" at bounding box center [205, 234] width 126 height 20
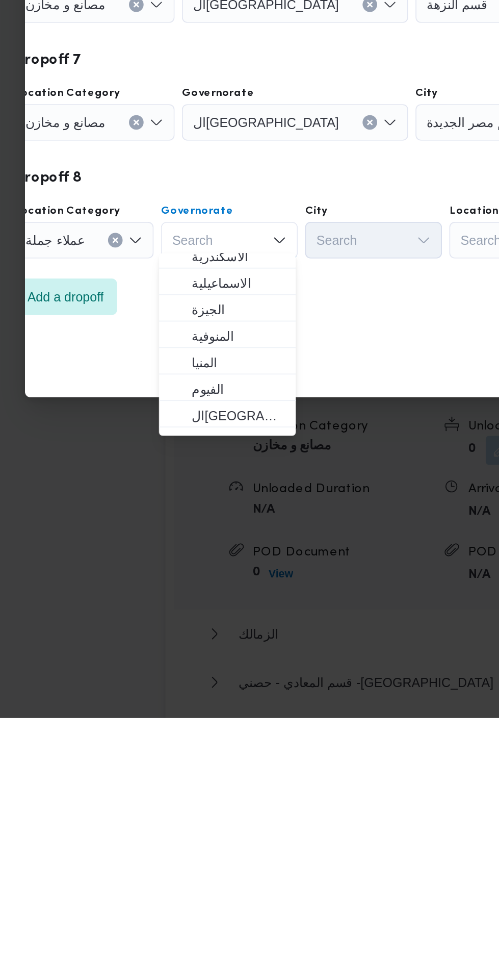
scroll to position [76, 0]
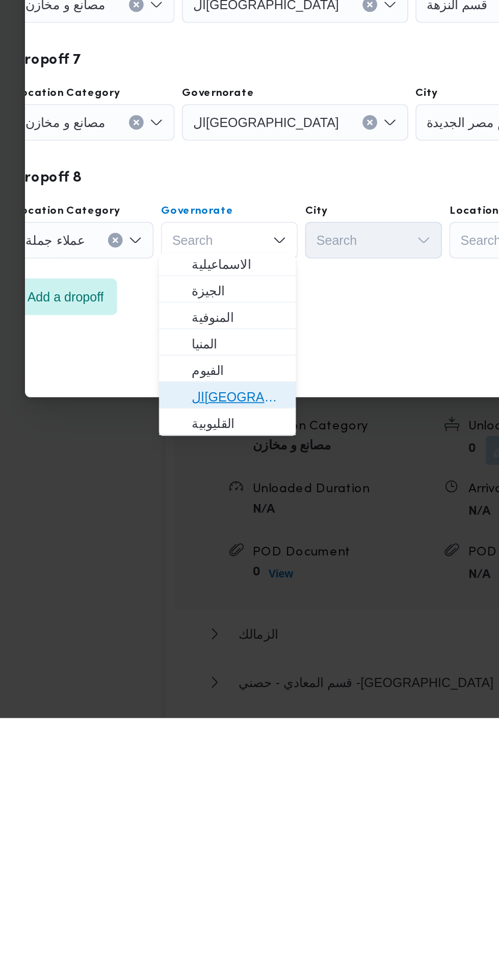
click at [180, 783] on span "ال[GEOGRAPHIC_DATA]" at bounding box center [173, 782] width 52 height 12
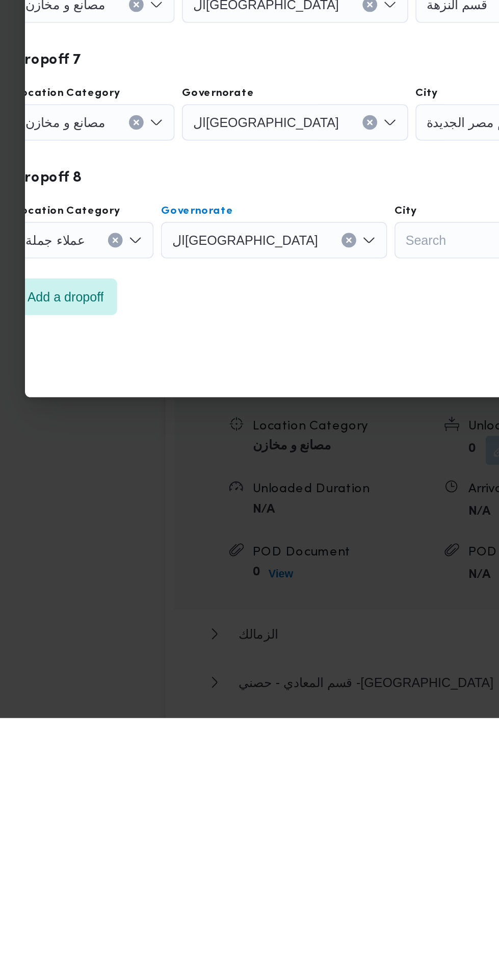
click at [272, 245] on div "Search" at bounding box center [318, 234] width 93 height 20
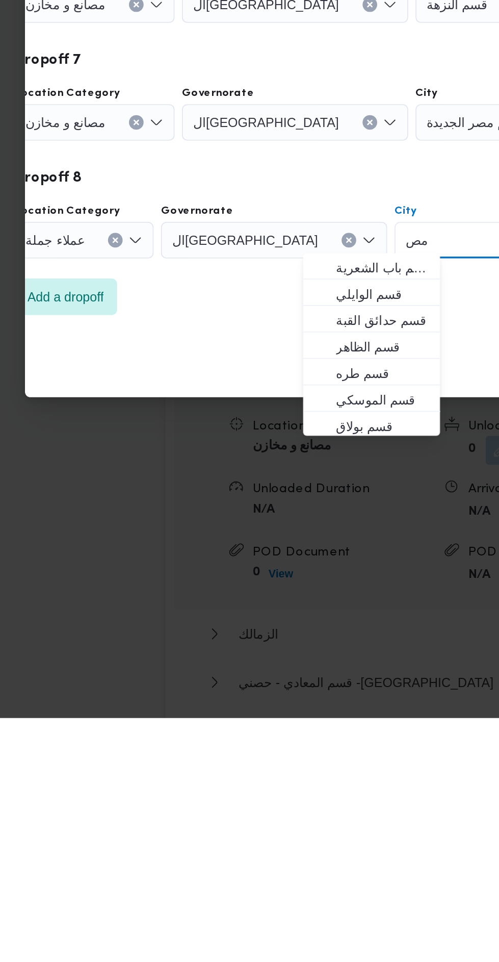
scroll to position [0, 0]
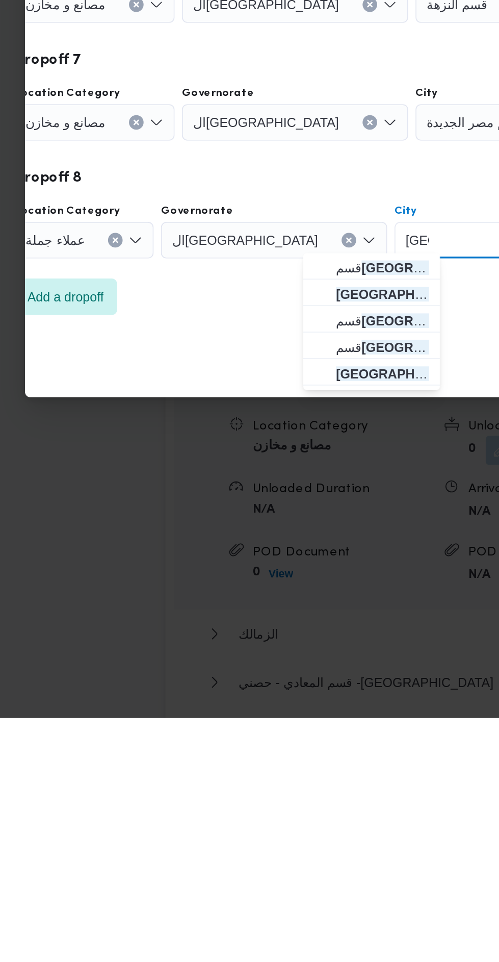
type input "[GEOGRAPHIC_DATA]"
click at [253, 721] on mark "[GEOGRAPHIC_DATA]" at bounding box center [266, 725] width 77 height 8
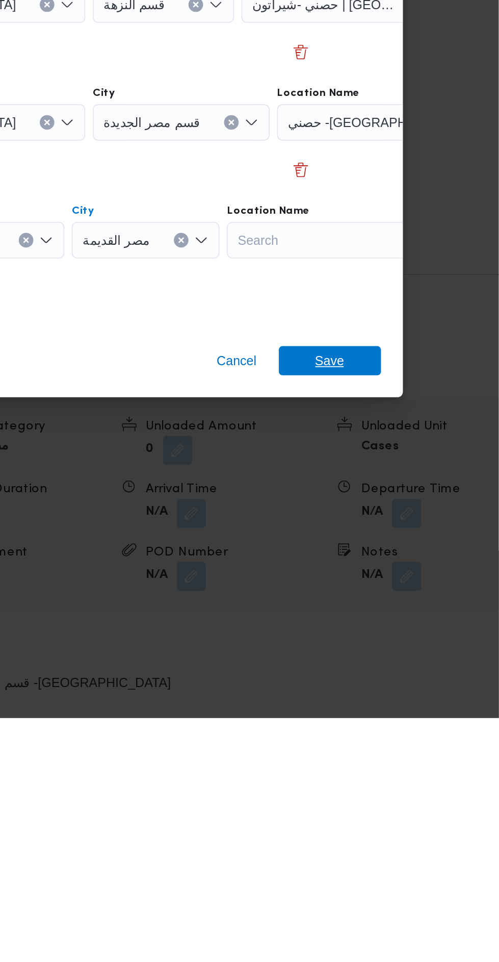
click at [415, 761] on span "Save" at bounding box center [404, 762] width 57 height 16
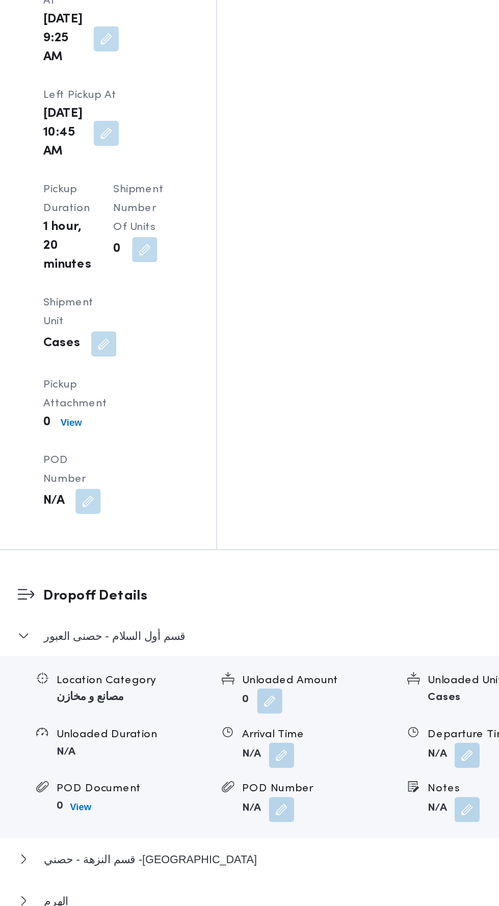
scroll to position [1220, 0]
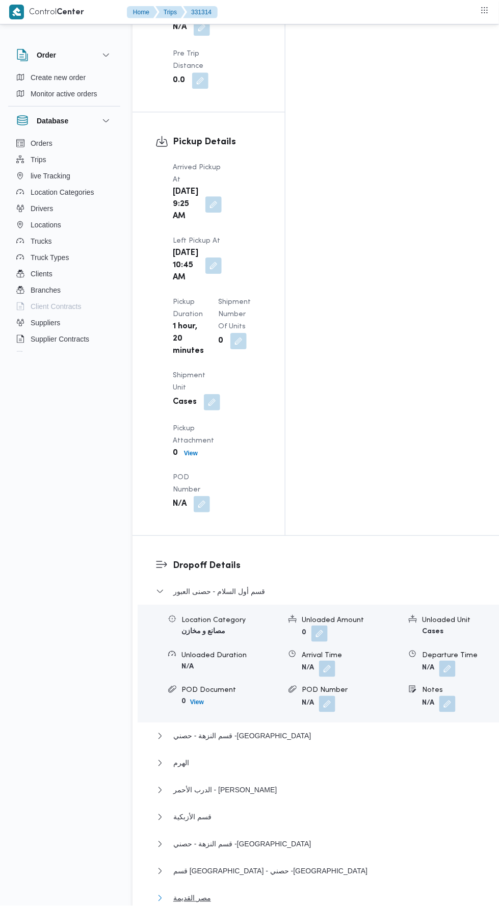
click at [334, 893] on button "مصر القديمة" at bounding box center [330, 899] width 348 height 12
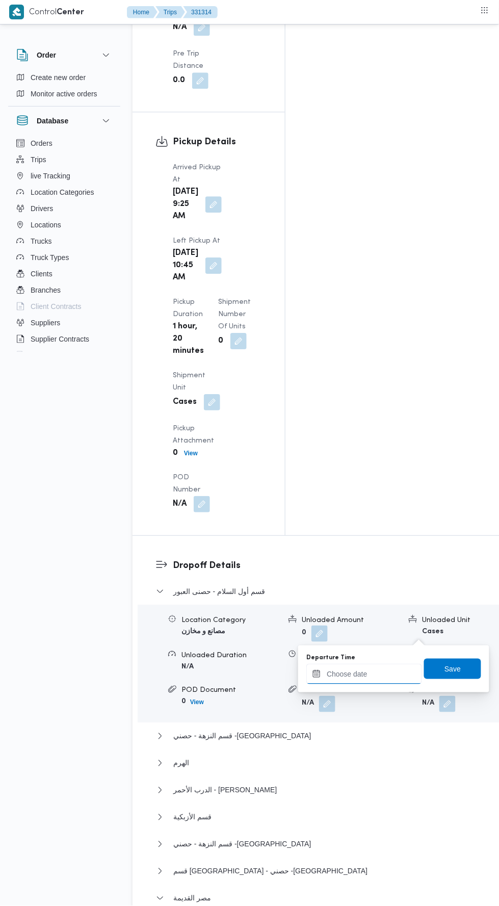
click at [391, 670] on input "Departure Time" at bounding box center [365, 674] width 116 height 20
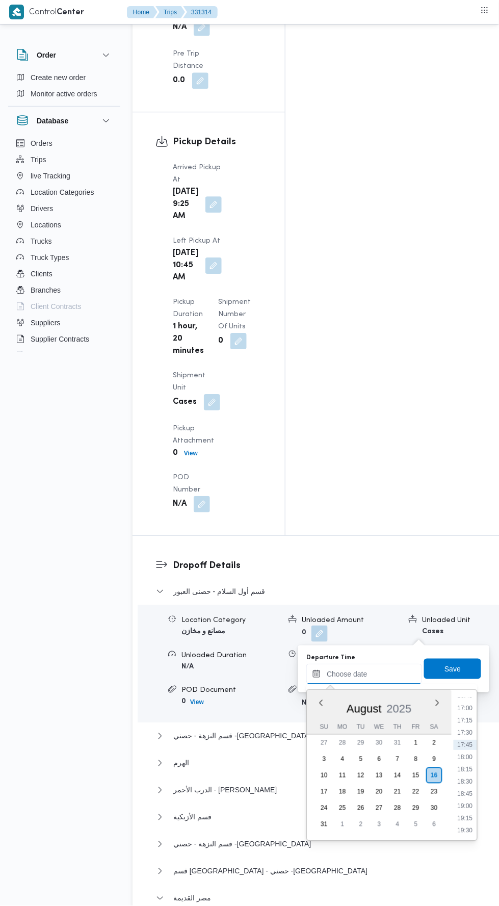
scroll to position [828, 0]
click at [467, 755] on li "18:00" at bounding box center [465, 756] width 23 height 10
type input "[DATE] 18:00"
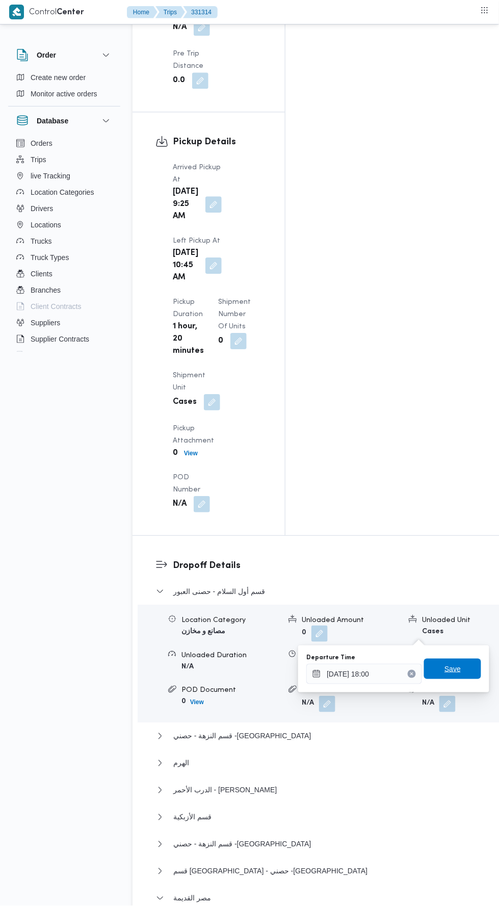
click at [455, 669] on span "Save" at bounding box center [453, 669] width 16 height 12
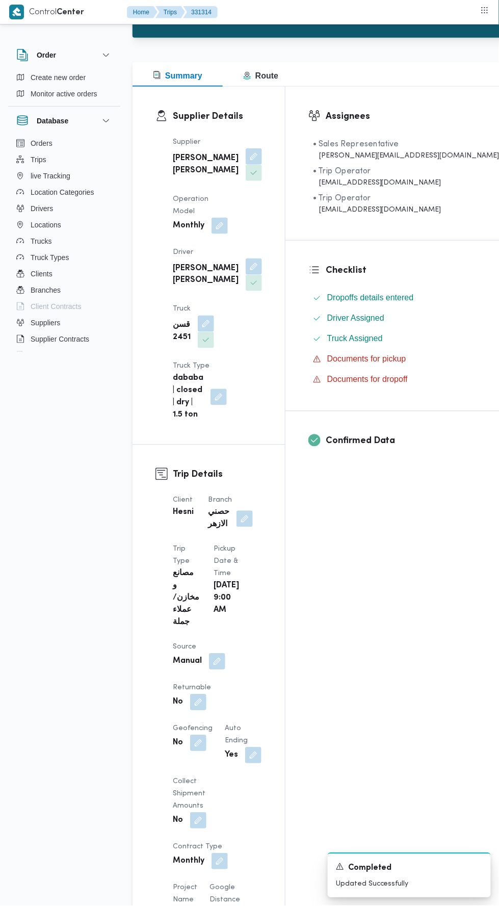
scroll to position [0, 0]
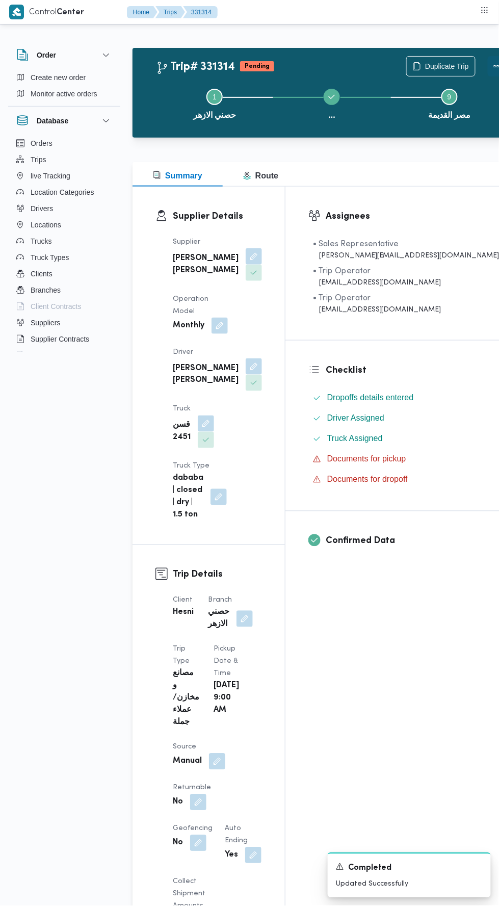
click at [488, 61] on button "Actions" at bounding box center [498, 66] width 20 height 20
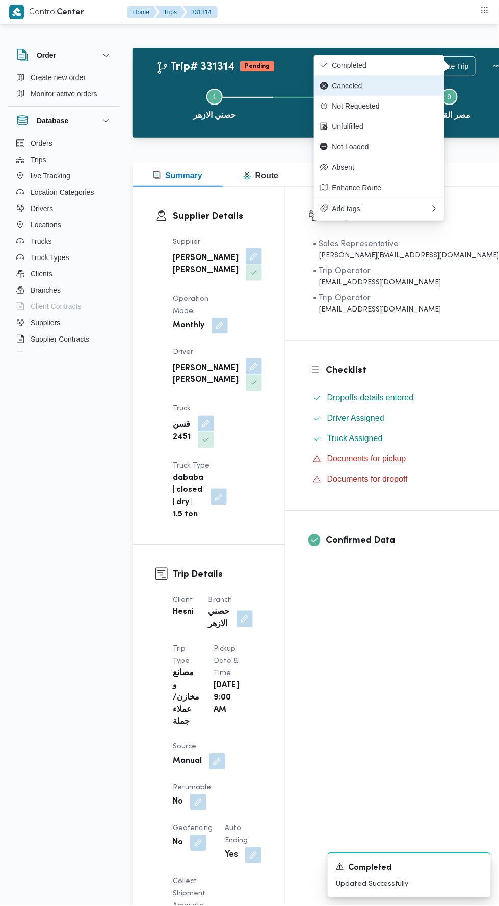
click at [415, 86] on span "Canceled" at bounding box center [386, 86] width 106 height 8
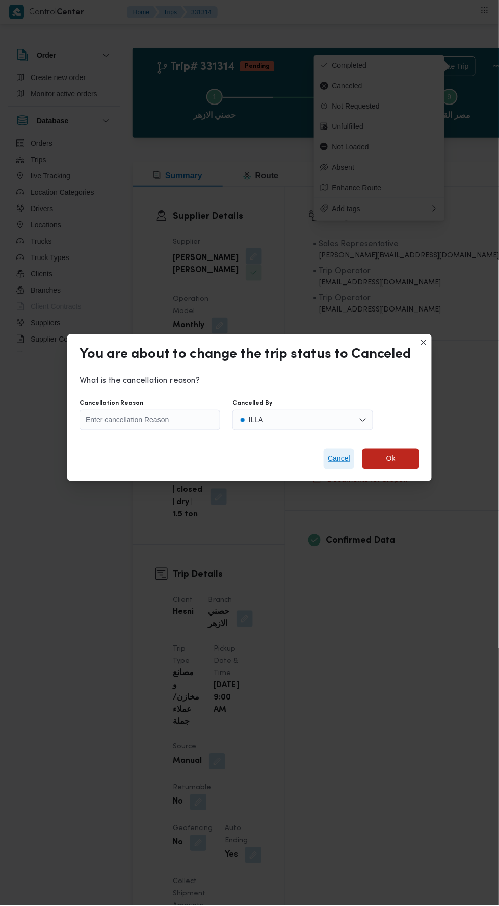
click at [339, 453] on span "Cancel" at bounding box center [339, 459] width 22 height 12
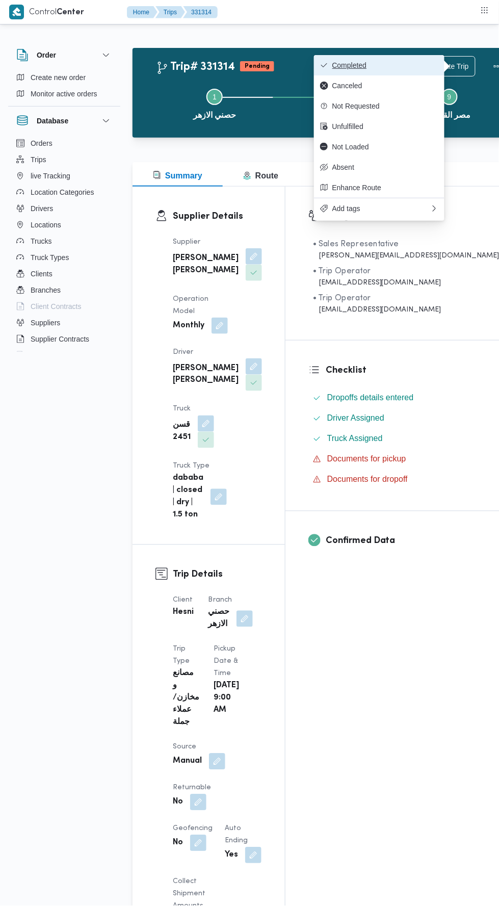
click at [422, 65] on span "Completed" at bounding box center [386, 65] width 106 height 8
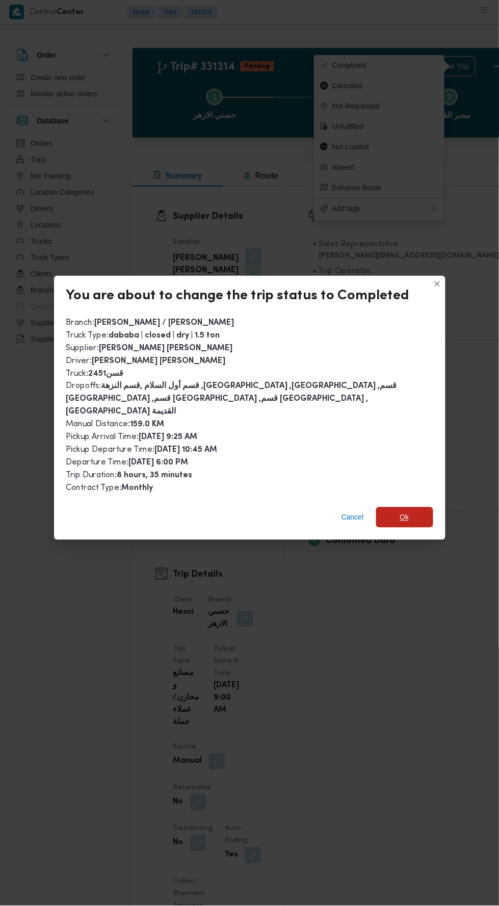
click at [414, 507] on span "Ok" at bounding box center [404, 517] width 57 height 20
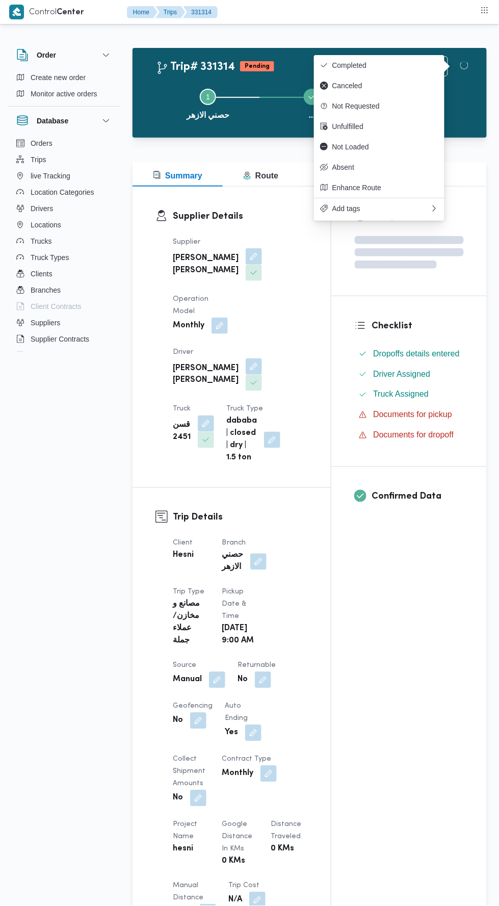
click at [414, 665] on div "Assignees Checklist Dropoffs details entered Driver Assigned Truck Assigned Doc…" at bounding box center [410, 781] width 156 height 1189
